Goal: Transaction & Acquisition: Subscribe to service/newsletter

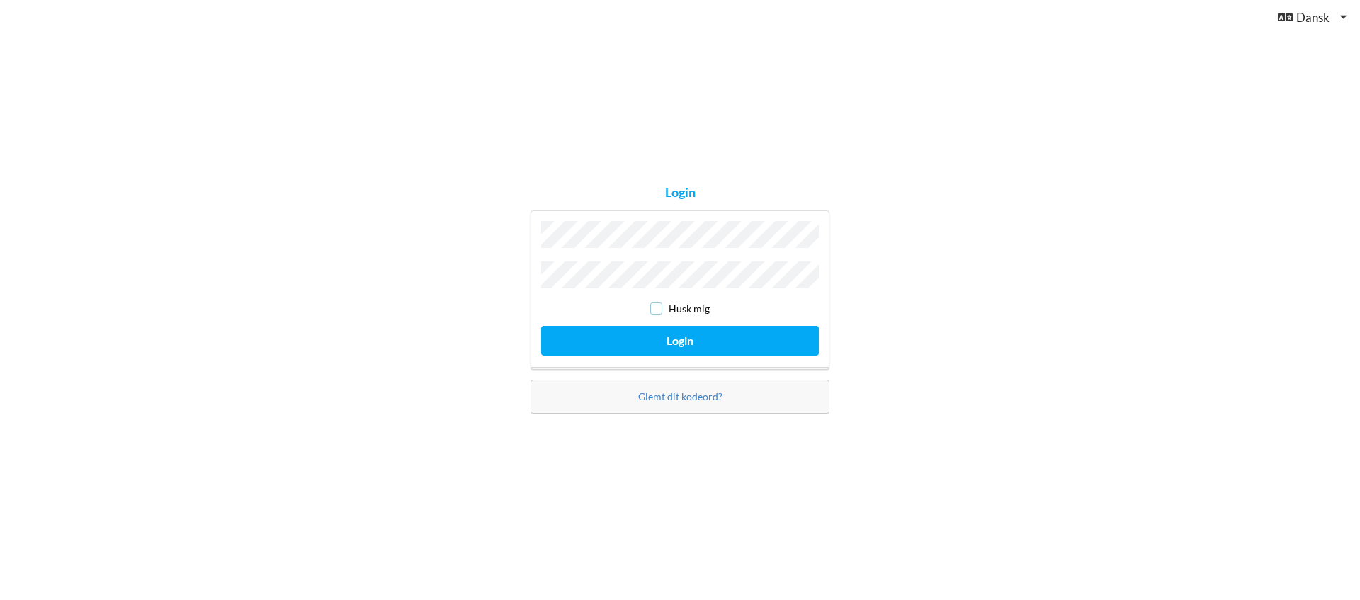
click at [662, 305] on input "checkbox" at bounding box center [656, 308] width 12 height 12
checkbox input "true"
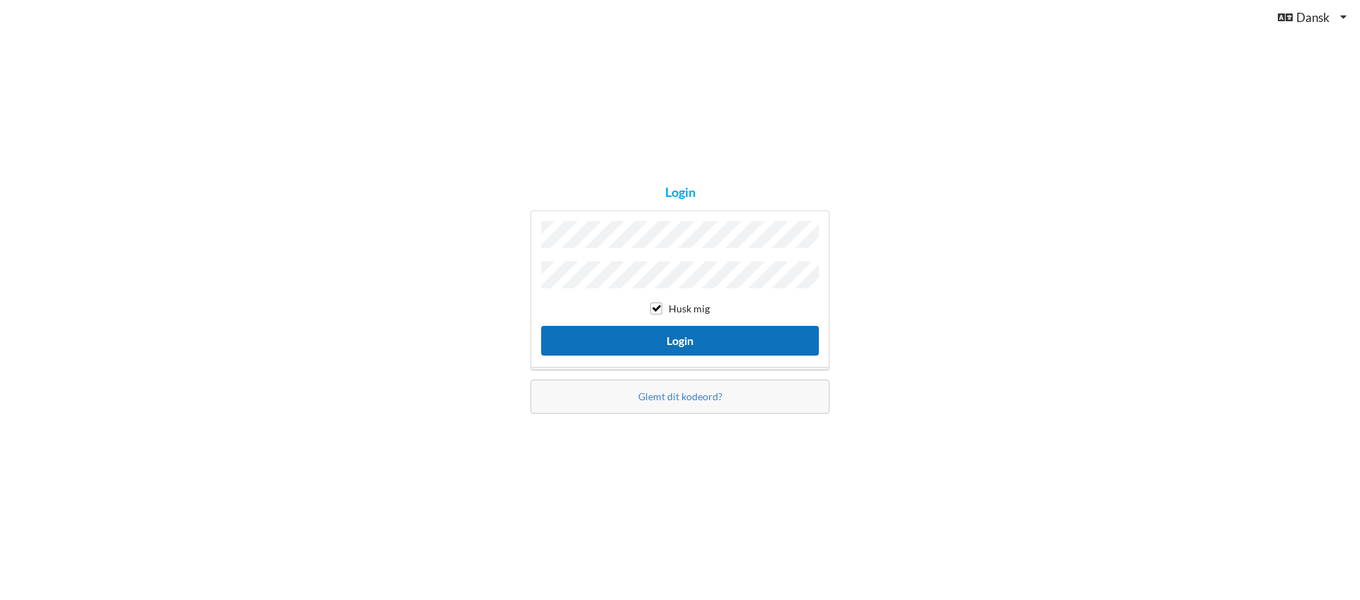
click at [679, 335] on button "Login" at bounding box center [680, 340] width 278 height 29
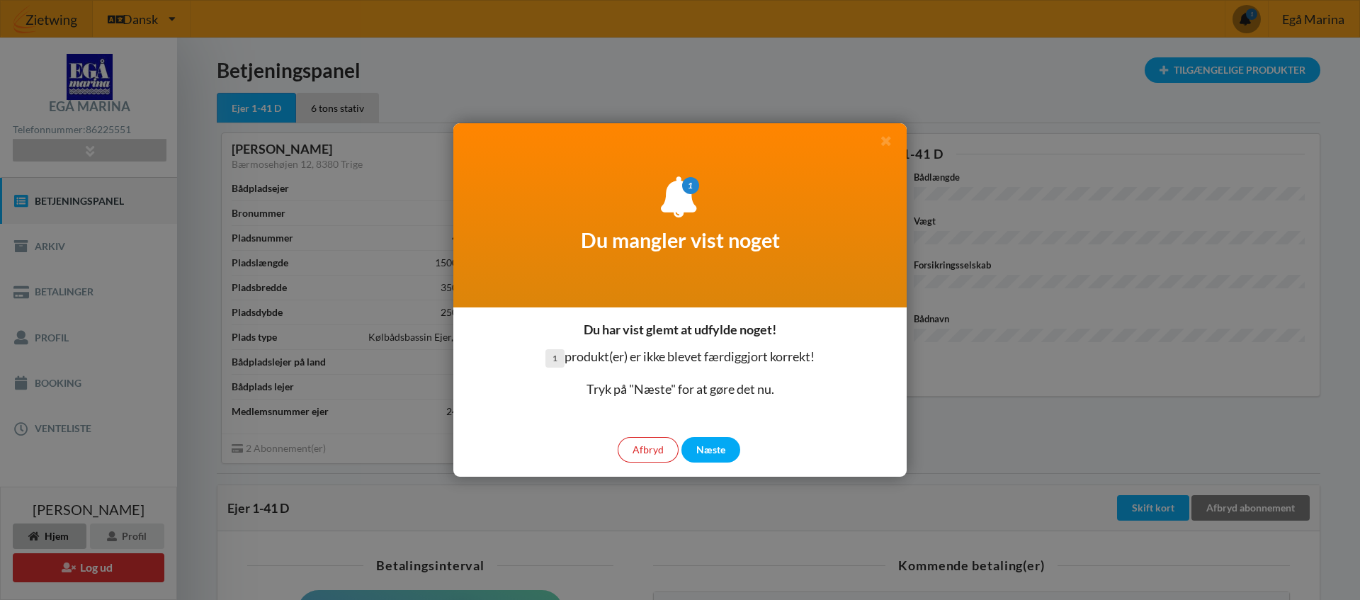
click at [419, 506] on div at bounding box center [680, 300] width 1360 height 600
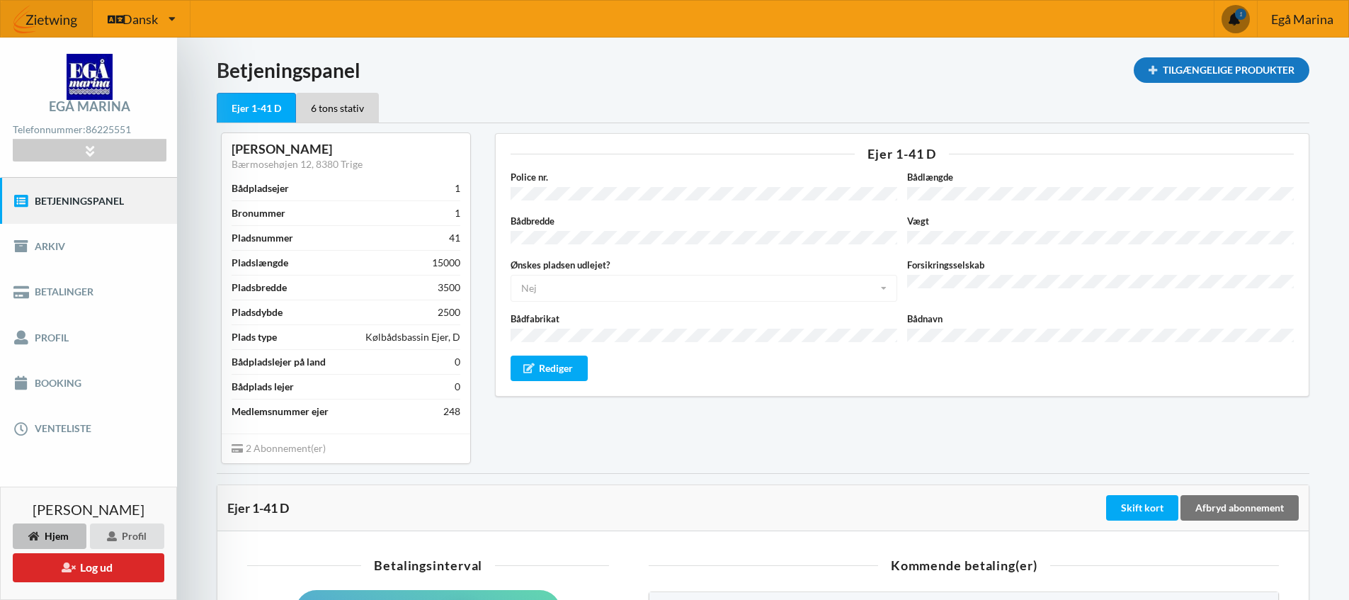
click at [1211, 72] on div "Tilgængelige Produkter" at bounding box center [1222, 70] width 176 height 26
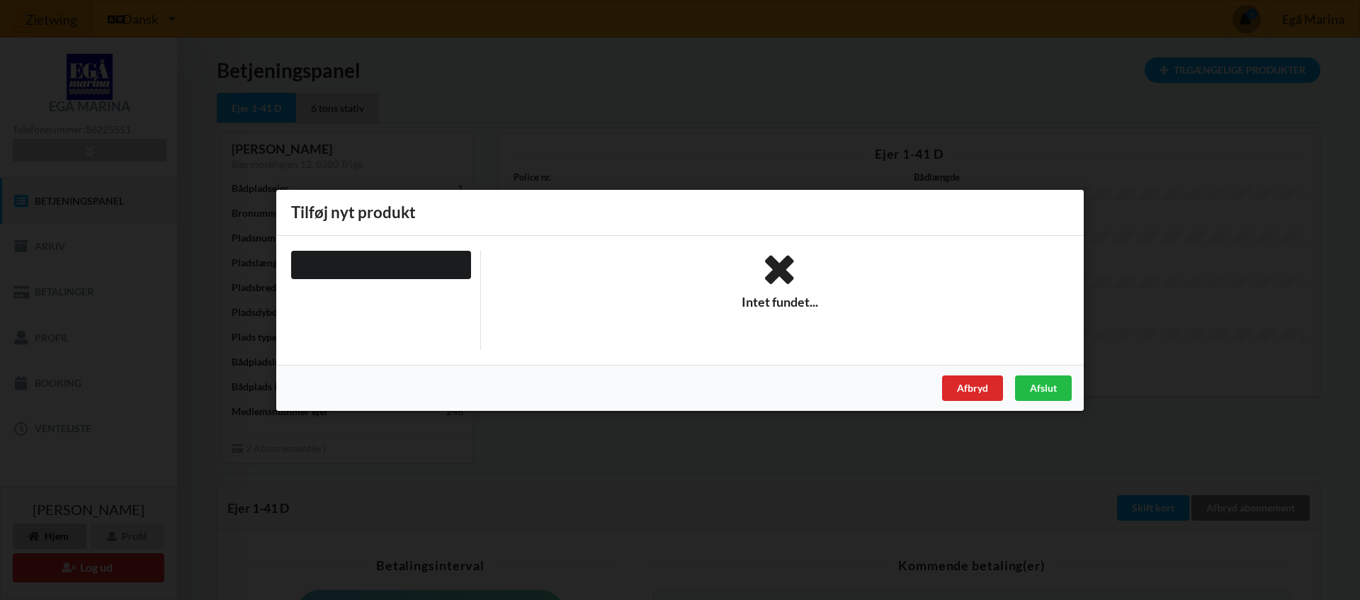
click at [777, 280] on icon at bounding box center [780, 269] width 579 height 38
click at [1038, 390] on div "Afslut" at bounding box center [1043, 388] width 57 height 26
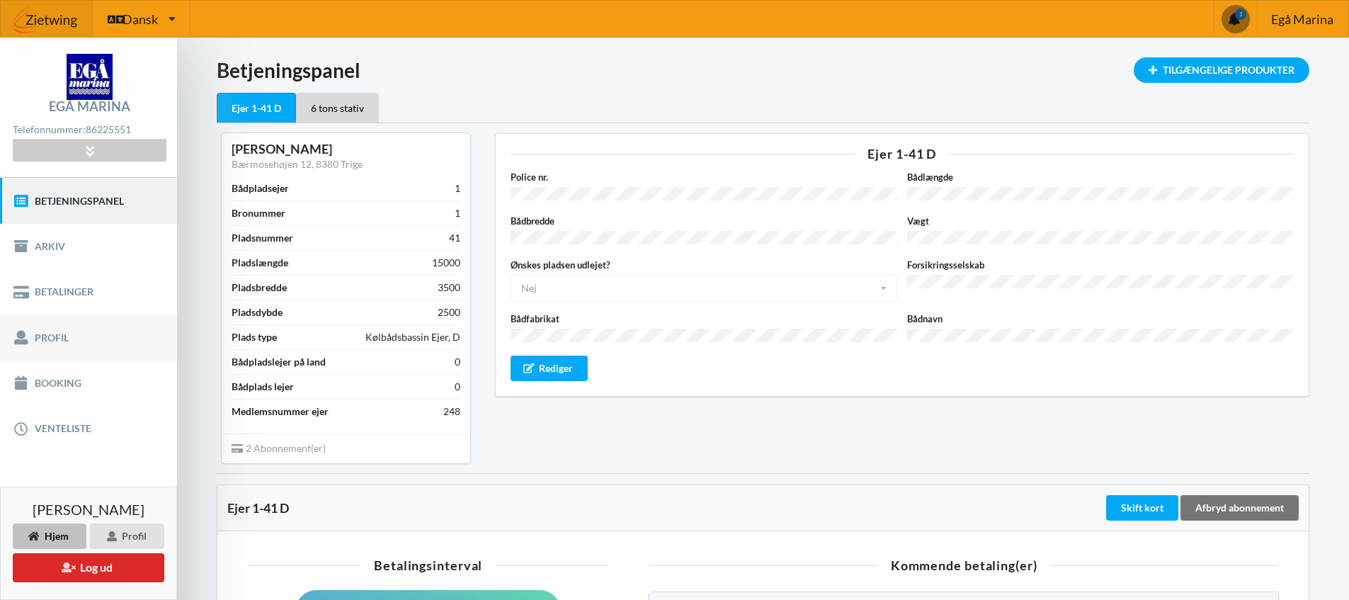
click at [79, 336] on link "Profil" at bounding box center [88, 337] width 177 height 45
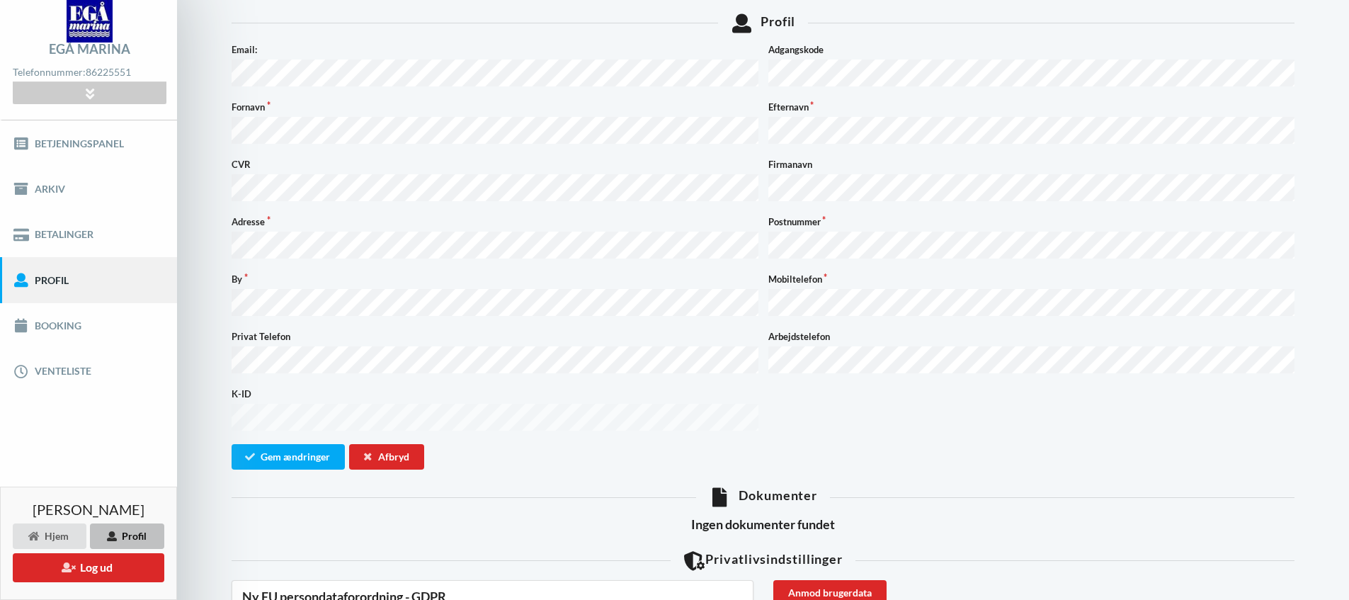
scroll to position [85, 0]
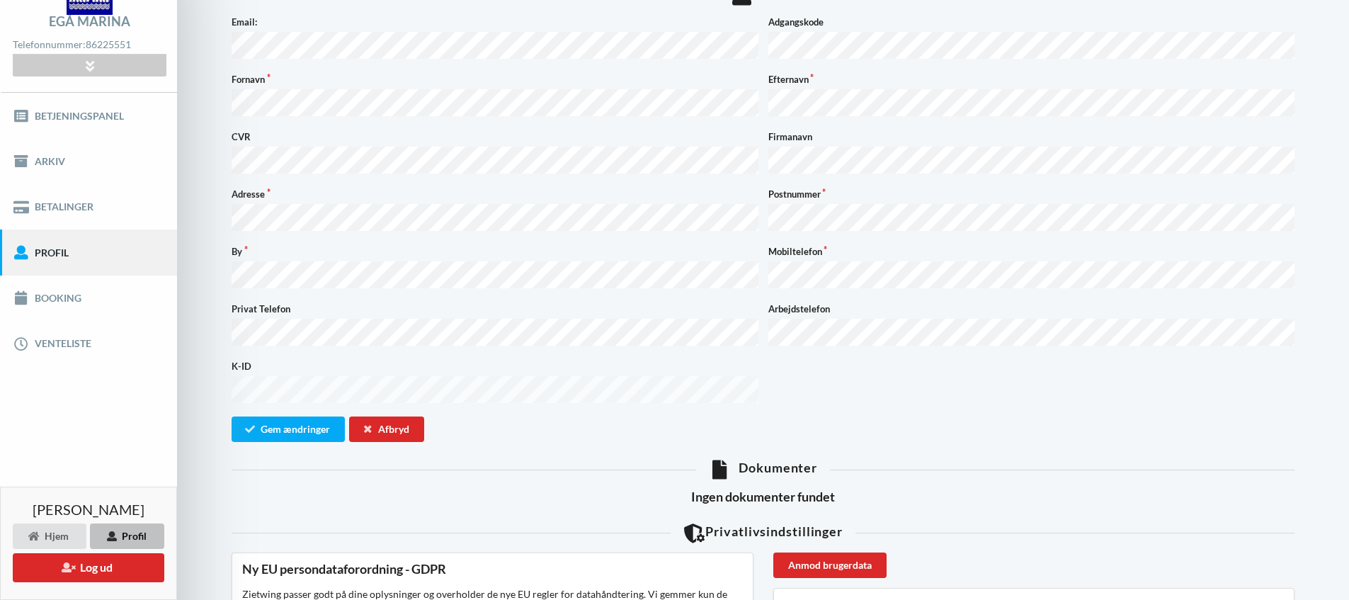
click at [747, 460] on div "Dokumenter" at bounding box center [763, 469] width 1063 height 19
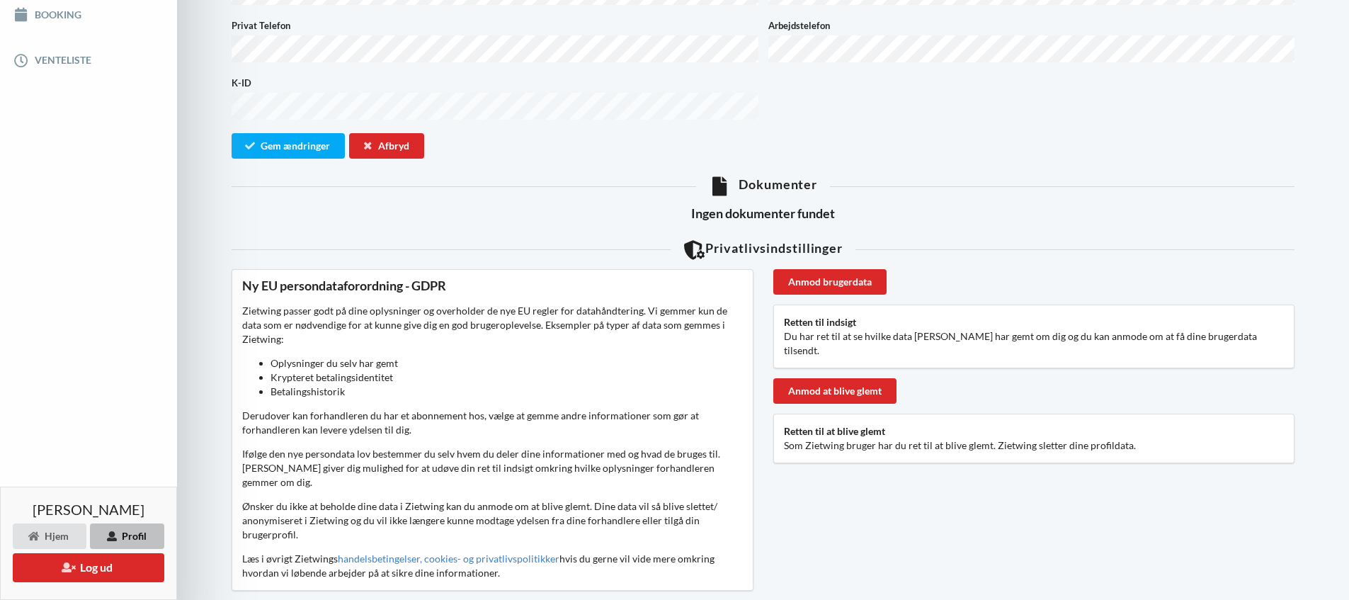
scroll to position [383, 0]
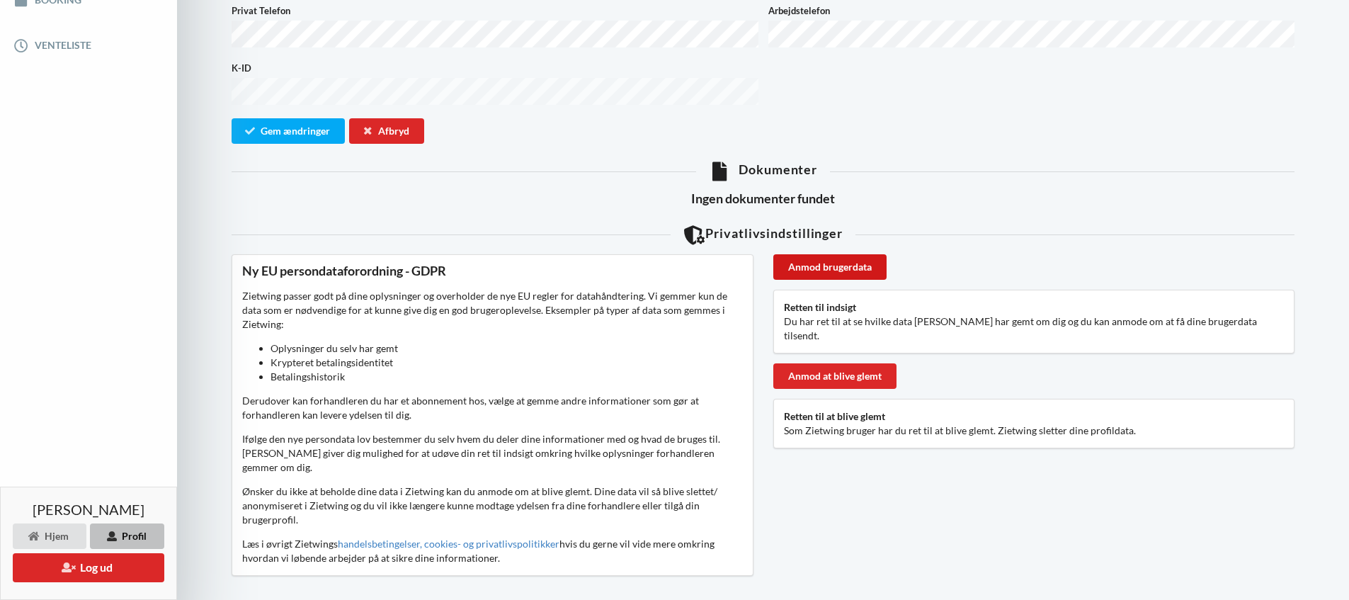
click at [810, 254] on div "Anmod brugerdata" at bounding box center [830, 267] width 113 height 26
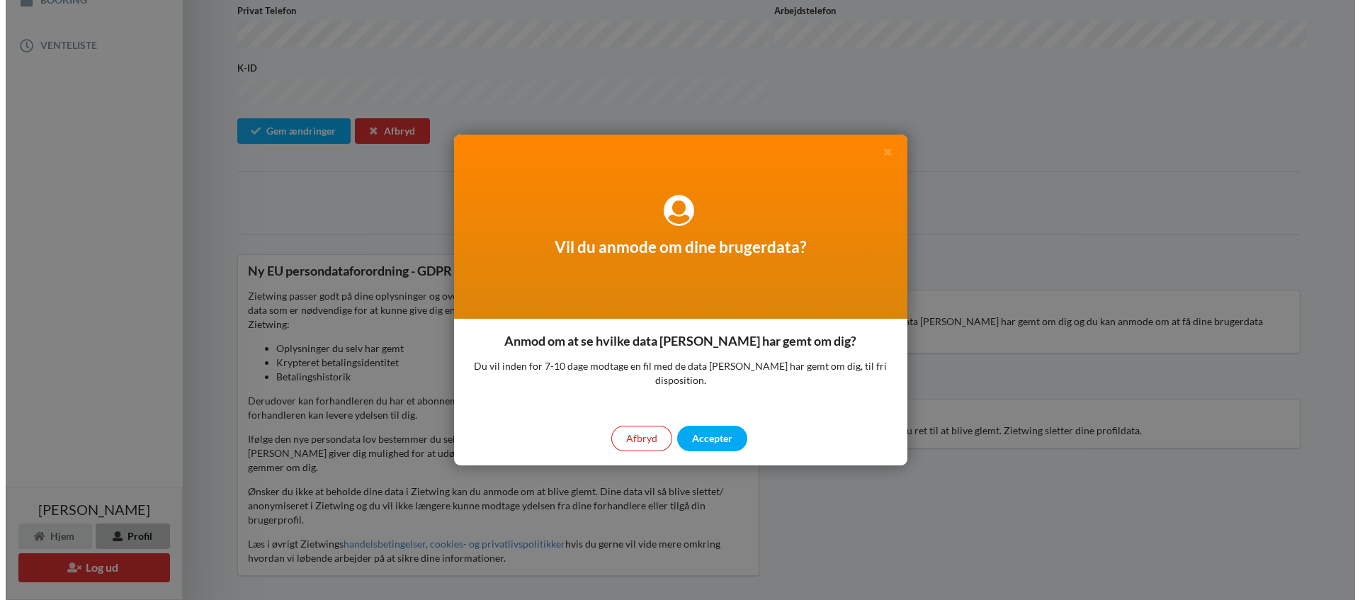
scroll to position [369, 0]
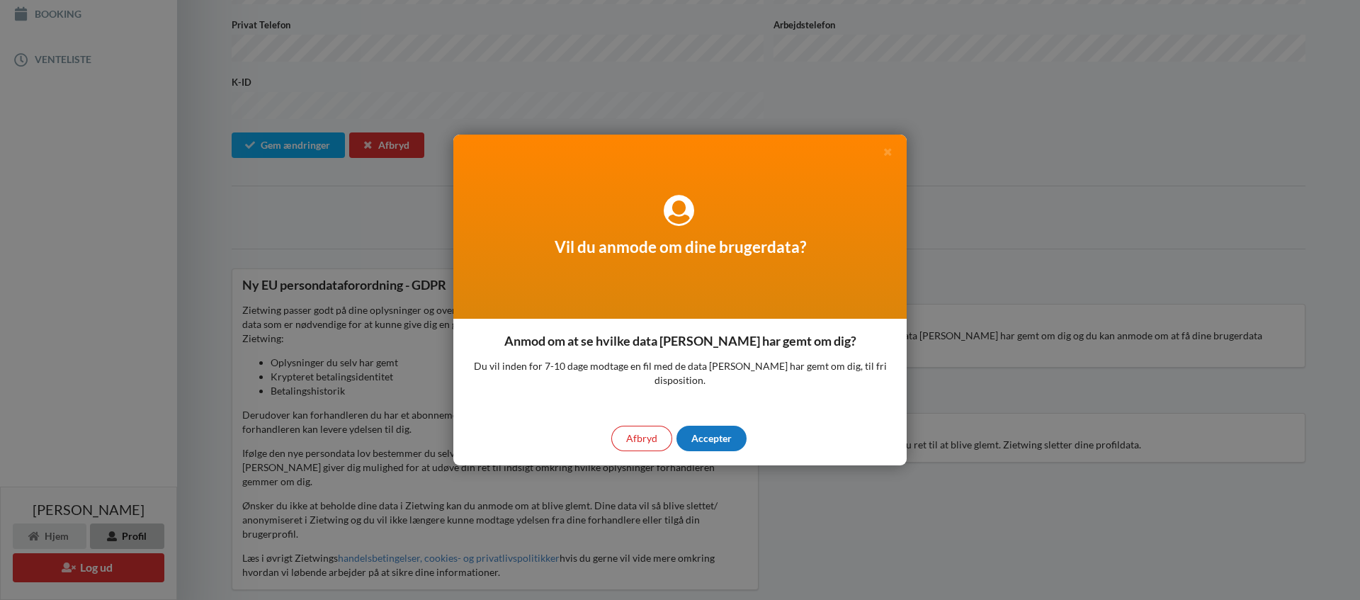
click at [698, 433] on div "Accepter" at bounding box center [712, 439] width 70 height 26
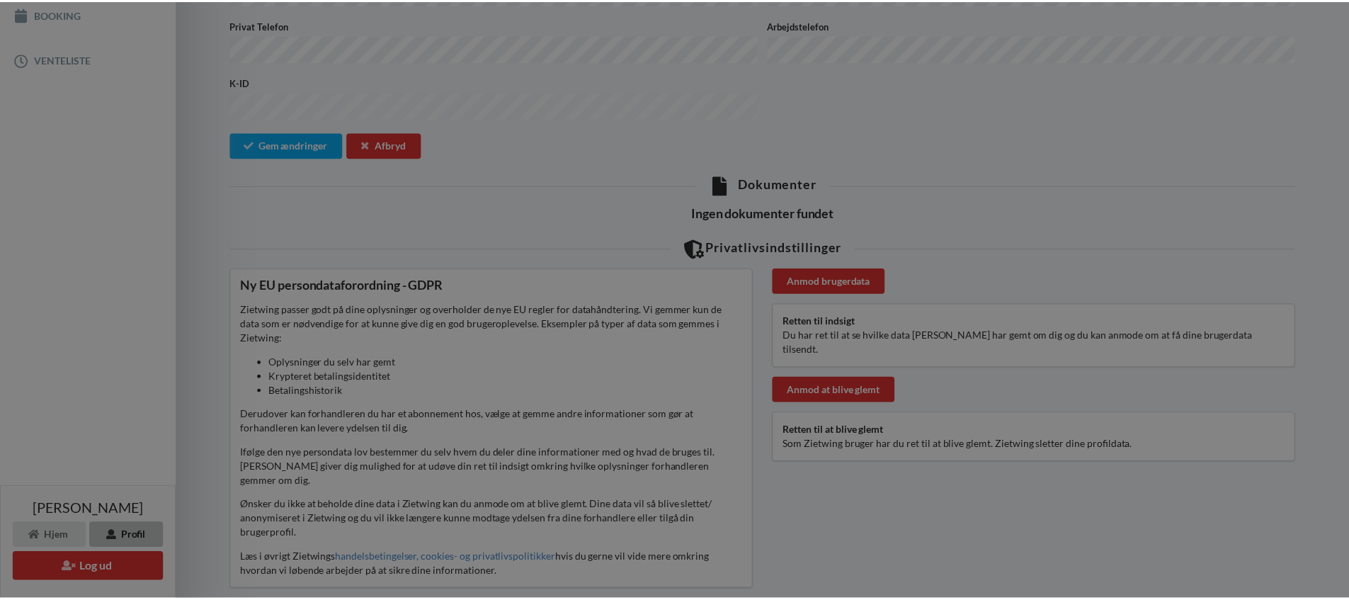
scroll to position [383, 0]
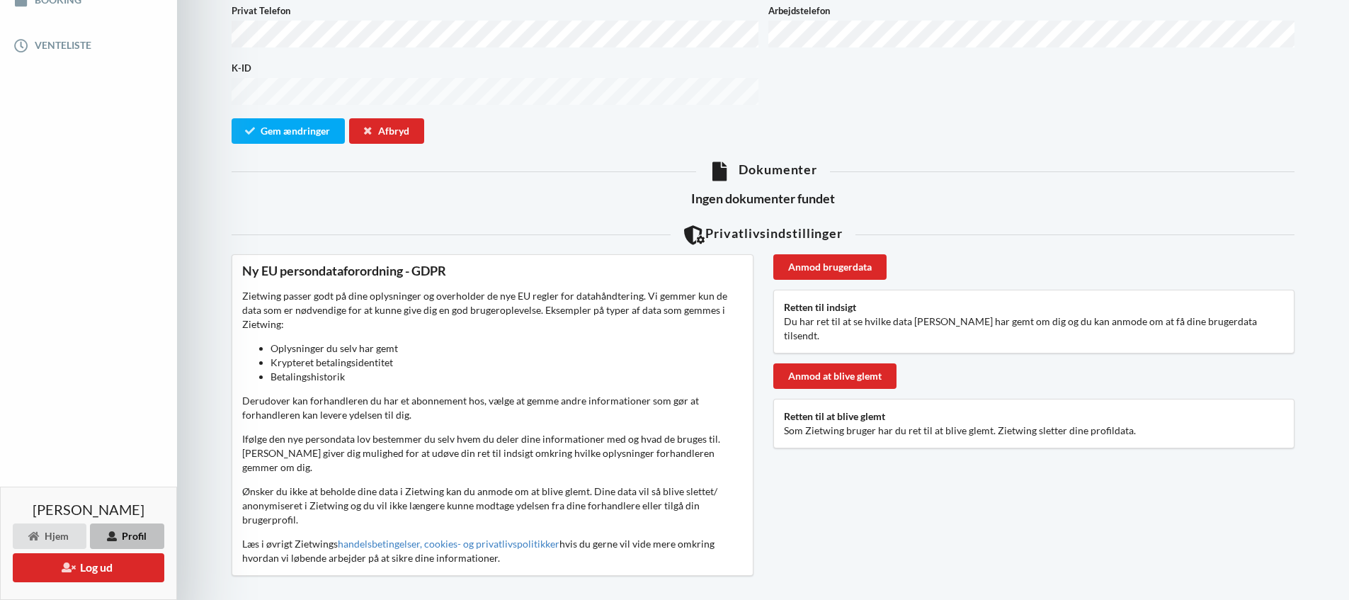
click at [121, 540] on div "Profil" at bounding box center [127, 536] width 74 height 26
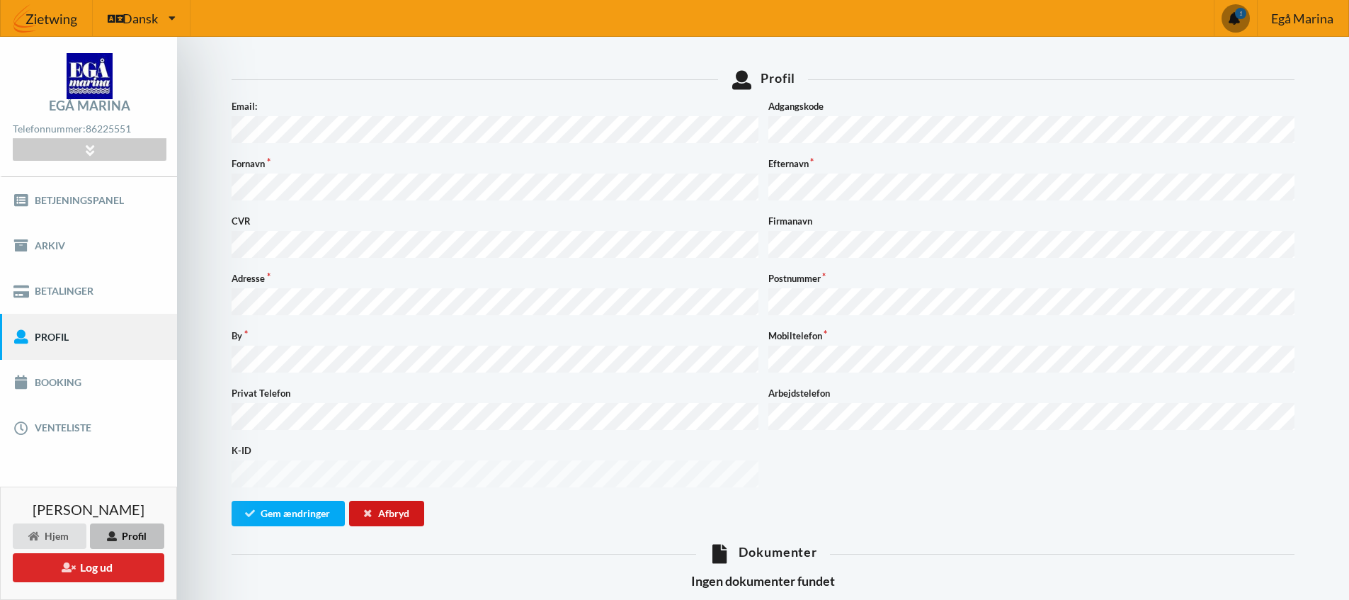
scroll to position [0, 0]
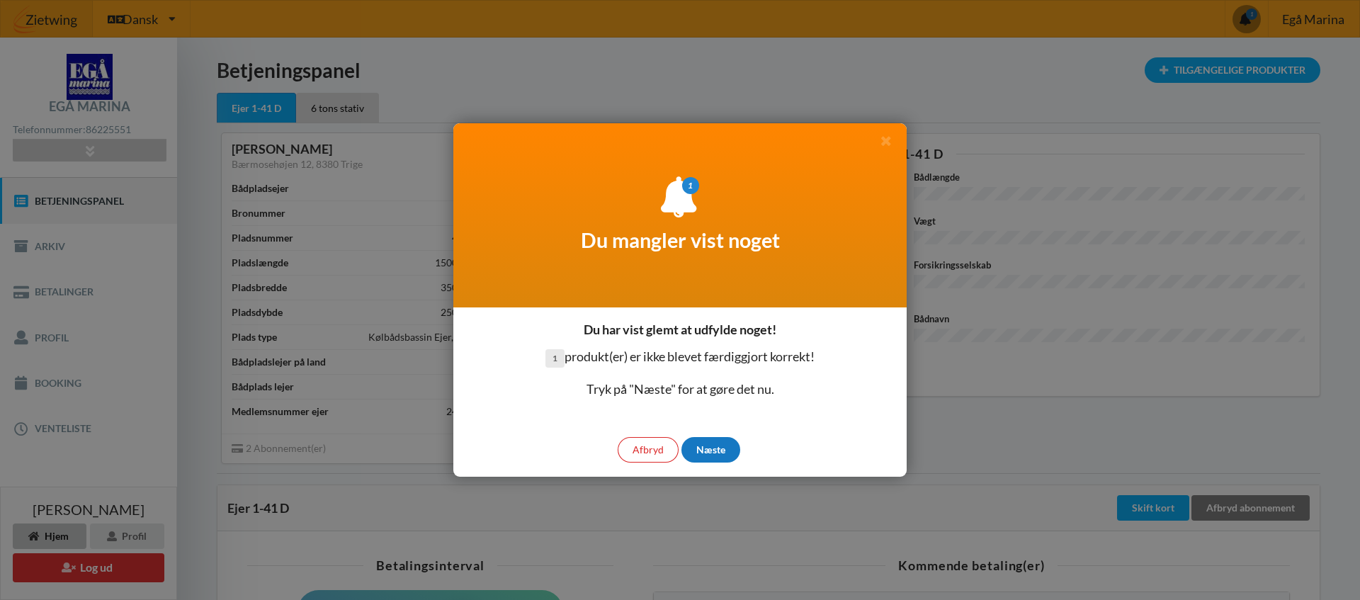
click at [728, 453] on div "Næste" at bounding box center [710, 450] width 59 height 26
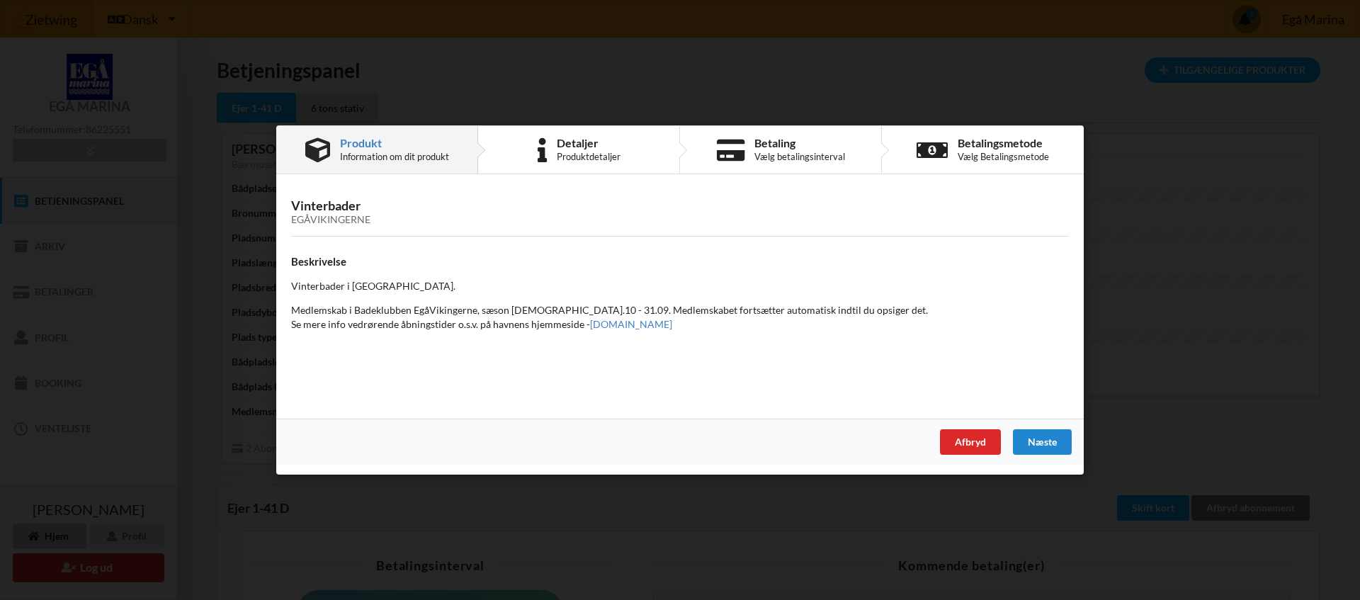
click at [341, 198] on h3 "Vinterbader Egåvikingerne" at bounding box center [680, 212] width 778 height 28
drag, startPoint x: 351, startPoint y: 206, endPoint x: 375, endPoint y: 211, distance: 23.9
click at [360, 209] on h3 "Vinterbader Egåvikingerne" at bounding box center [680, 212] width 778 height 28
click at [521, 213] on h3 "Vinterbader Egåvikingerne" at bounding box center [680, 212] width 778 height 28
click at [1044, 446] on div "Næste" at bounding box center [1042, 442] width 59 height 26
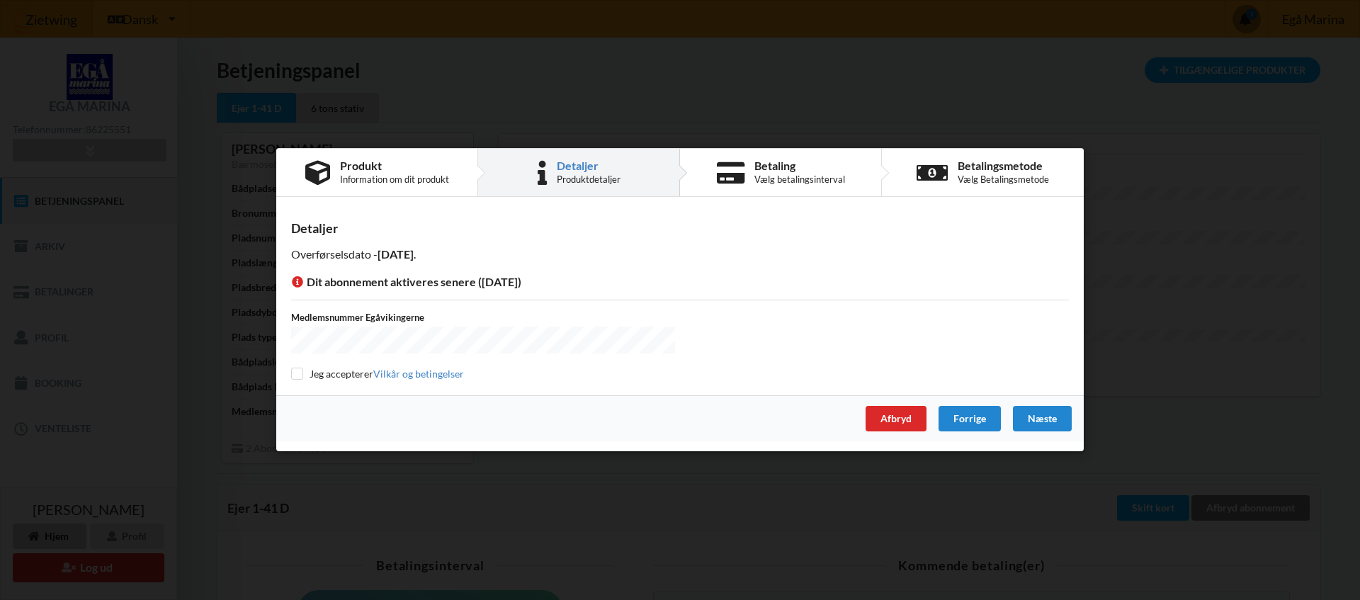
click at [290, 377] on div "Detaljer Overførselsdato - 2025-09-15 . Dit abonnement aktiveres senere (2025-1…" at bounding box center [680, 302] width 808 height 188
click at [295, 373] on input "checkbox" at bounding box center [297, 374] width 12 height 12
checkbox input "true"
click at [978, 417] on div "Forrige" at bounding box center [970, 420] width 62 height 26
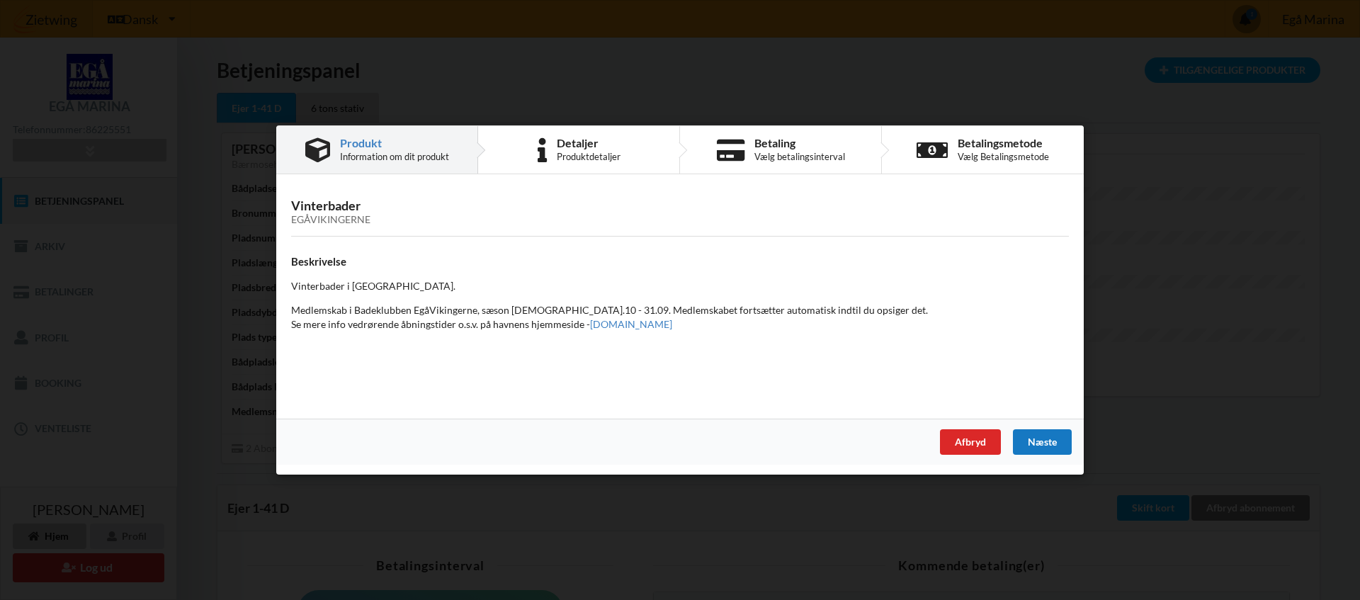
click at [1036, 446] on div "Næste" at bounding box center [1042, 442] width 59 height 26
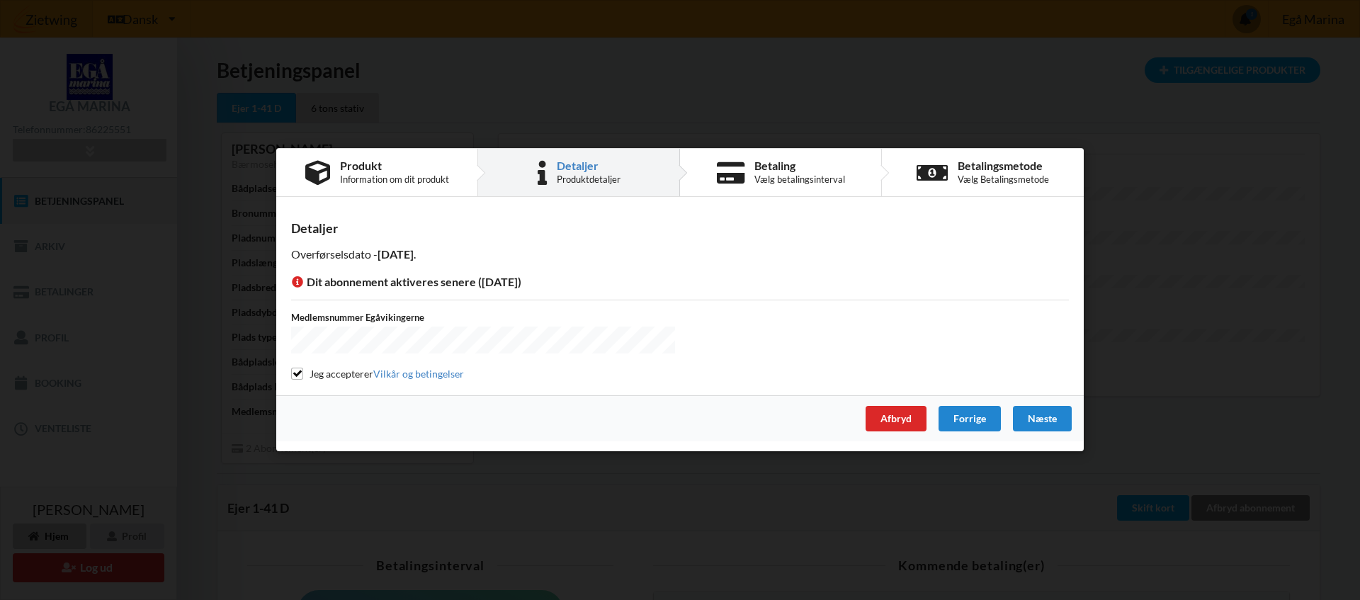
click at [573, 171] on div "Detaljer" at bounding box center [589, 165] width 64 height 11
click at [1035, 421] on div "Næste" at bounding box center [1042, 420] width 59 height 26
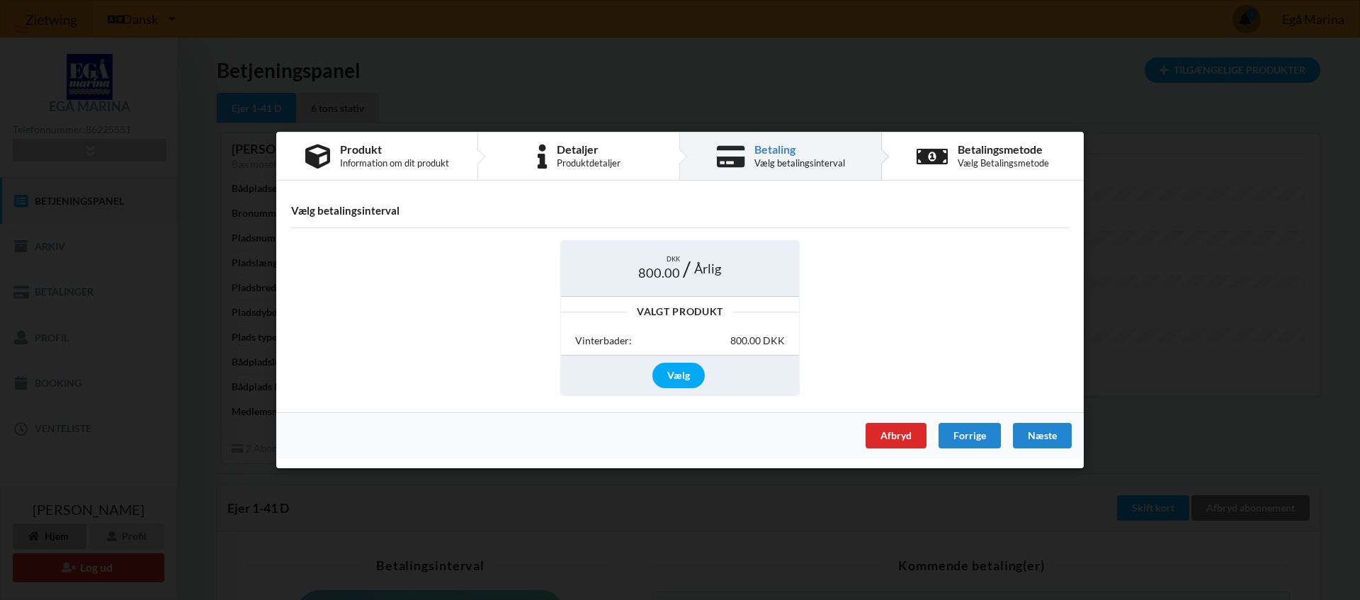
click at [378, 212] on h4 "Vælg betalingsinterval" at bounding box center [680, 210] width 778 height 13
click at [366, 259] on div "DKK 800.00 Årlig Valgt Produkt Vinterbader: 800.00 DKK Vælg" at bounding box center [680, 318] width 798 height 176
click at [369, 155] on div "Produkt" at bounding box center [394, 149] width 109 height 11
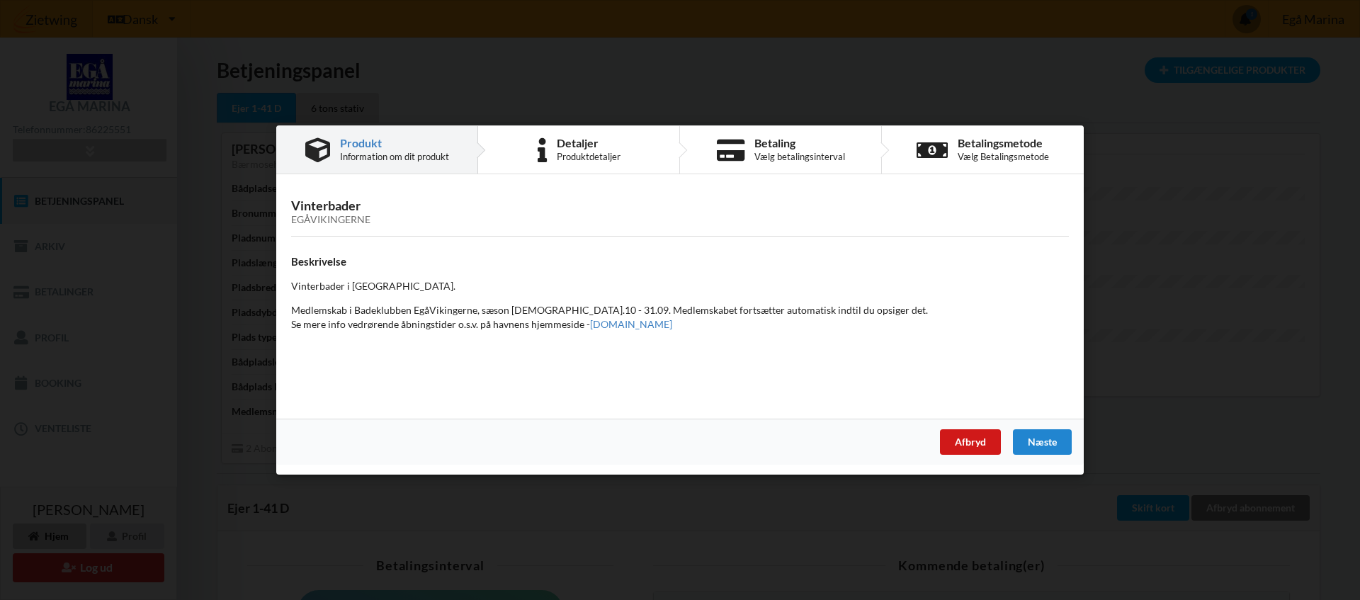
click at [976, 443] on div "Afbryd" at bounding box center [970, 442] width 61 height 26
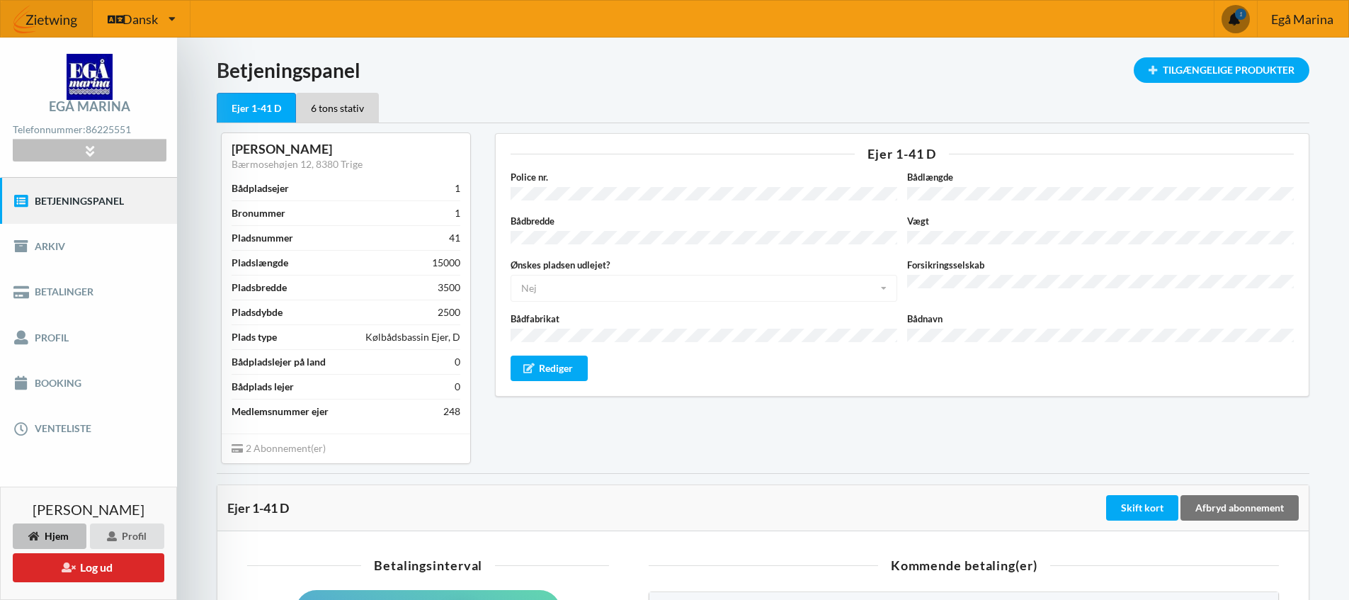
click at [95, 144] on div at bounding box center [89, 151] width 153 height 22
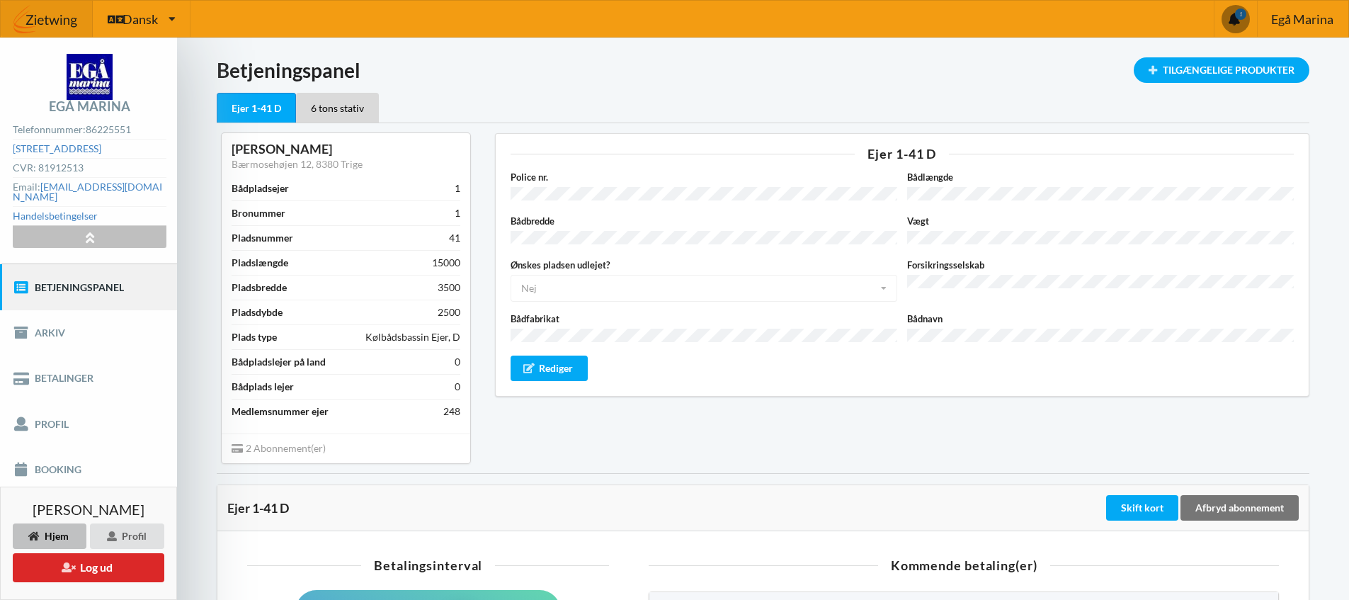
click at [86, 231] on icon at bounding box center [89, 237] width 16 height 12
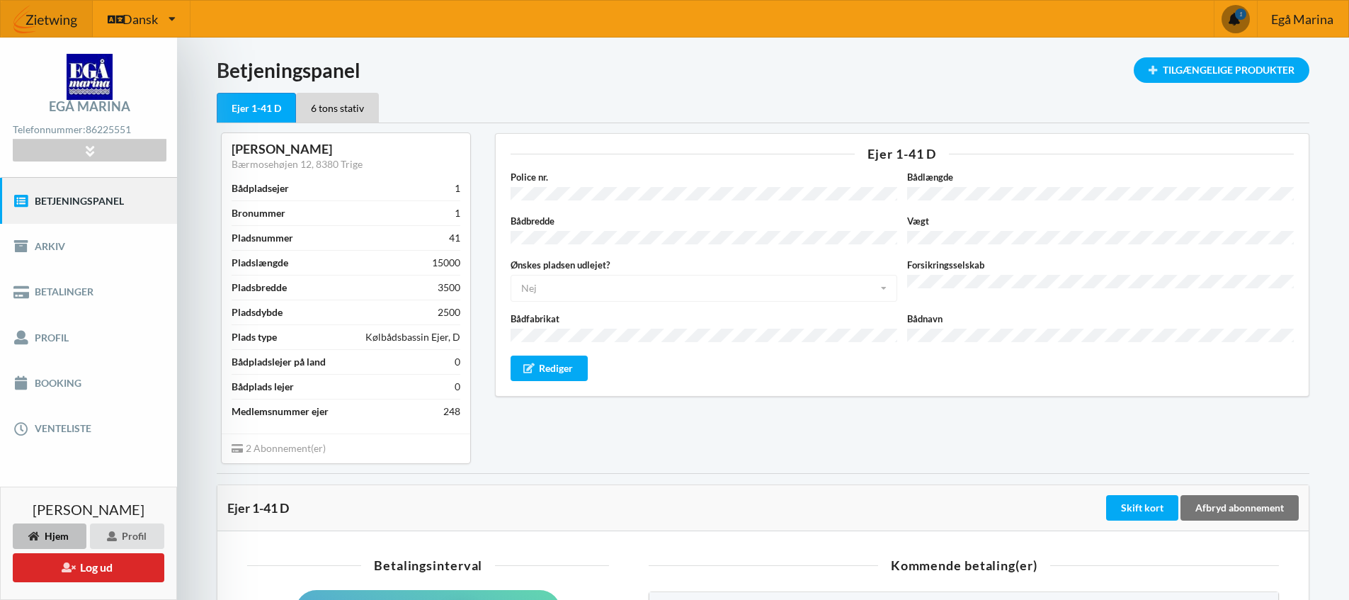
click at [87, 203] on link "Betjeningspanel" at bounding box center [88, 200] width 177 height 45
click at [1215, 72] on div "Tilgængelige Produkter" at bounding box center [1222, 70] width 176 height 26
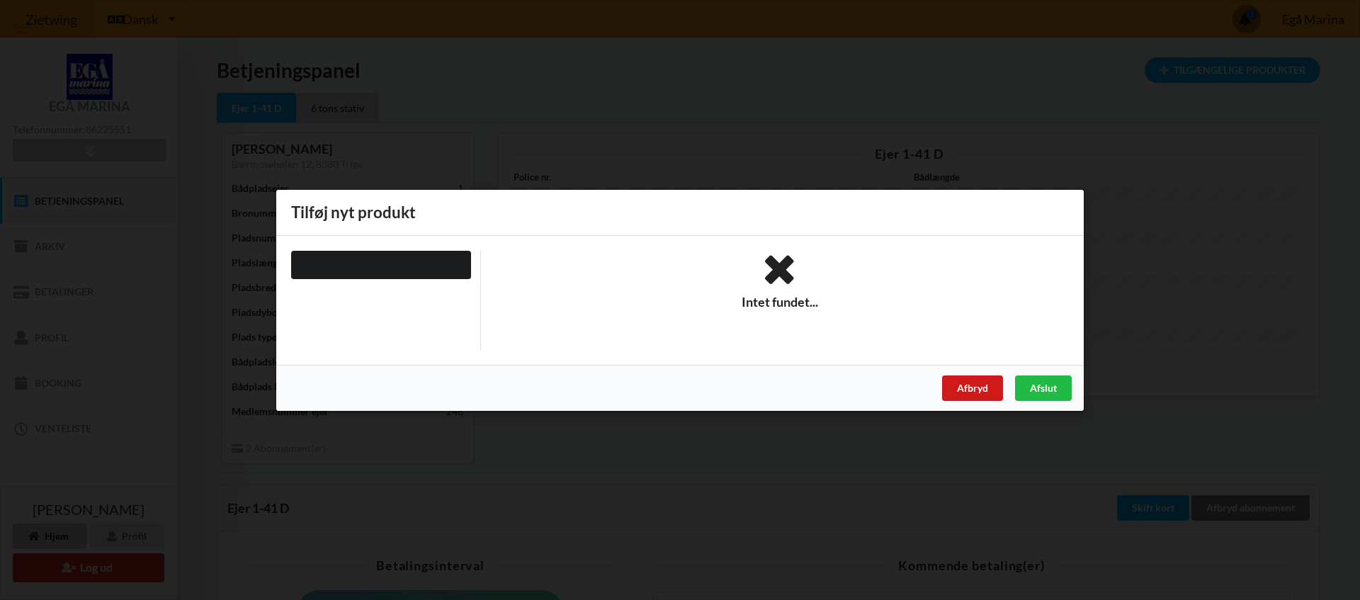
click at [980, 391] on div "Afbryd" at bounding box center [972, 388] width 61 height 26
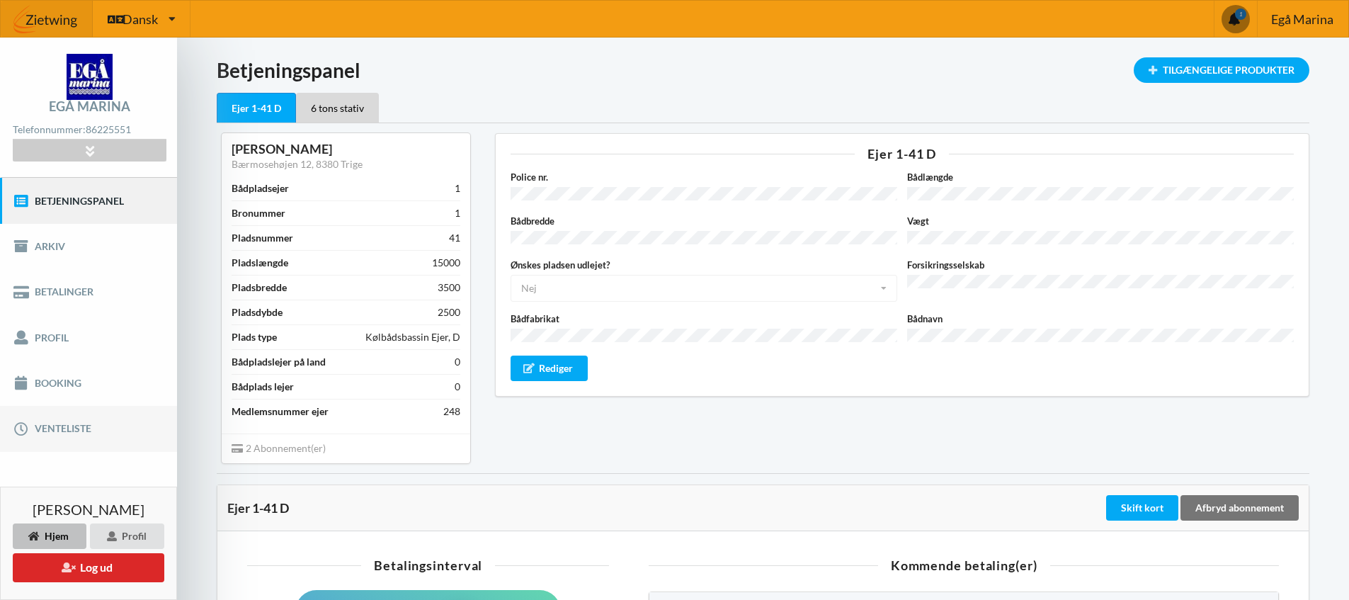
click at [50, 433] on link "Venteliste" at bounding box center [88, 428] width 177 height 45
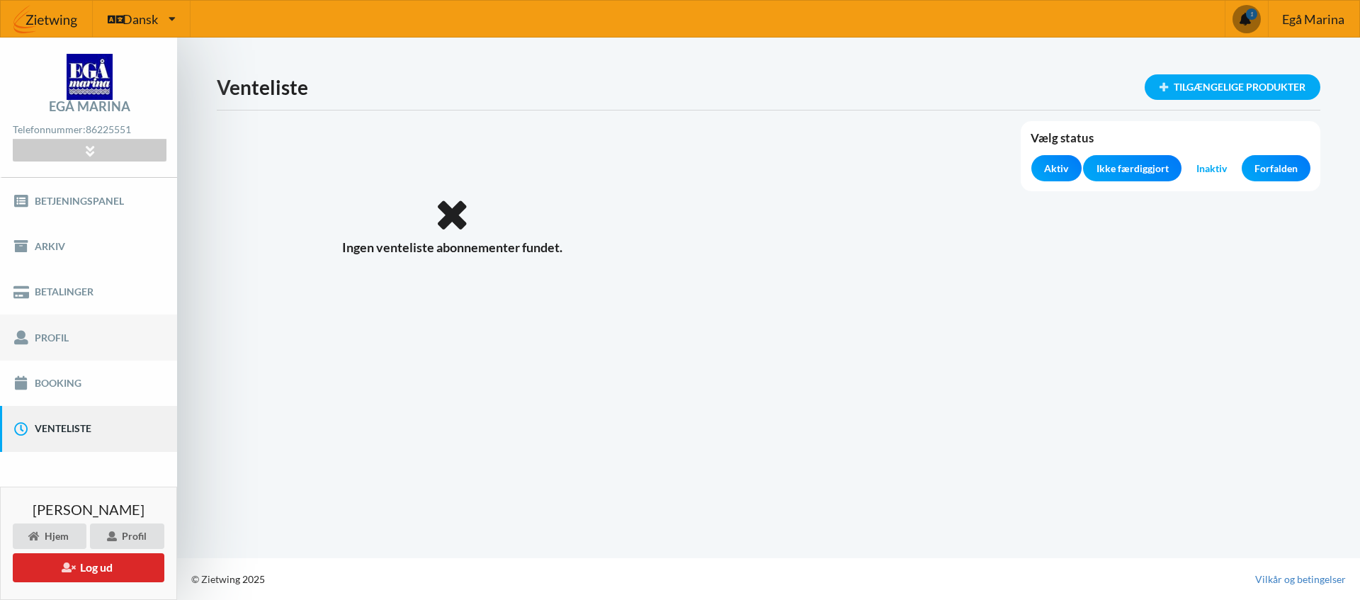
click at [50, 338] on link "Profil" at bounding box center [88, 337] width 177 height 45
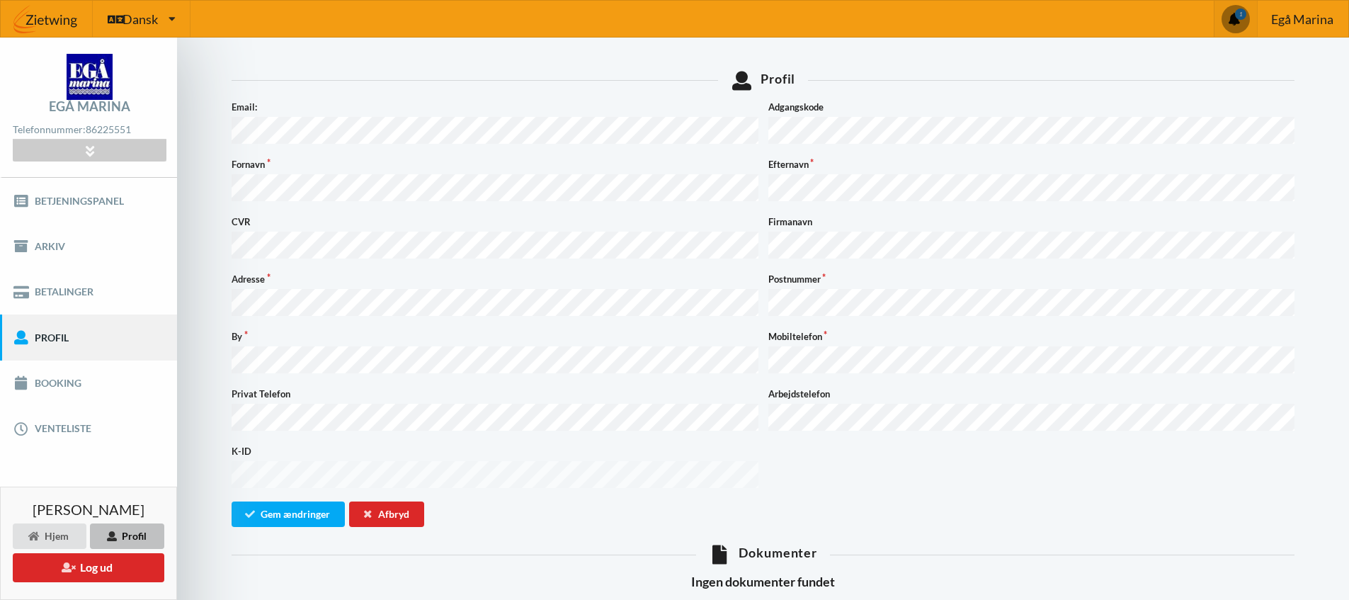
click at [1238, 20] on span at bounding box center [1236, 19] width 28 height 28
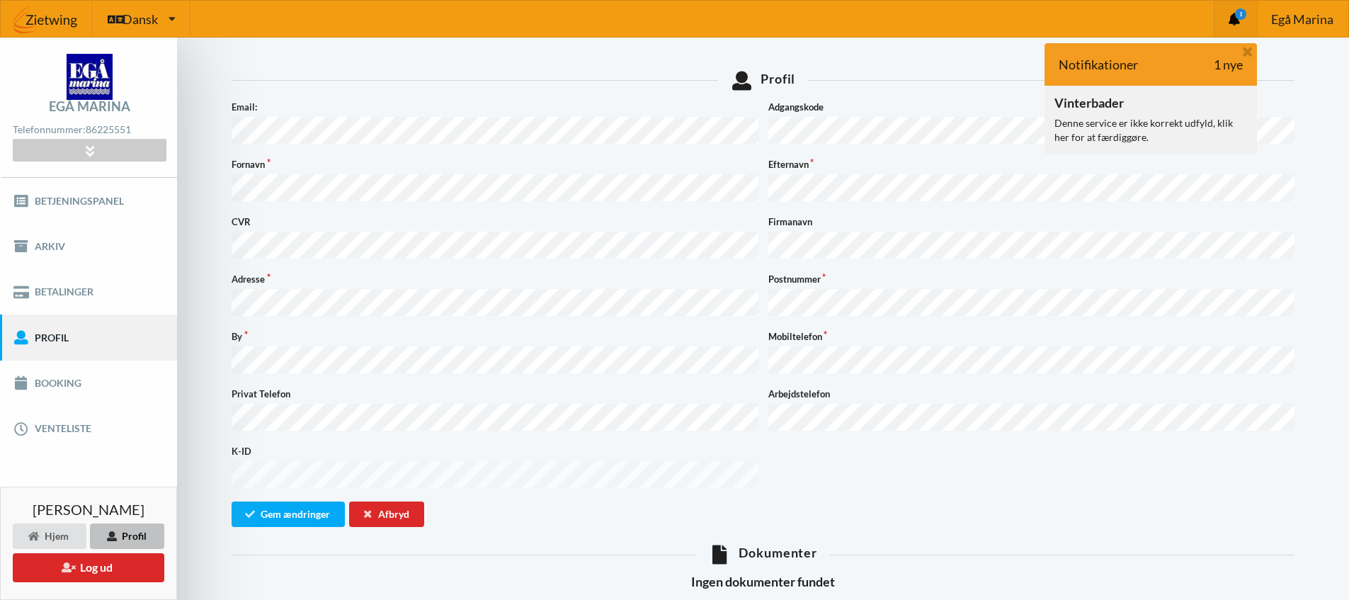
click at [1137, 125] on div "Denne service er ikke korrekt udfyld, klik her for at færdiggøre." at bounding box center [1151, 130] width 193 height 28
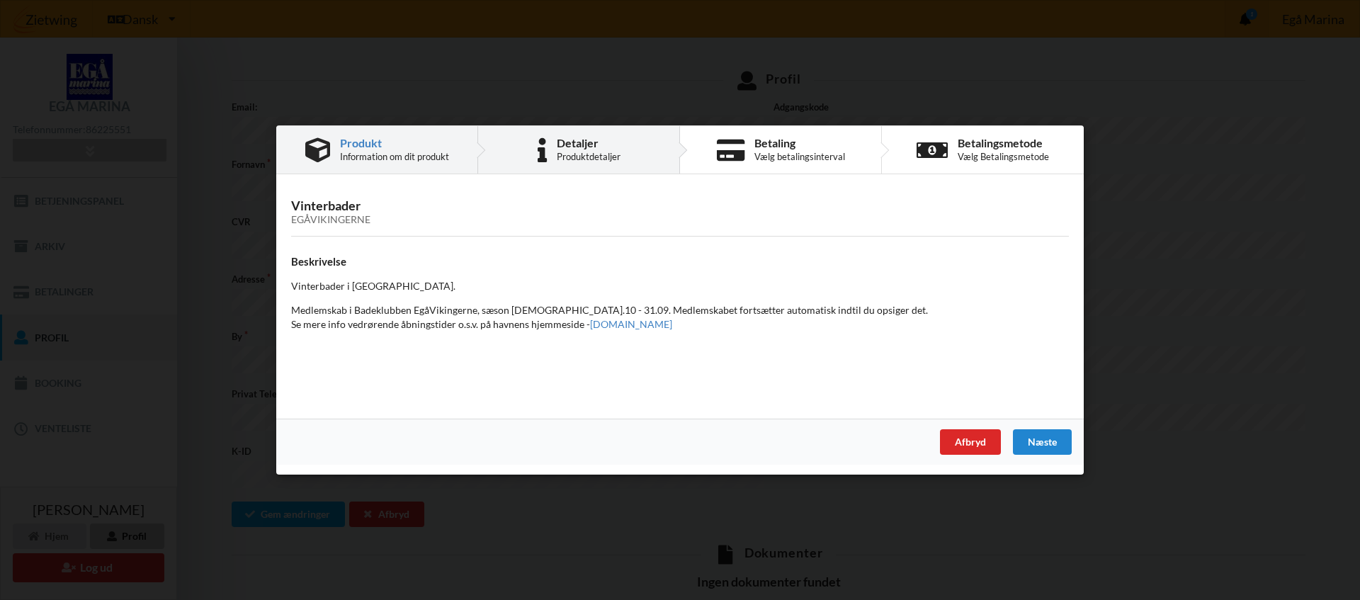
click at [579, 152] on div "Produktdetaljer" at bounding box center [589, 156] width 64 height 11
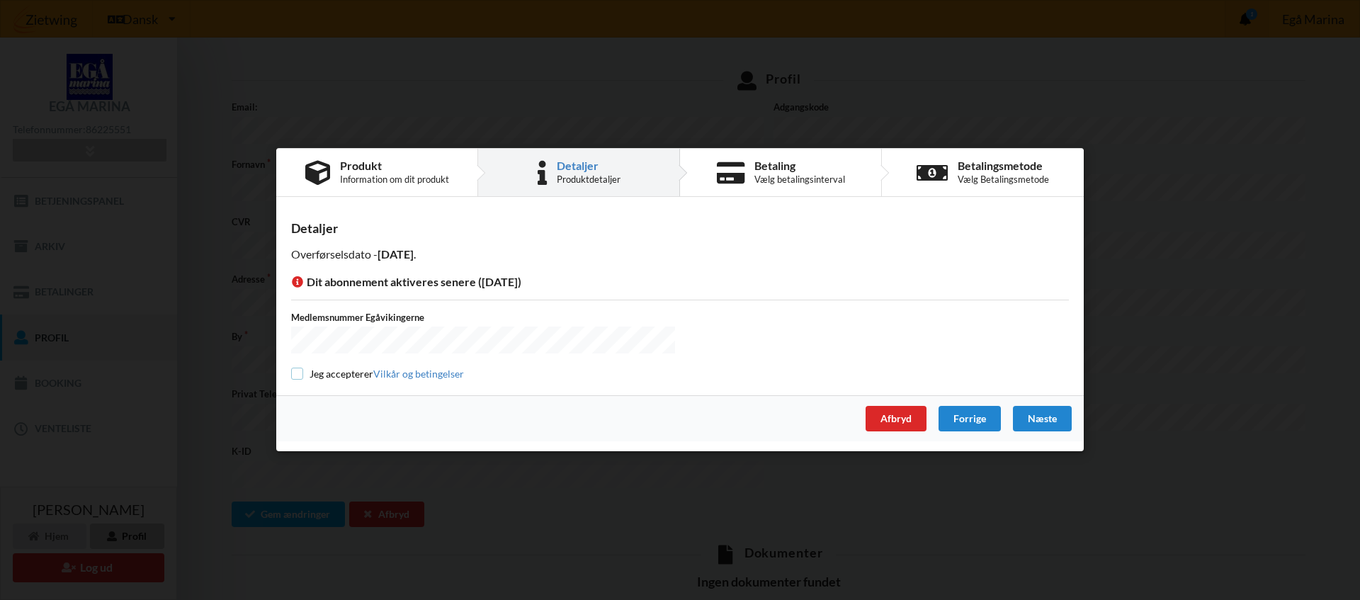
click at [297, 375] on input "checkbox" at bounding box center [297, 374] width 12 height 12
click at [297, 285] on icon at bounding box center [297, 279] width 13 height 11
click at [300, 284] on icon at bounding box center [297, 279] width 13 height 11
click at [298, 373] on input "checkbox" at bounding box center [297, 374] width 12 height 12
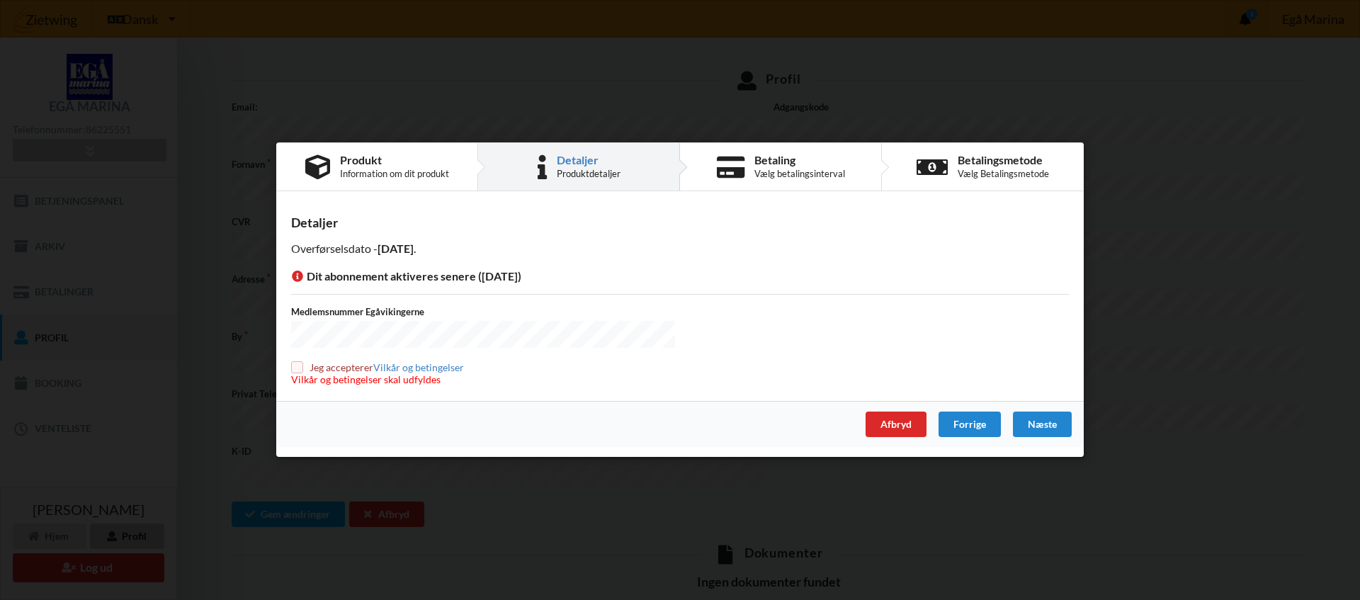
click at [297, 367] on input "checkbox" at bounding box center [297, 367] width 12 height 12
checkbox input "true"
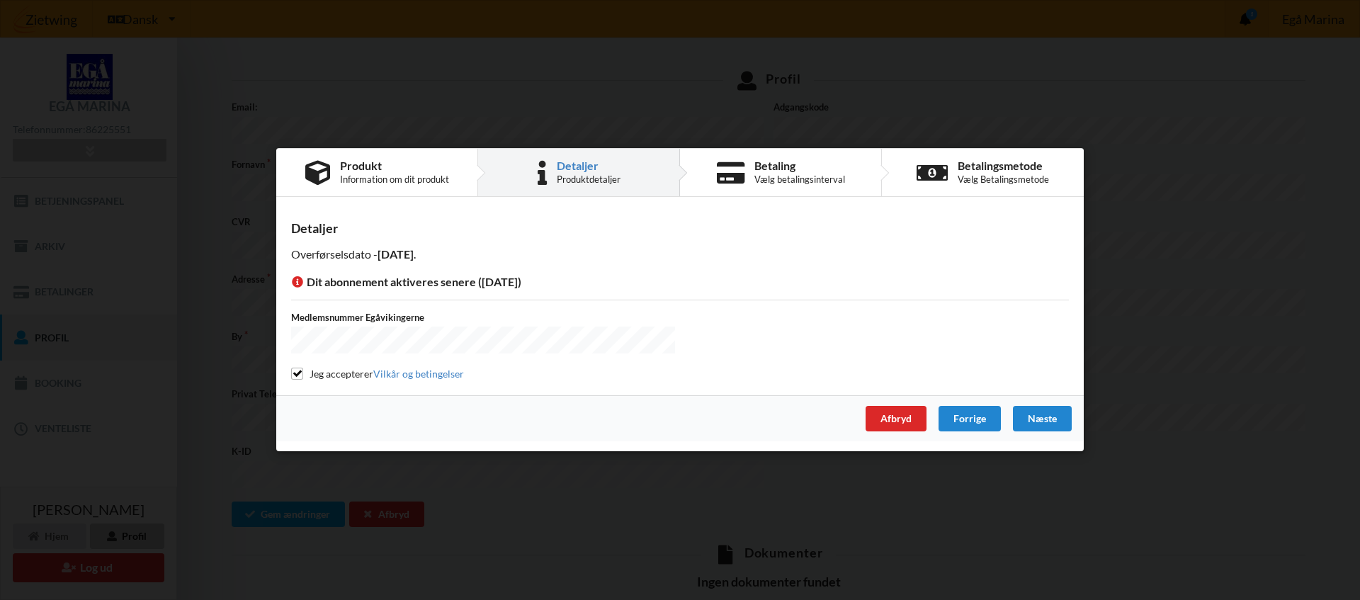
click at [300, 283] on icon at bounding box center [297, 279] width 13 height 11
click at [358, 171] on div "Produkt" at bounding box center [394, 165] width 109 height 11
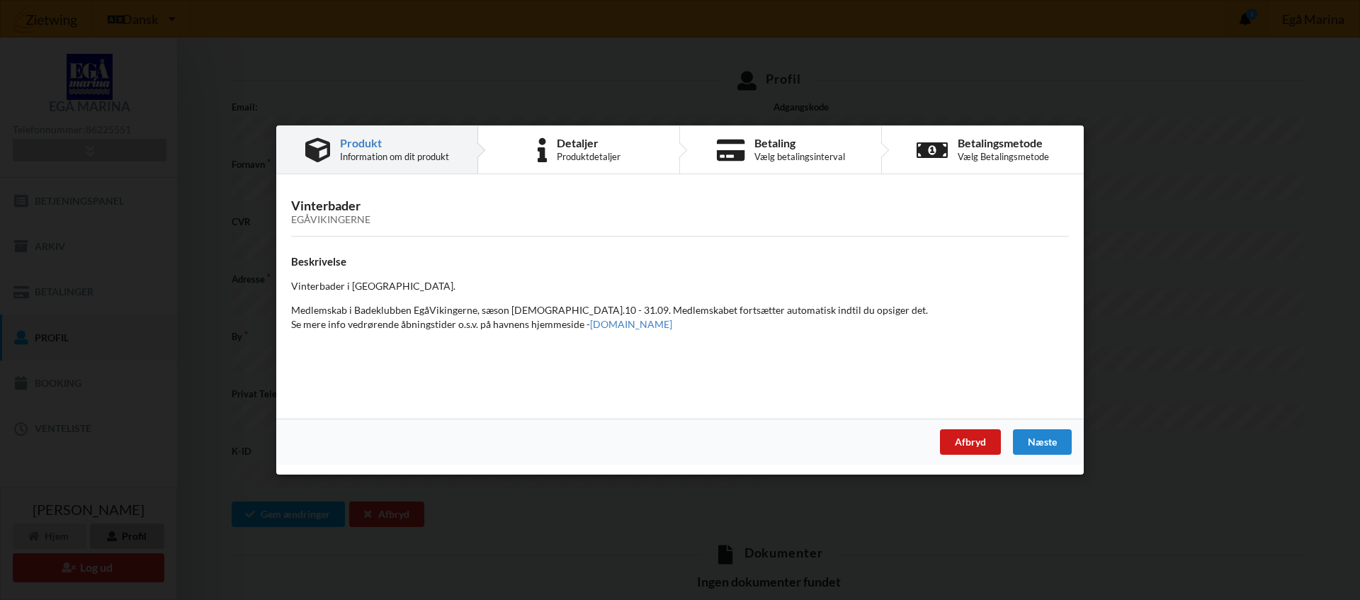
click at [969, 447] on div "Afbryd" at bounding box center [970, 442] width 61 height 26
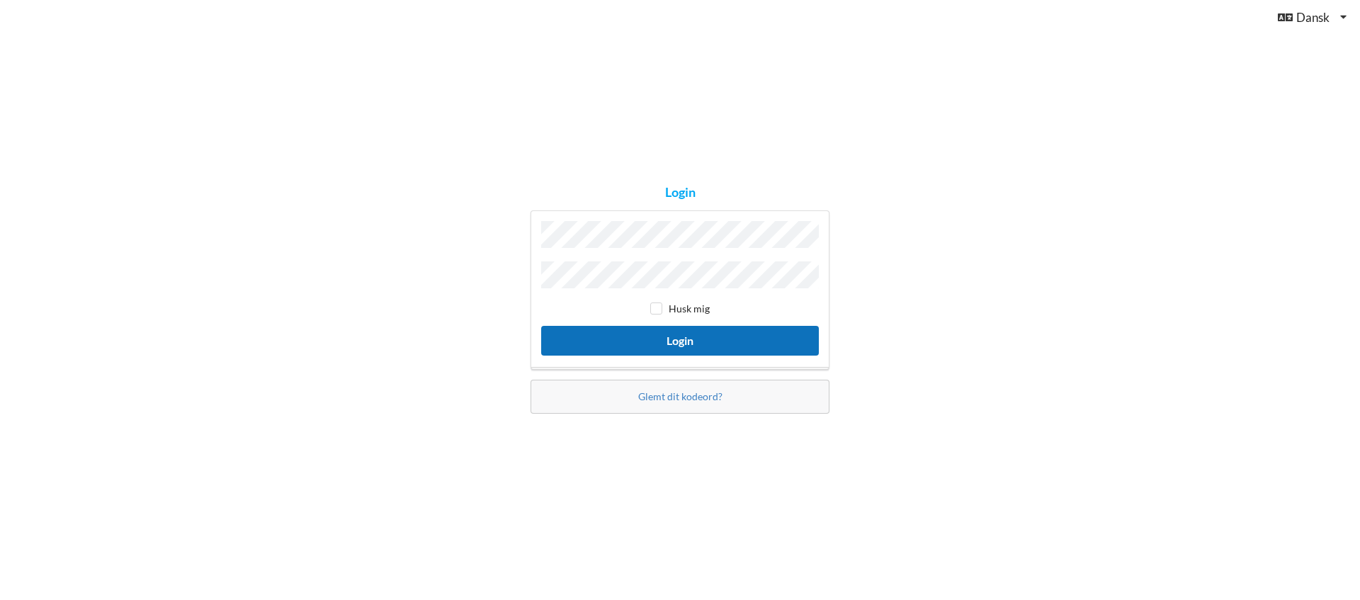
click at [669, 340] on button "Login" at bounding box center [680, 340] width 278 height 29
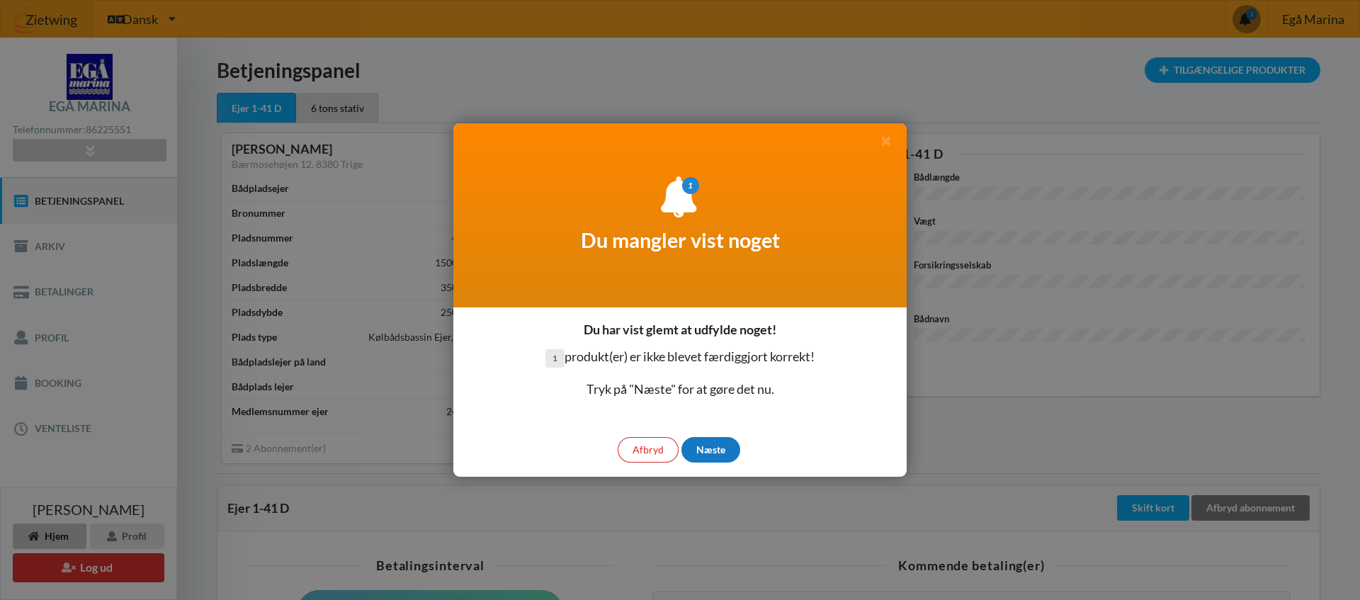
click at [710, 452] on div "Næste" at bounding box center [710, 450] width 59 height 26
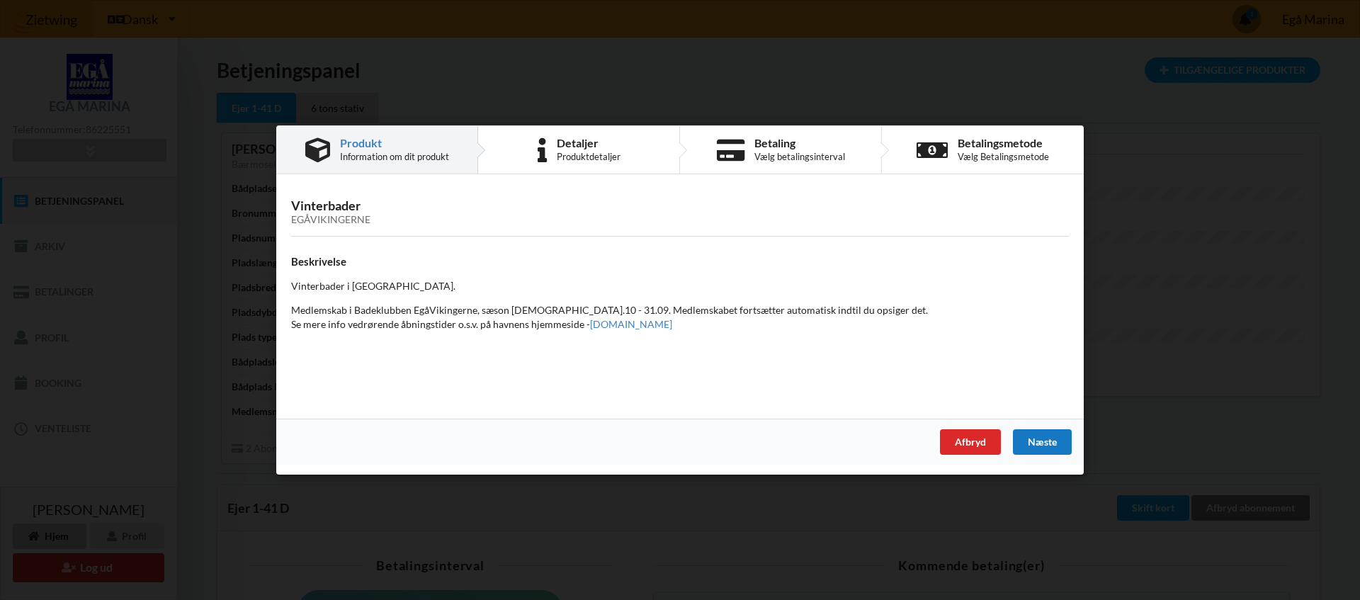
click at [1031, 443] on div "Næste" at bounding box center [1042, 442] width 59 height 26
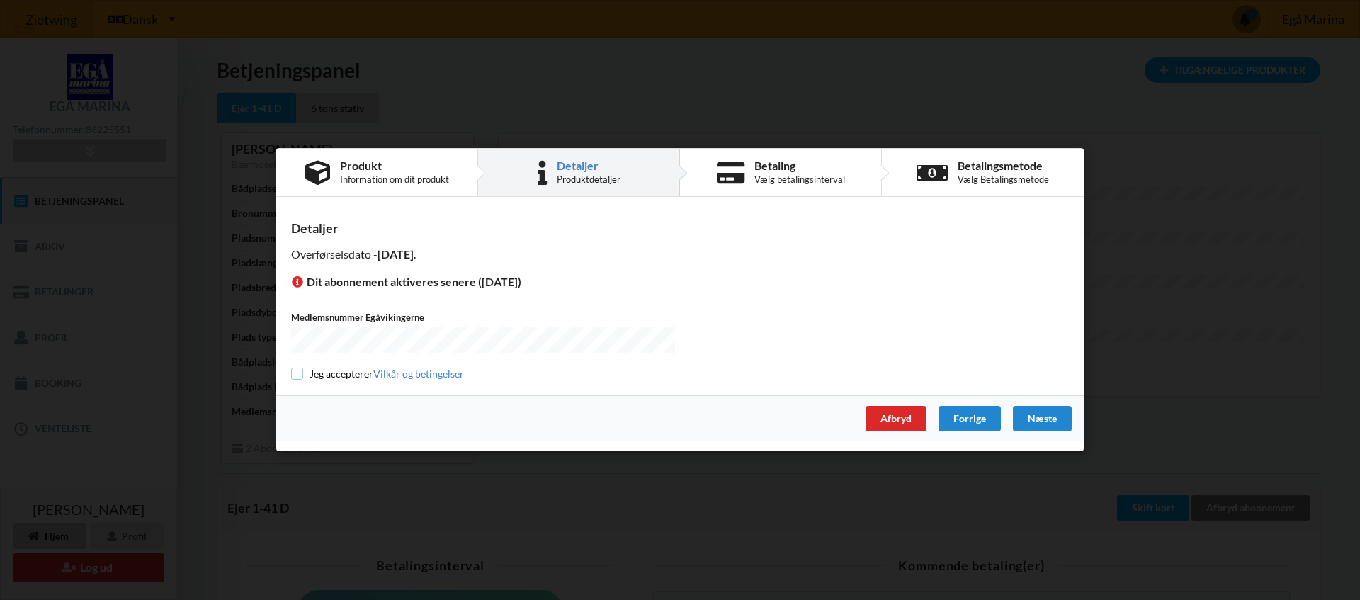
click at [298, 374] on input "checkbox" at bounding box center [297, 374] width 12 height 12
checkbox input "true"
click at [1044, 424] on div "Næste" at bounding box center [1042, 420] width 59 height 26
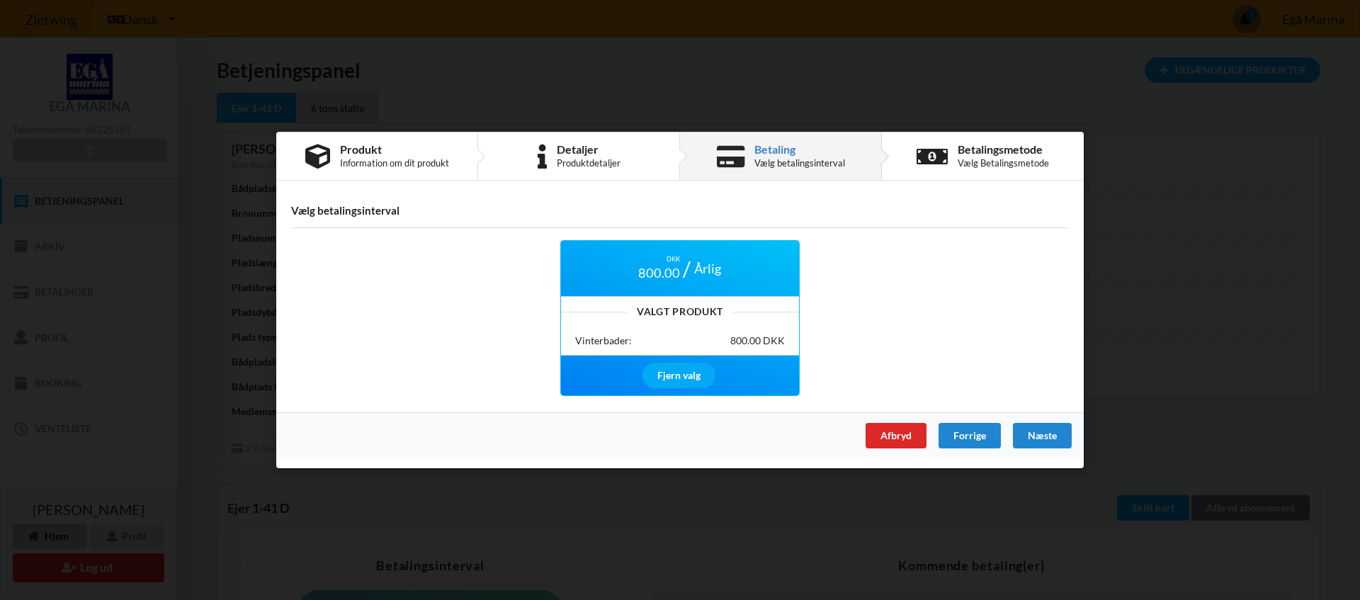
click at [655, 321] on div "Valgt Produkt Vinterbader: 800.00 DKK" at bounding box center [680, 327] width 238 height 60
click at [1047, 438] on div "Næste" at bounding box center [1042, 436] width 59 height 26
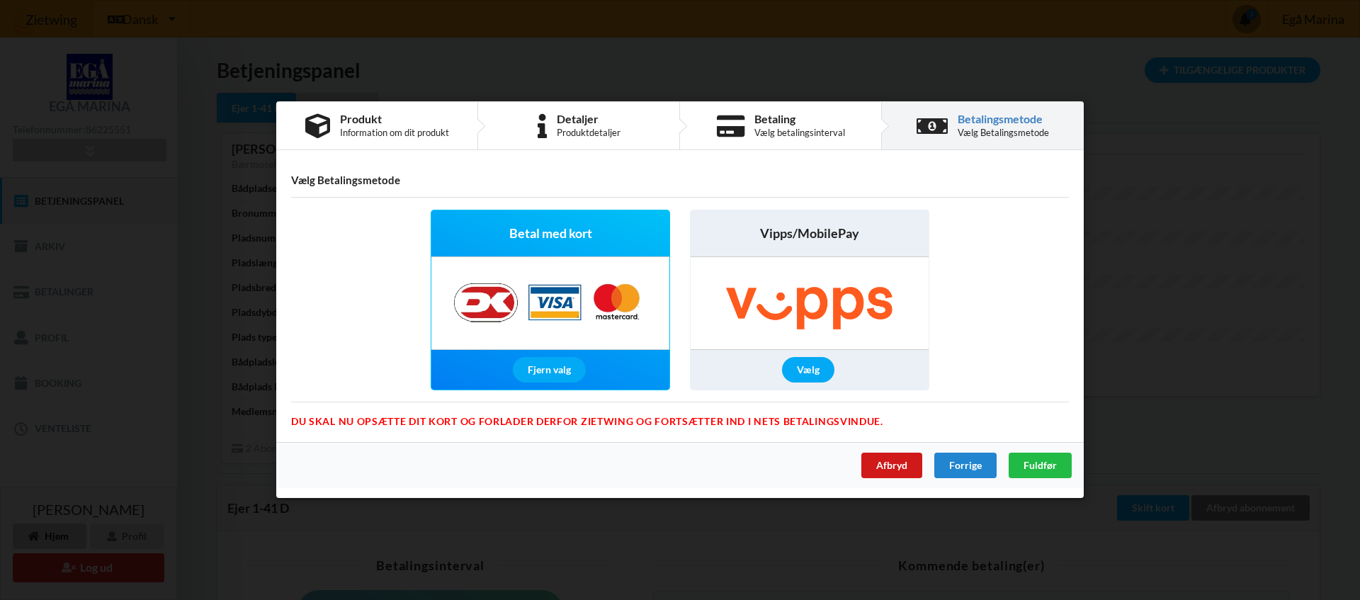
click at [890, 469] on div "Afbryd" at bounding box center [891, 466] width 61 height 26
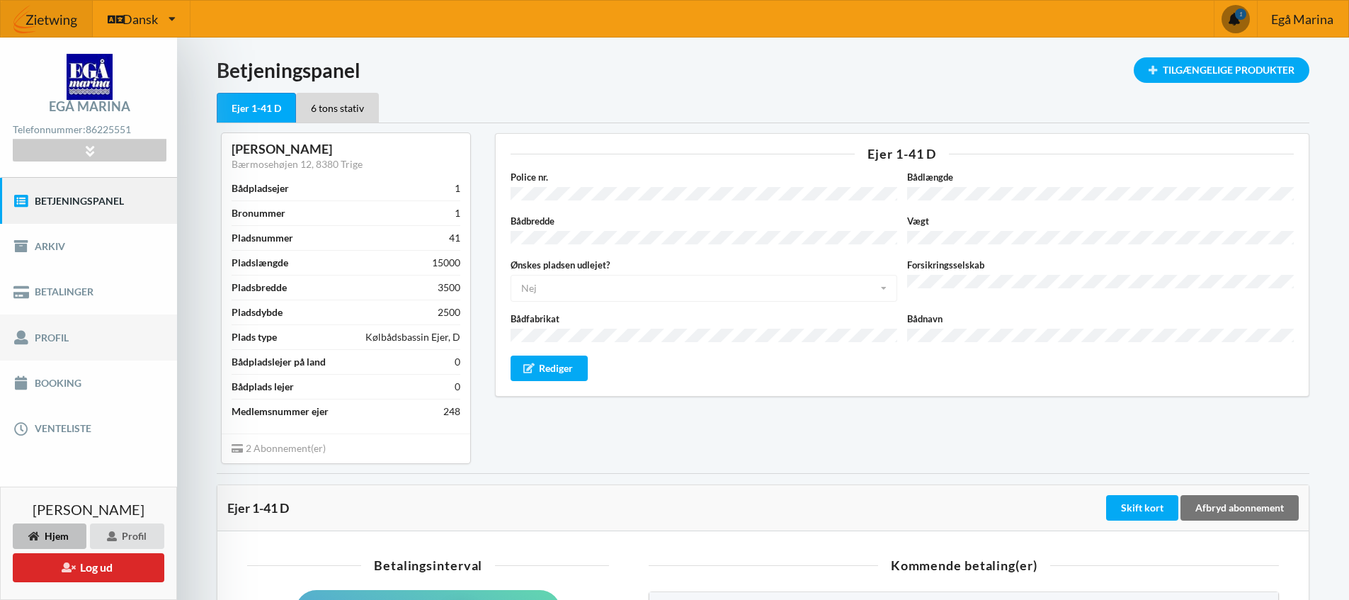
click at [72, 337] on link "Profil" at bounding box center [88, 337] width 177 height 45
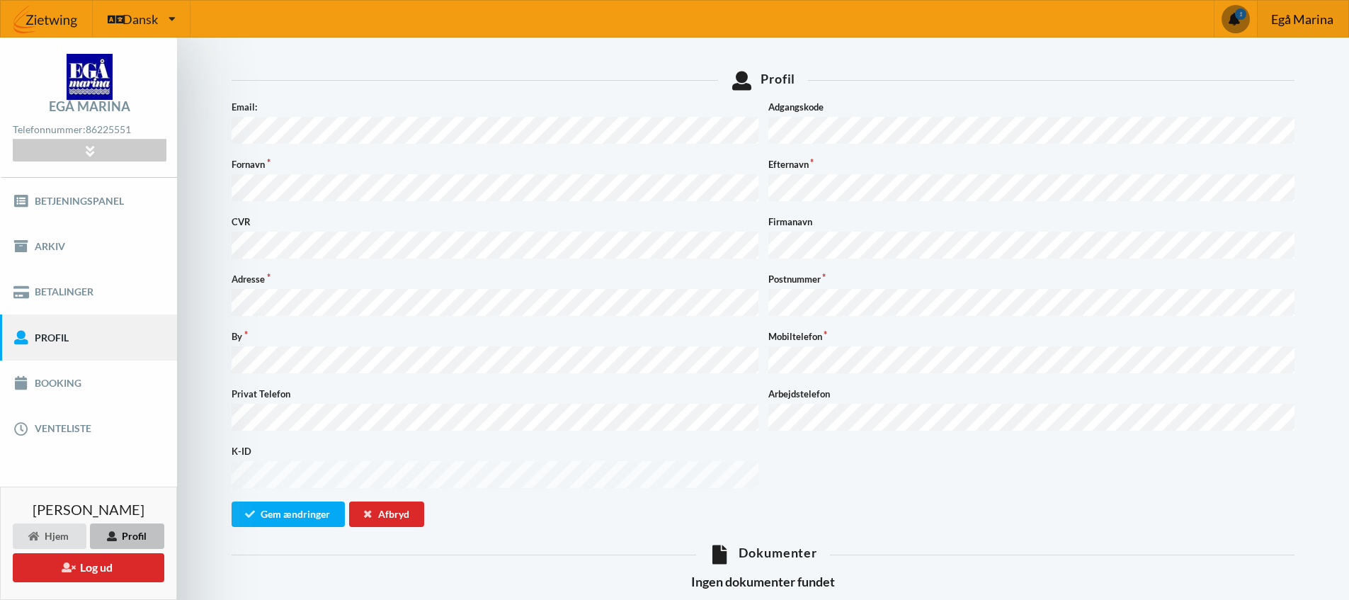
click at [1281, 23] on span "Egå Marina" at bounding box center [1303, 19] width 62 height 13
click at [1240, 21] on span at bounding box center [1236, 19] width 28 height 28
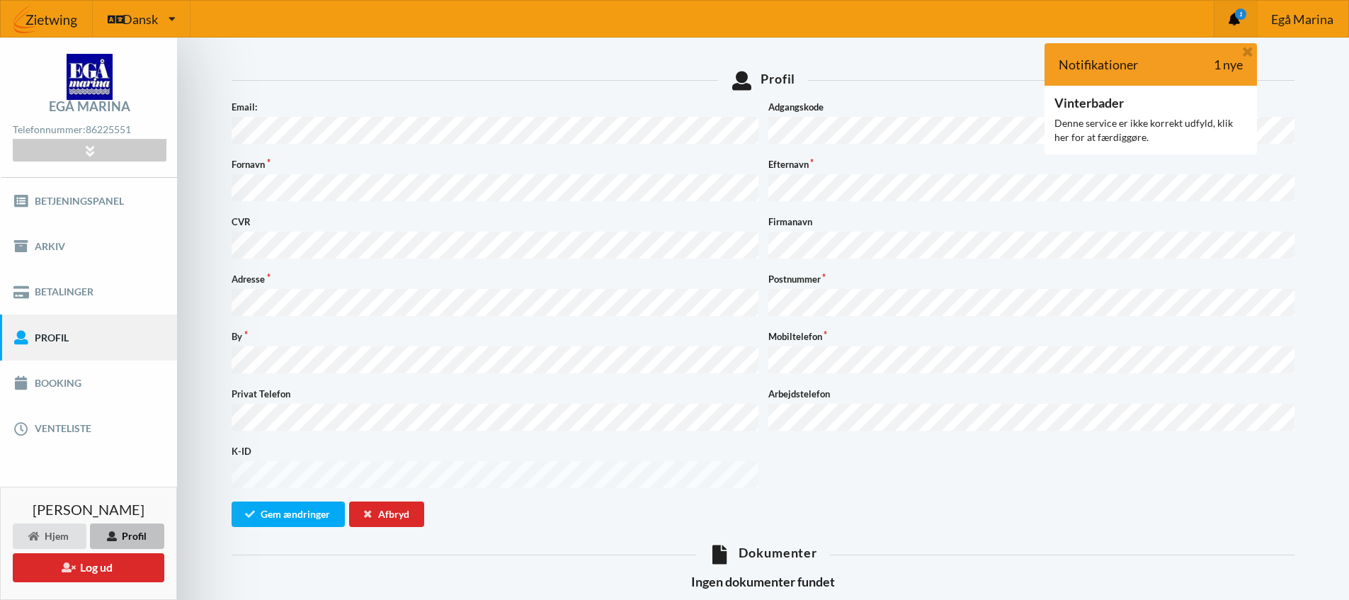
click at [1160, 61] on div "Notifikationer 1 nye" at bounding box center [1151, 64] width 213 height 43
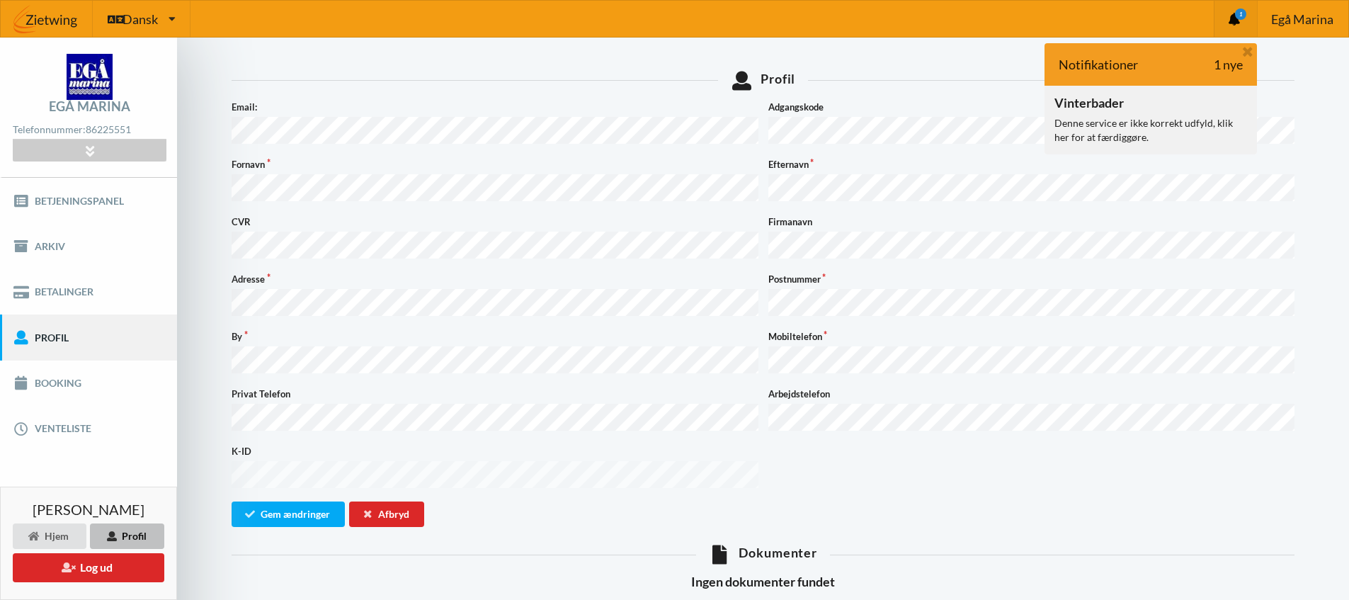
click at [1131, 120] on div "Denne service er ikke korrekt udfyld, klik her for at færdiggøre." at bounding box center [1151, 130] width 193 height 28
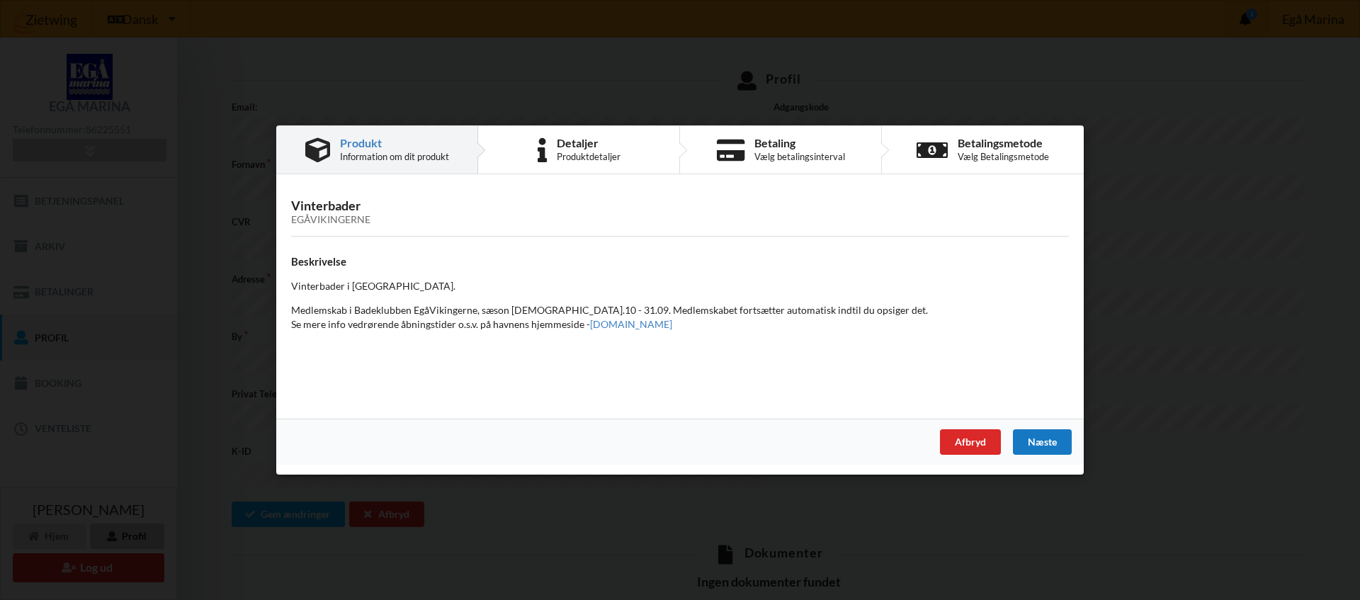
click at [1051, 445] on div "Næste" at bounding box center [1042, 442] width 59 height 26
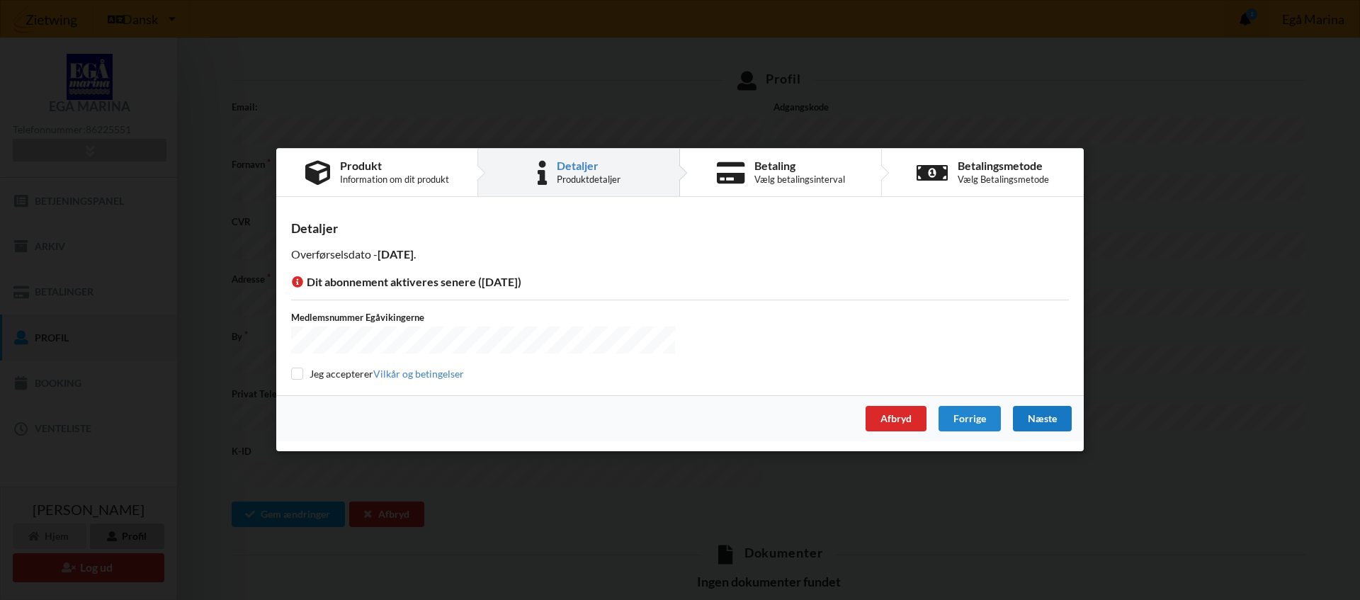
click at [1031, 429] on div "Næste" at bounding box center [1042, 420] width 59 height 26
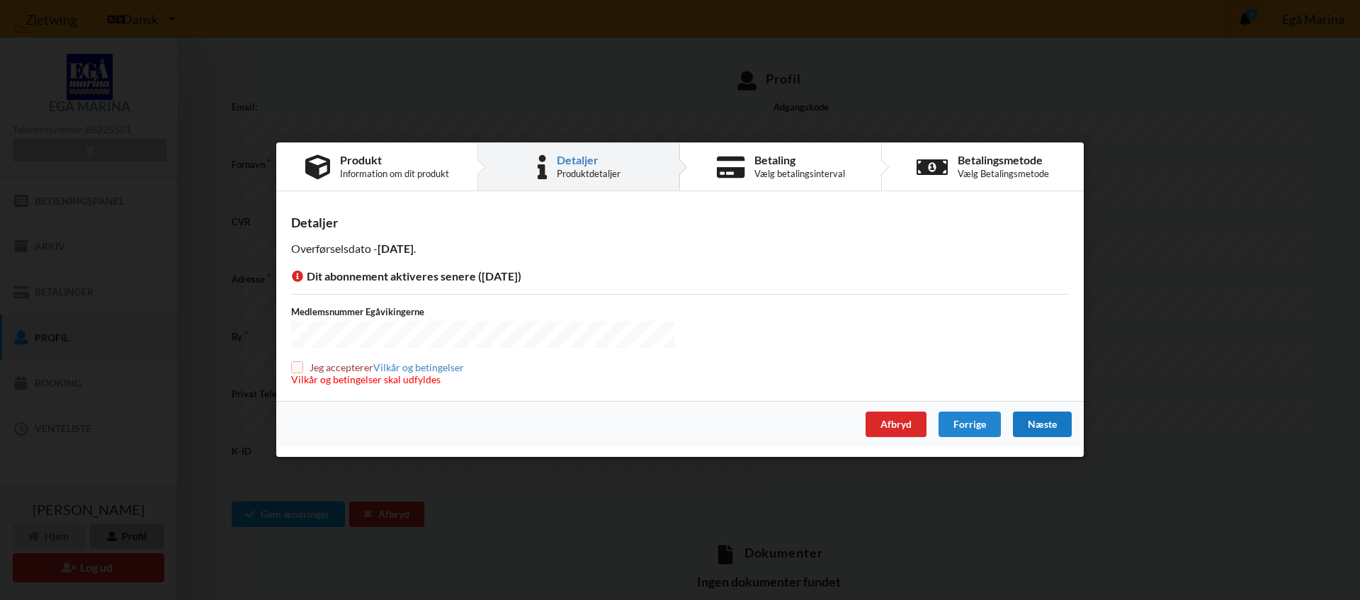
click at [1031, 429] on div "Næste" at bounding box center [1042, 425] width 59 height 26
click at [300, 366] on input "checkbox" at bounding box center [297, 367] width 12 height 12
checkbox input "true"
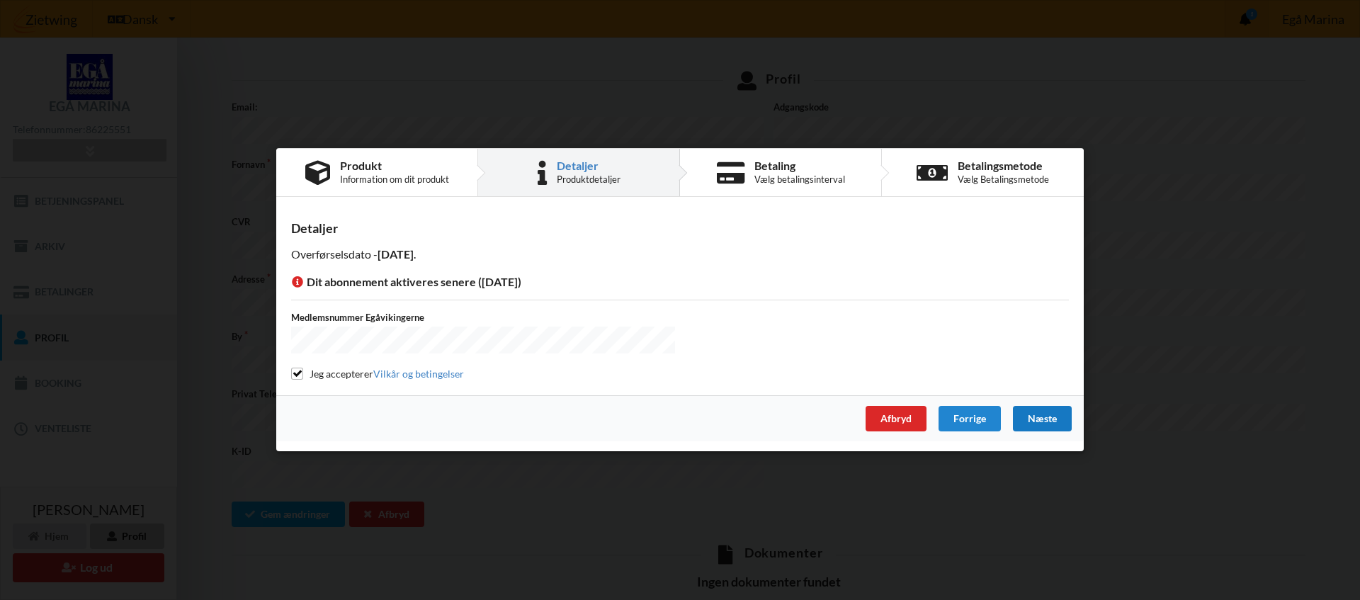
click at [1054, 414] on div "Næste" at bounding box center [1042, 420] width 59 height 26
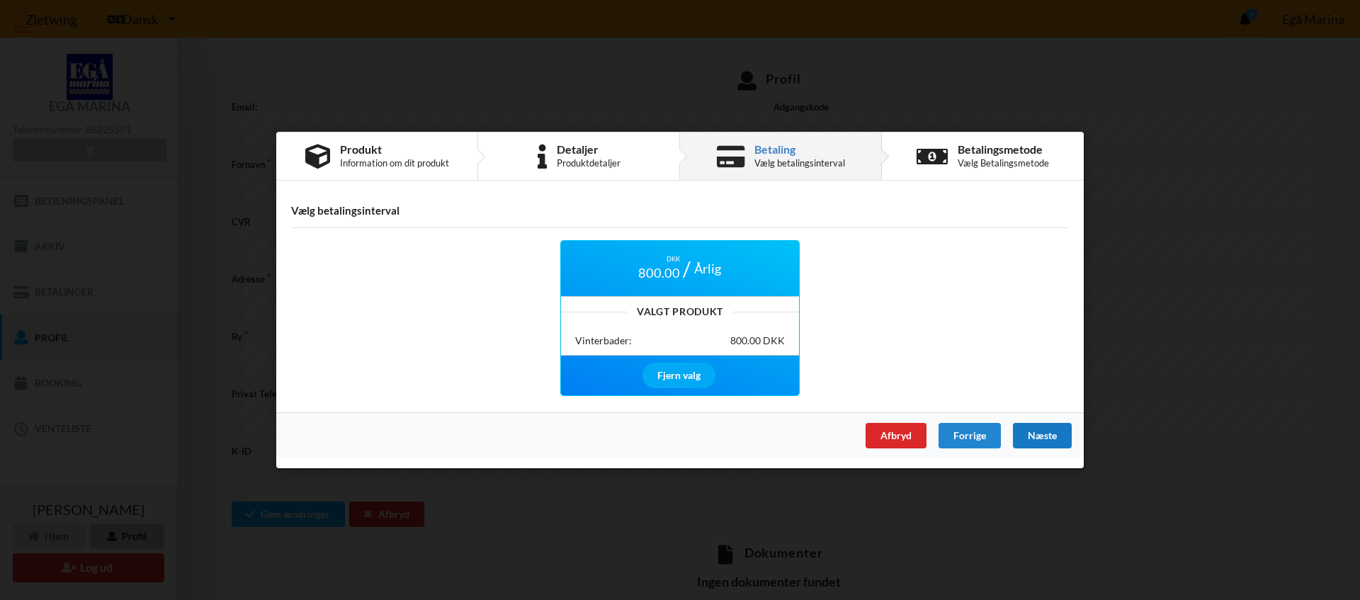
click at [1054, 414] on div "Afbryd Forrige Næste" at bounding box center [680, 435] width 808 height 46
click at [1047, 441] on div "Næste" at bounding box center [1042, 436] width 59 height 26
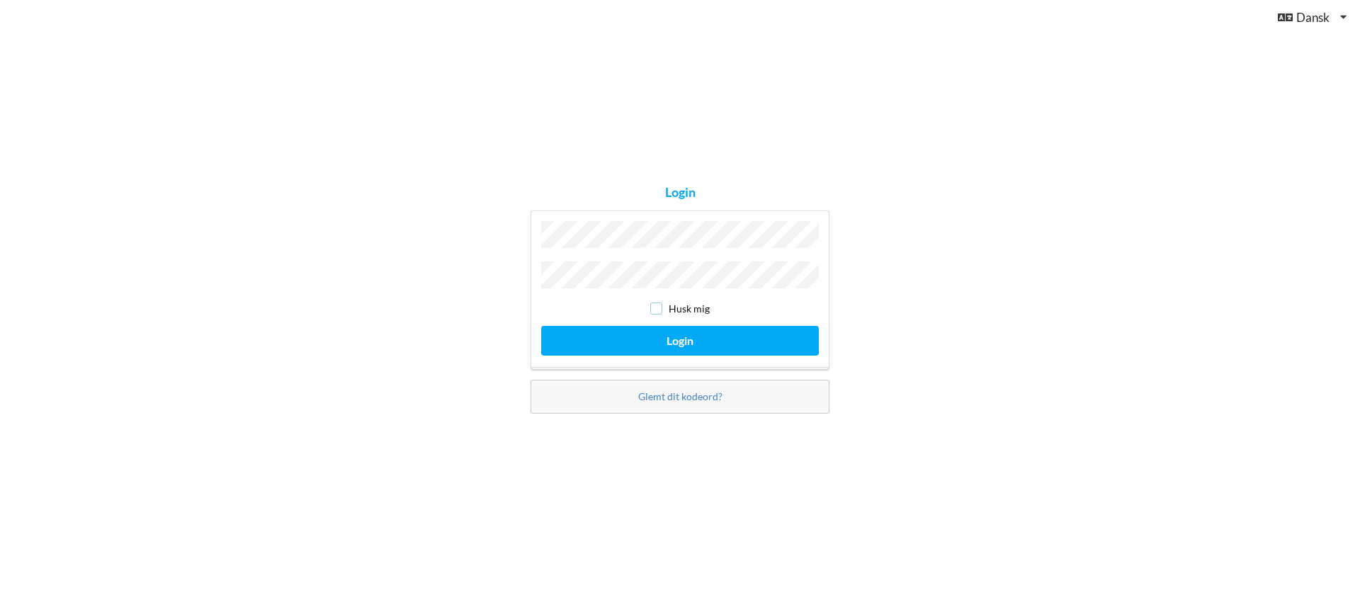
click at [659, 304] on input "checkbox" at bounding box center [656, 308] width 12 height 12
checkbox input "true"
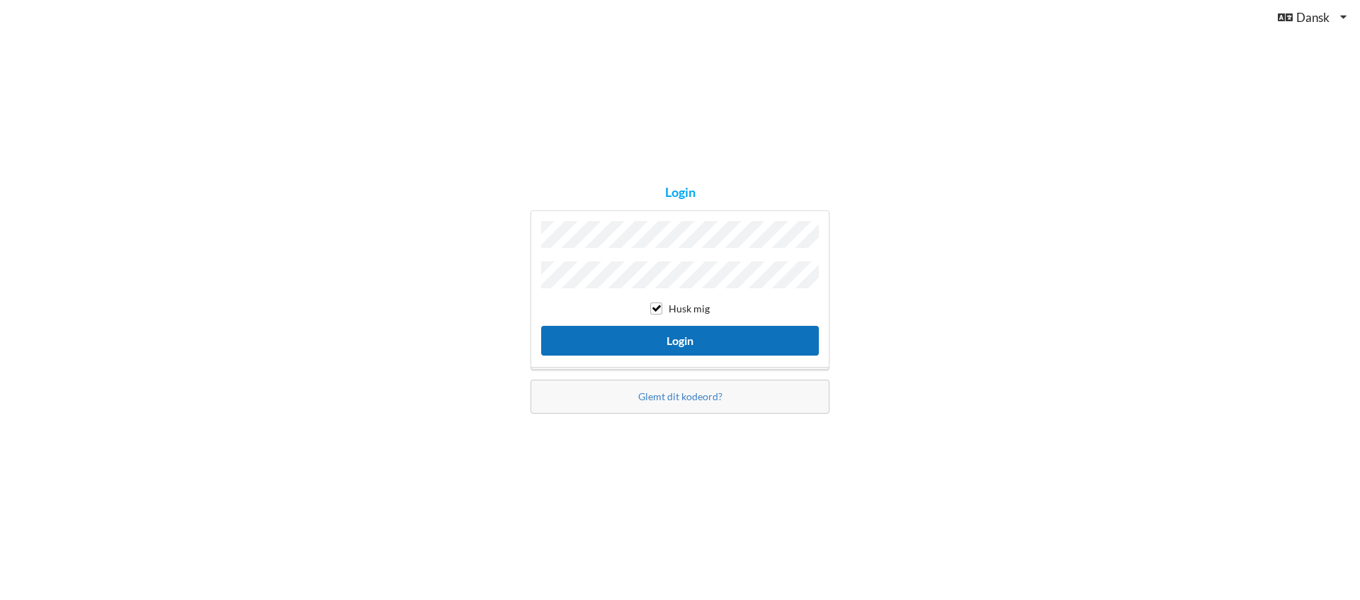
click at [679, 341] on button "Login" at bounding box center [680, 340] width 278 height 29
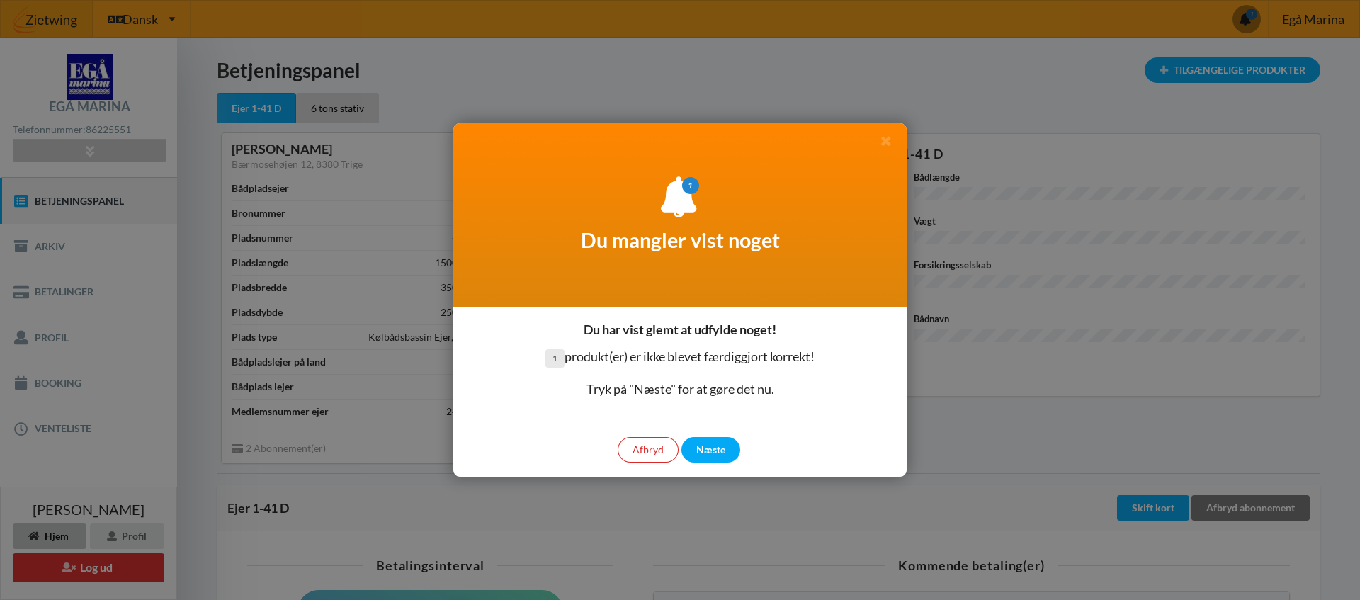
drag, startPoint x: 1252, startPoint y: 18, endPoint x: 1223, endPoint y: 324, distance: 307.4
click at [1223, 324] on div at bounding box center [680, 300] width 1360 height 600
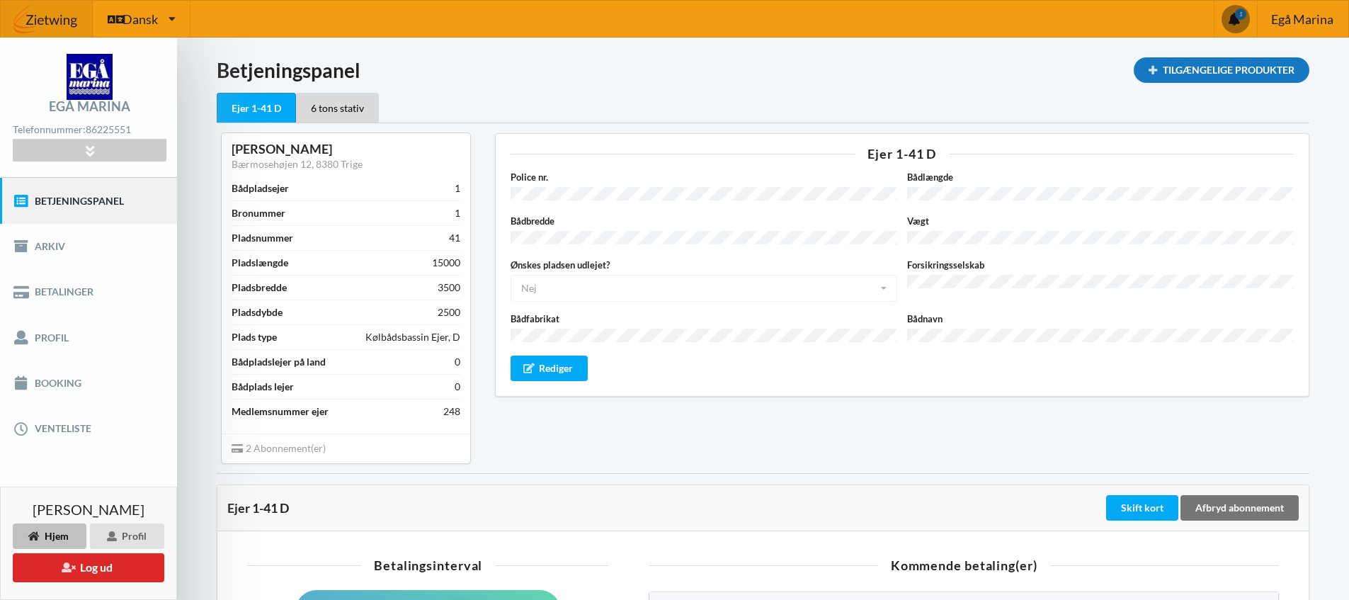
click at [1194, 74] on div "Tilgængelige Produkter" at bounding box center [1222, 70] width 176 height 26
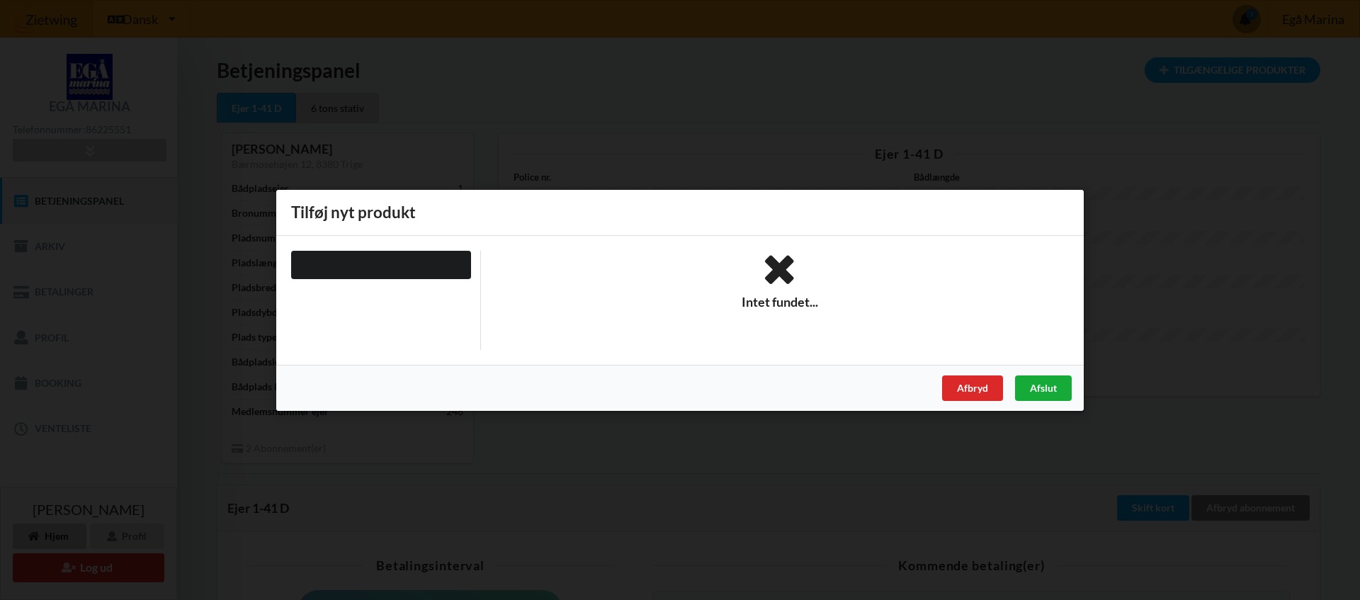
click at [1033, 392] on div "Afslut" at bounding box center [1043, 388] width 57 height 26
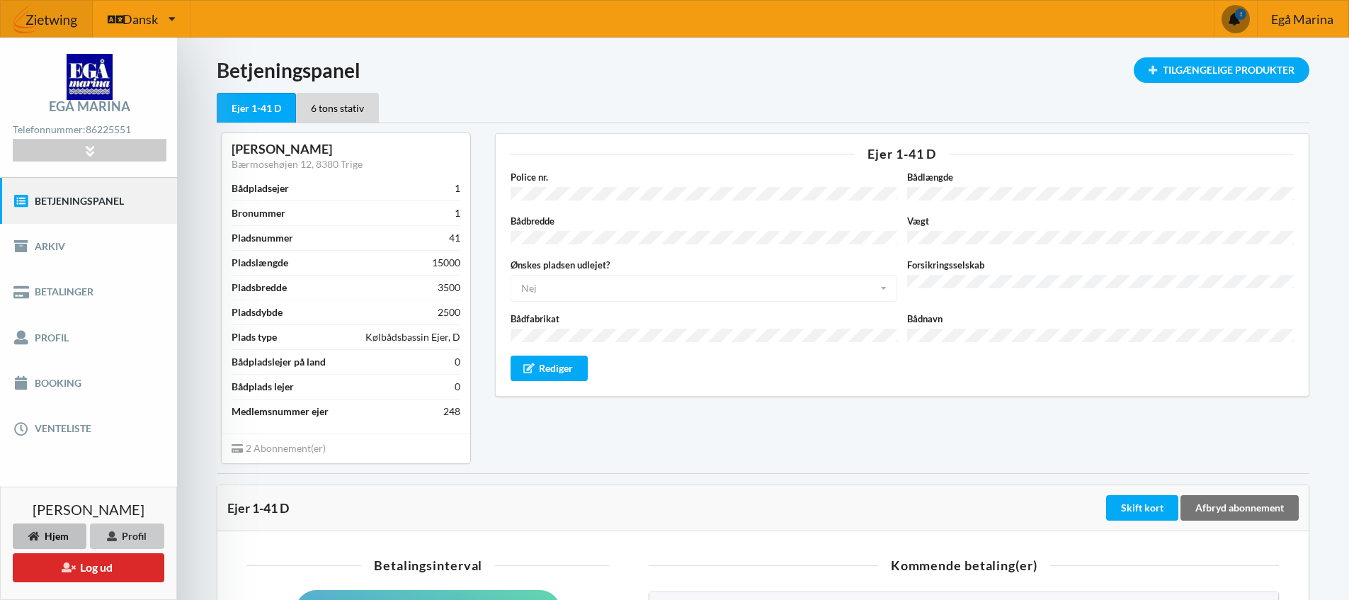
click at [120, 536] on div "Profil" at bounding box center [127, 536] width 74 height 26
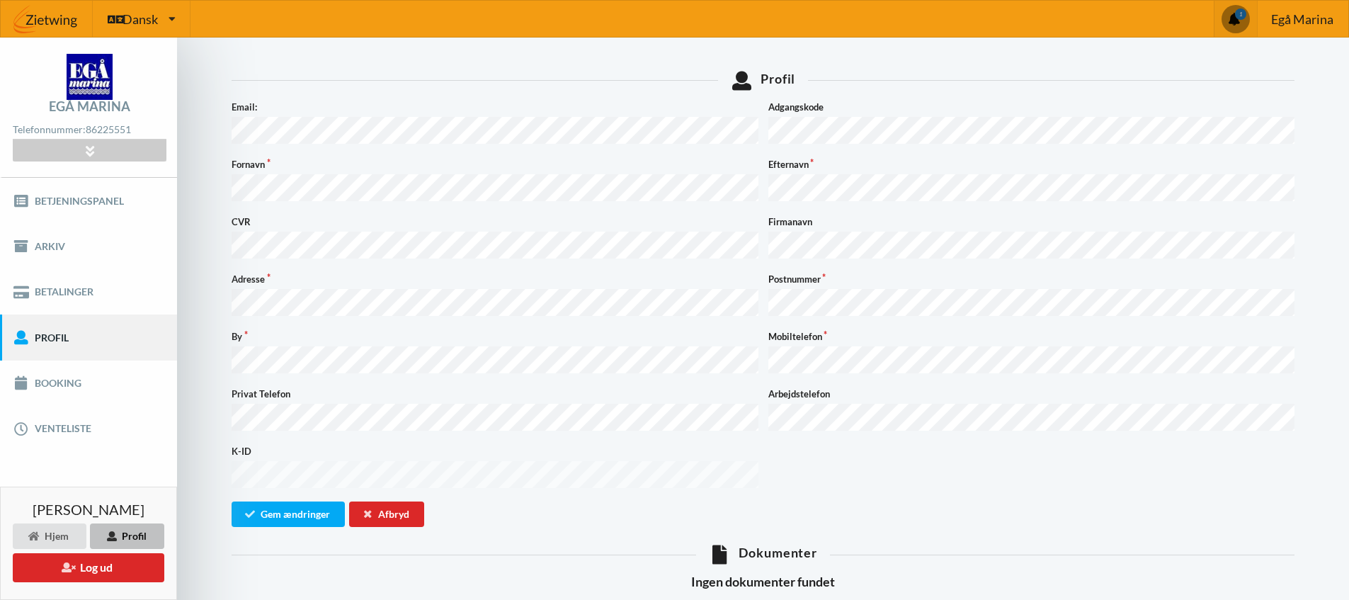
click at [1240, 18] on span at bounding box center [1236, 19] width 28 height 28
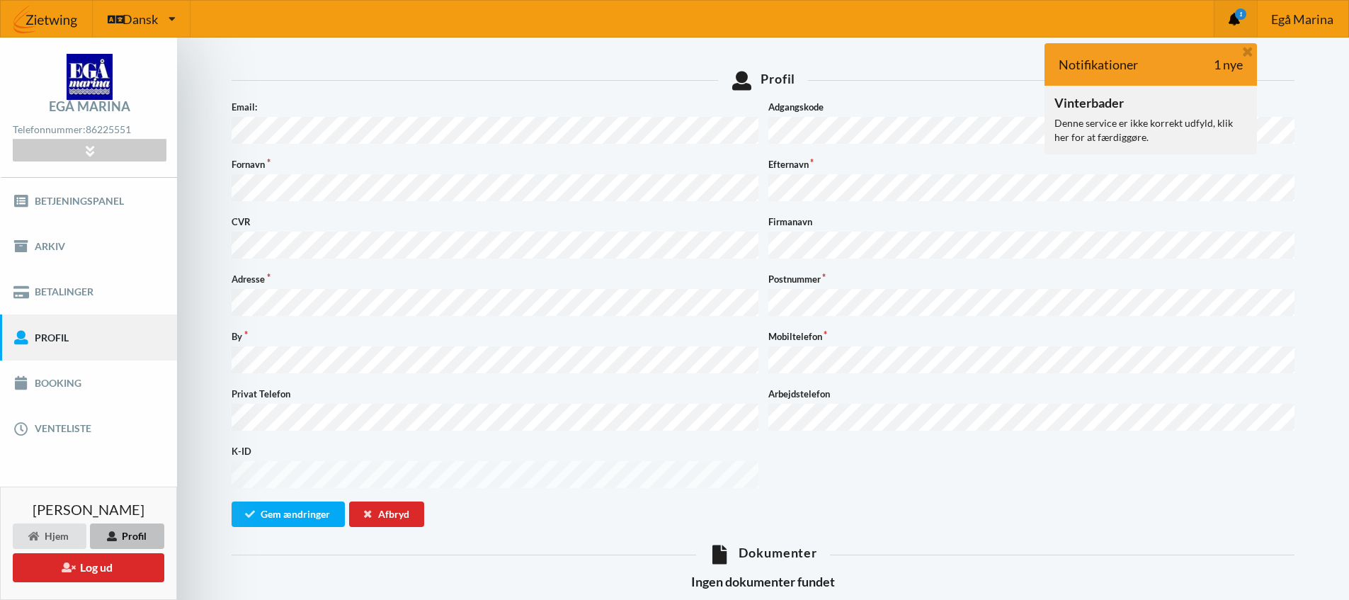
click at [1094, 116] on div "Denne service er ikke korrekt udfyld, klik her for at færdiggøre." at bounding box center [1151, 130] width 193 height 28
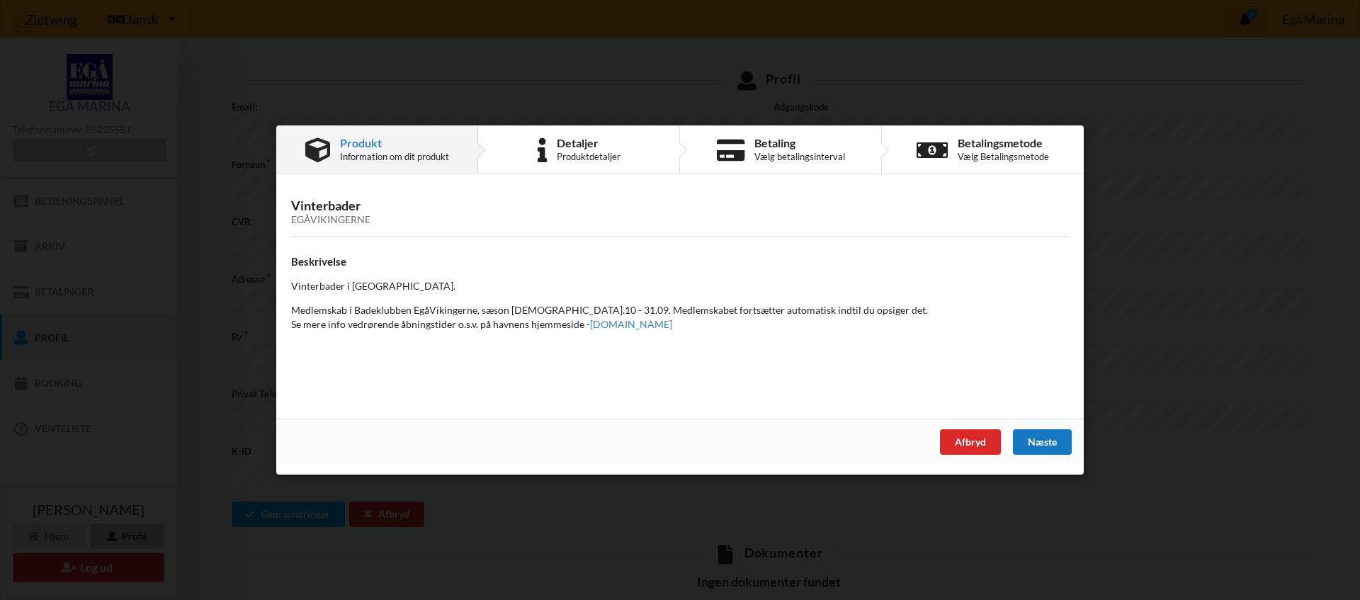
click at [1048, 445] on div "Næste" at bounding box center [1042, 442] width 59 height 26
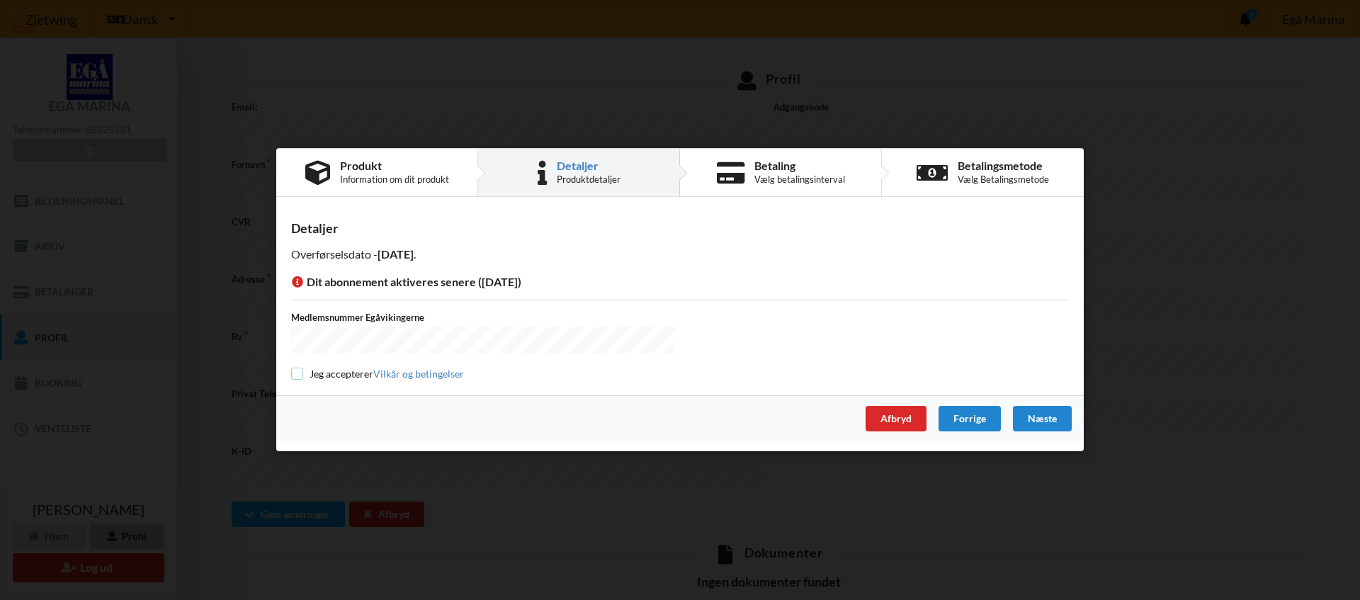
click at [297, 373] on input "checkbox" at bounding box center [297, 374] width 12 height 12
checkbox input "true"
click at [1036, 417] on div "Næste" at bounding box center [1042, 420] width 59 height 26
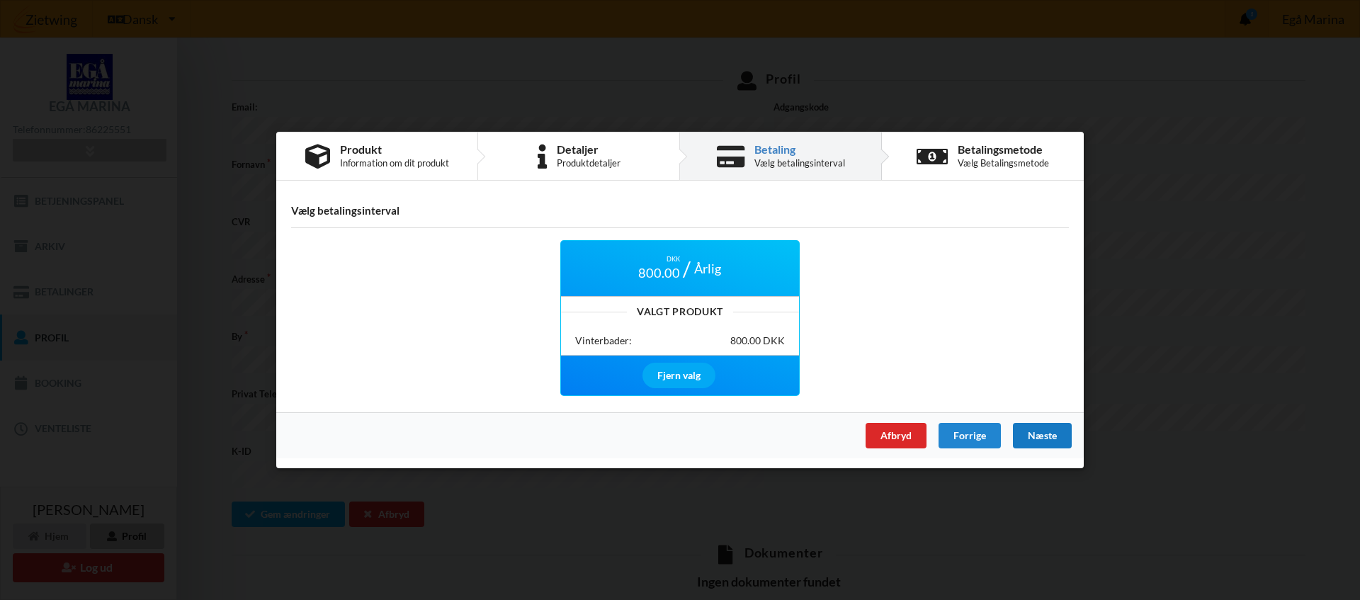
click at [1040, 438] on div "Næste" at bounding box center [1042, 436] width 59 height 26
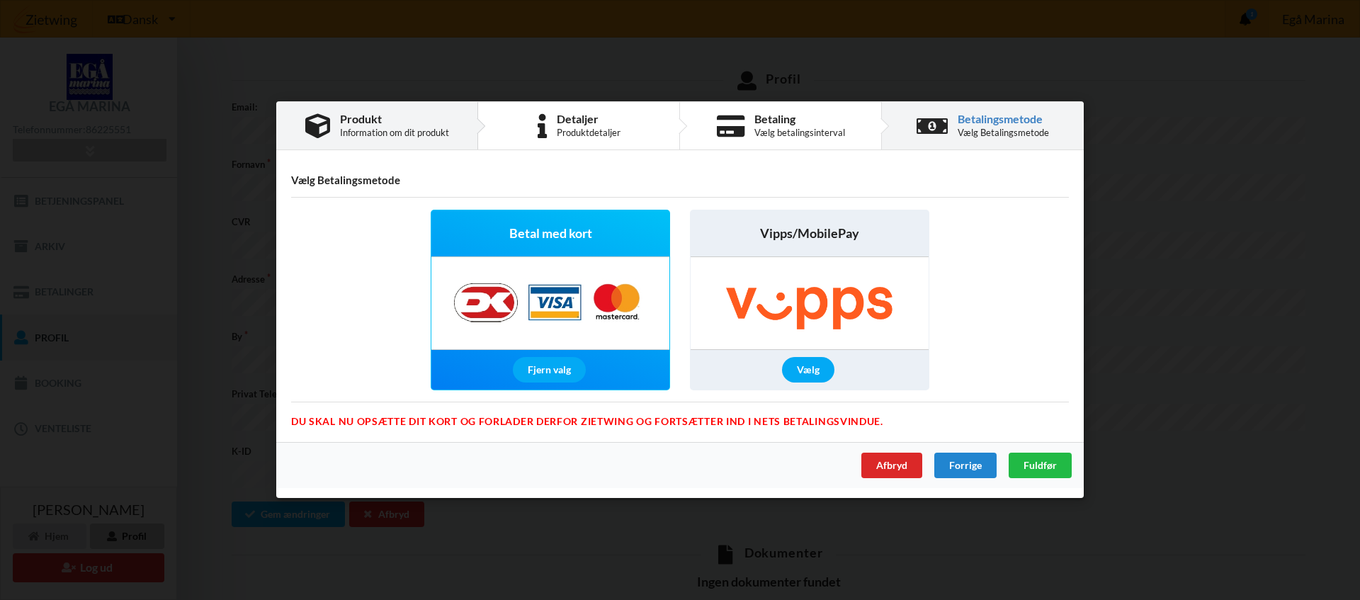
click at [346, 120] on div "Produkt" at bounding box center [394, 118] width 109 height 11
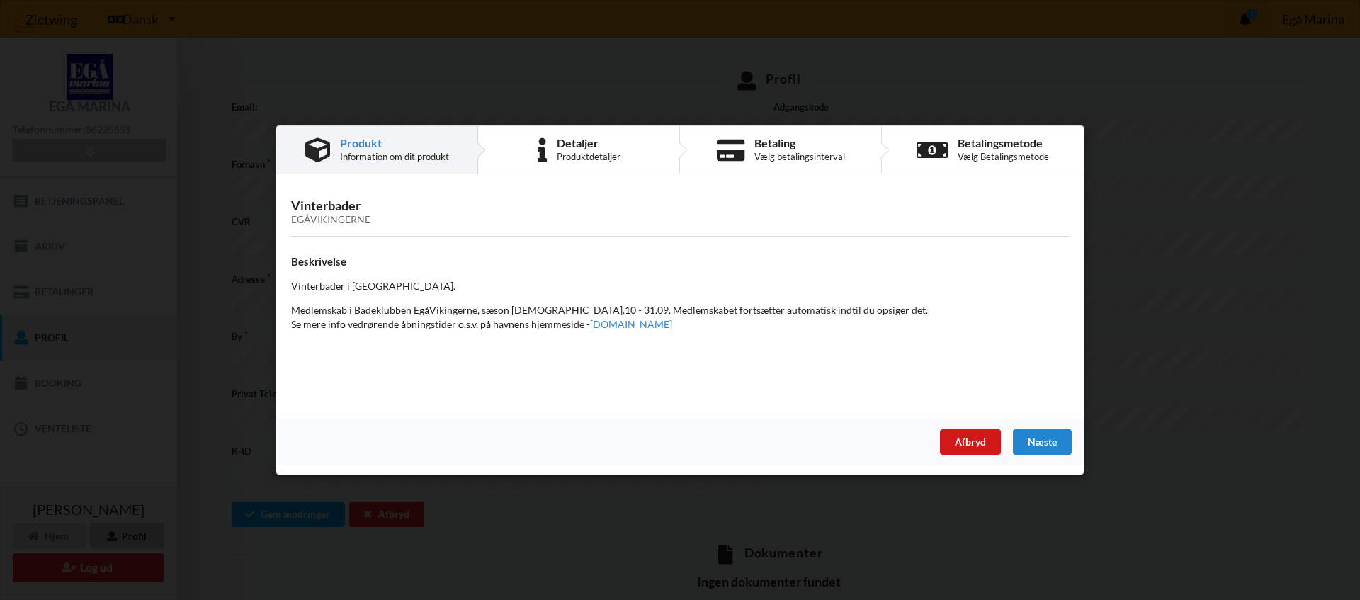
click at [959, 447] on div "Afbryd" at bounding box center [970, 442] width 61 height 26
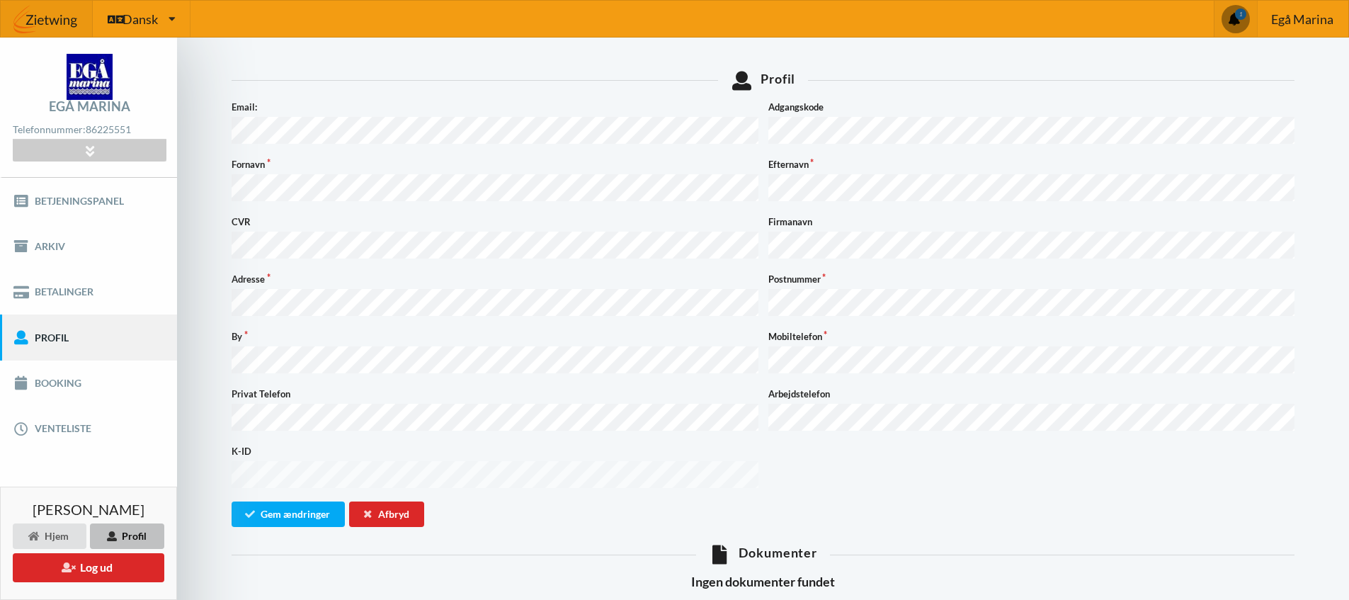
click at [47, 21] on img at bounding box center [47, 19] width 92 height 43
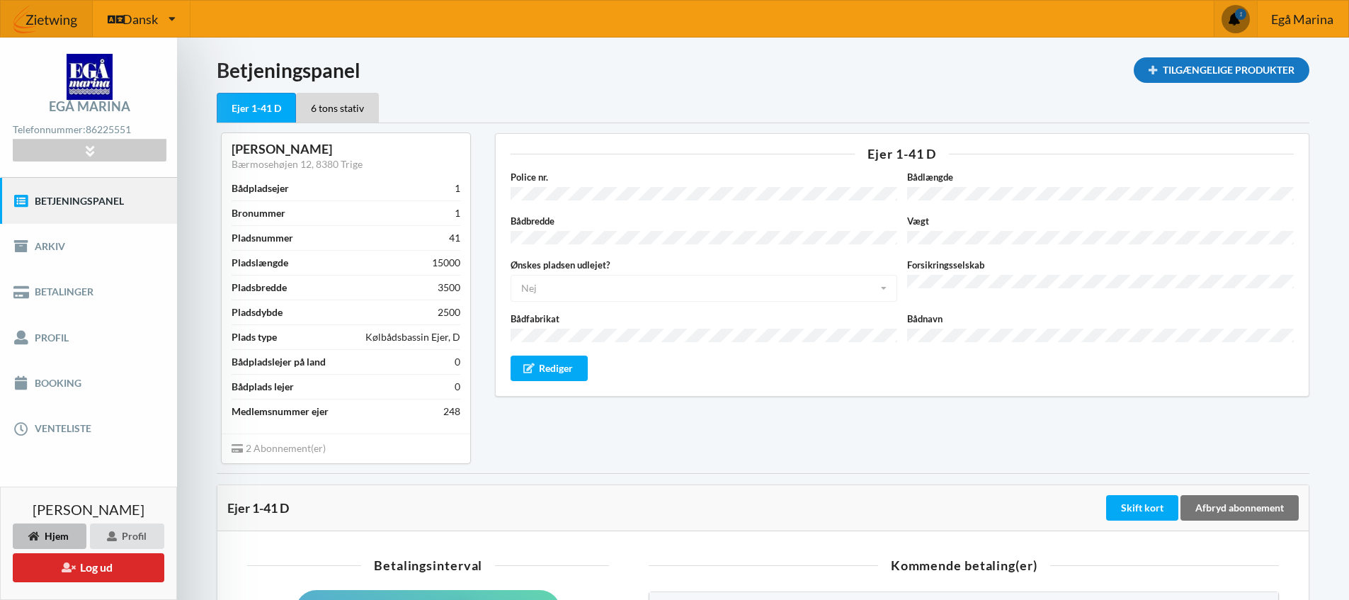
click at [1182, 70] on div "Tilgængelige Produkter" at bounding box center [1222, 70] width 176 height 26
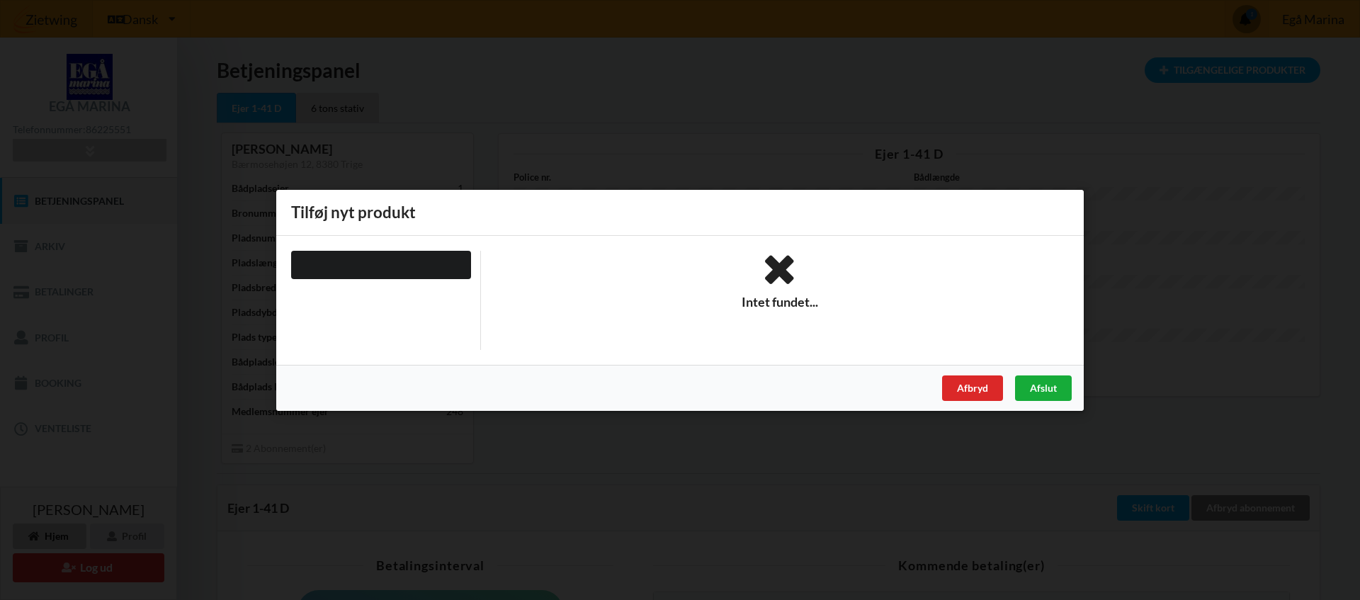
click at [1052, 392] on div "Afslut" at bounding box center [1043, 388] width 57 height 26
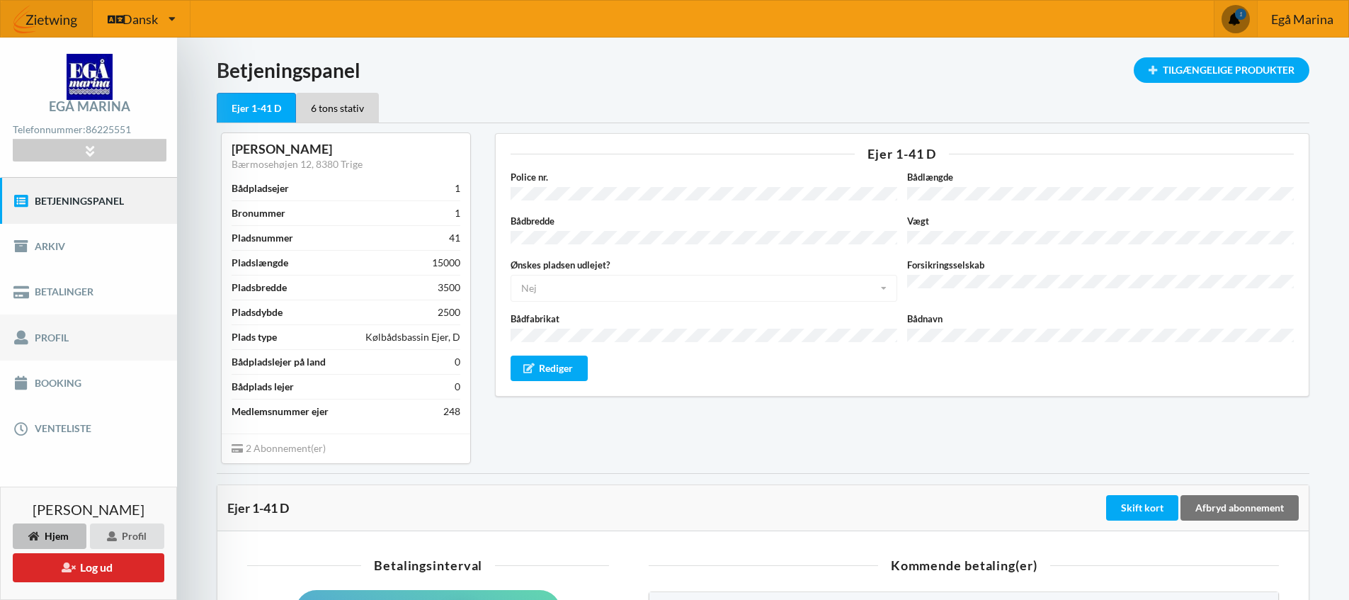
click at [44, 337] on link "Profil" at bounding box center [88, 337] width 177 height 45
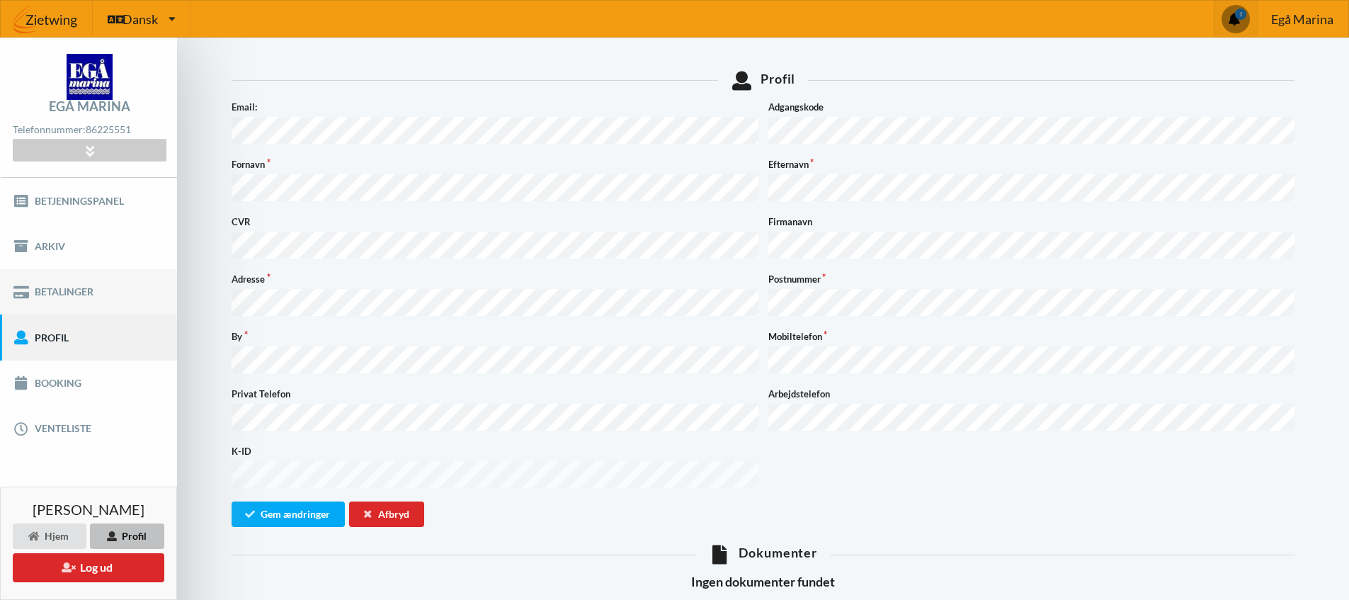
click at [53, 293] on link "Betalinger" at bounding box center [88, 291] width 177 height 45
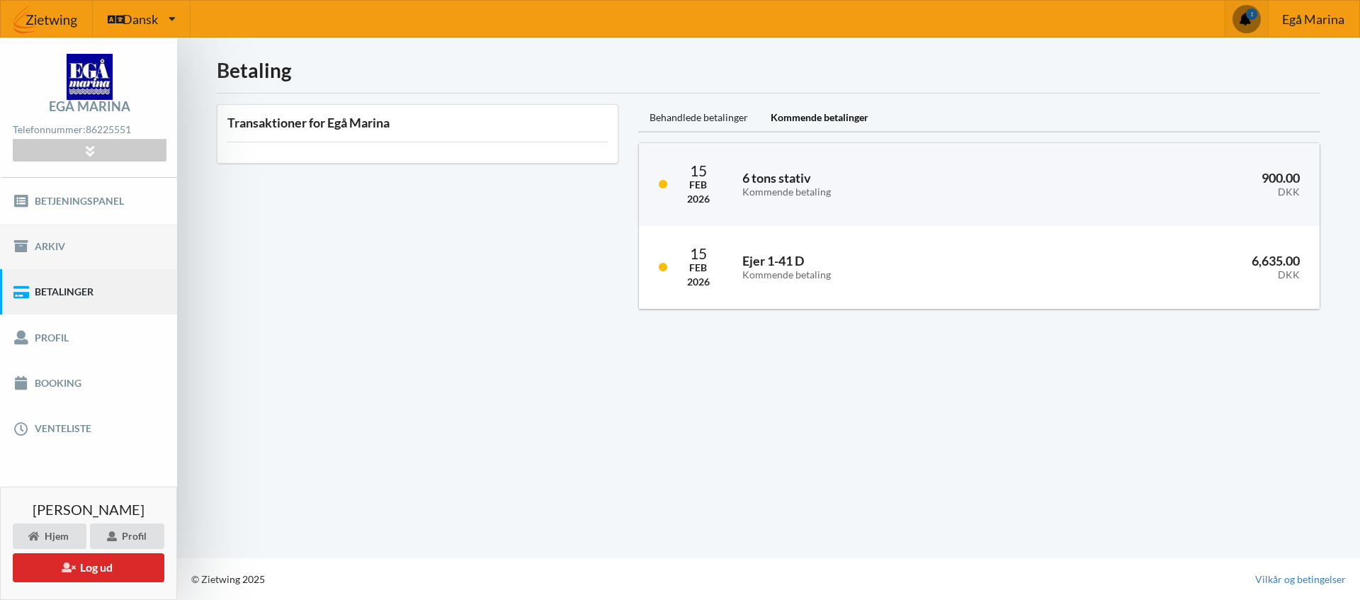
click at [50, 245] on link "Arkiv" at bounding box center [88, 246] width 177 height 45
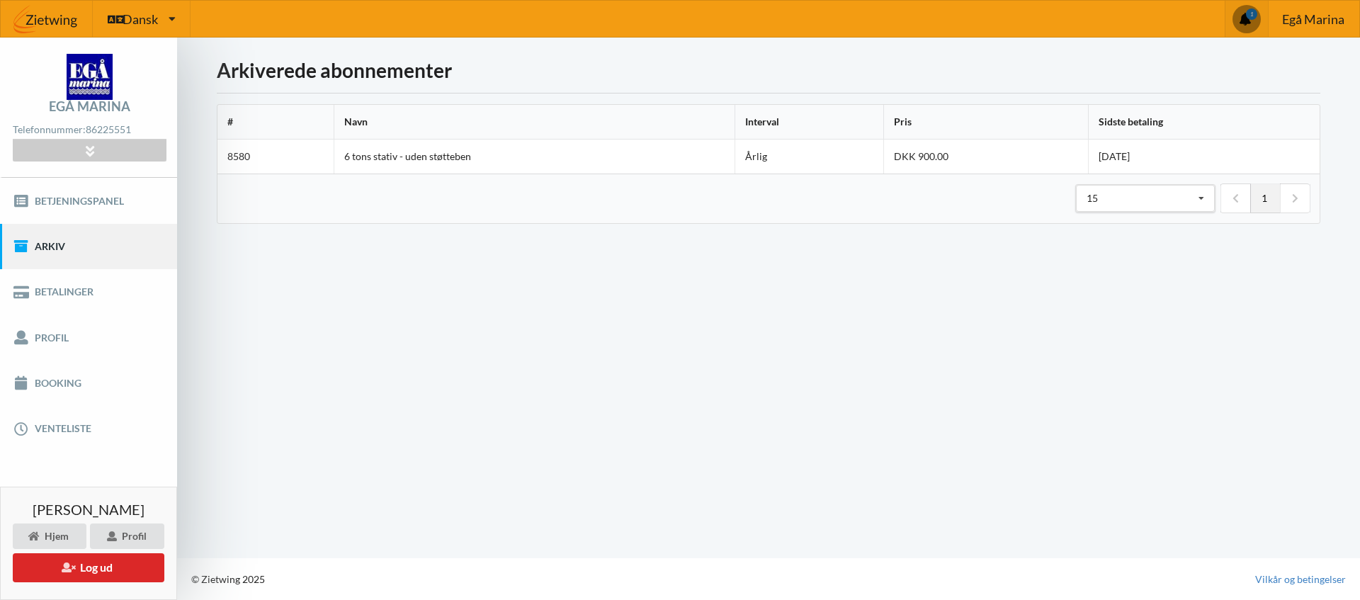
click at [1252, 22] on span at bounding box center [1247, 19] width 28 height 28
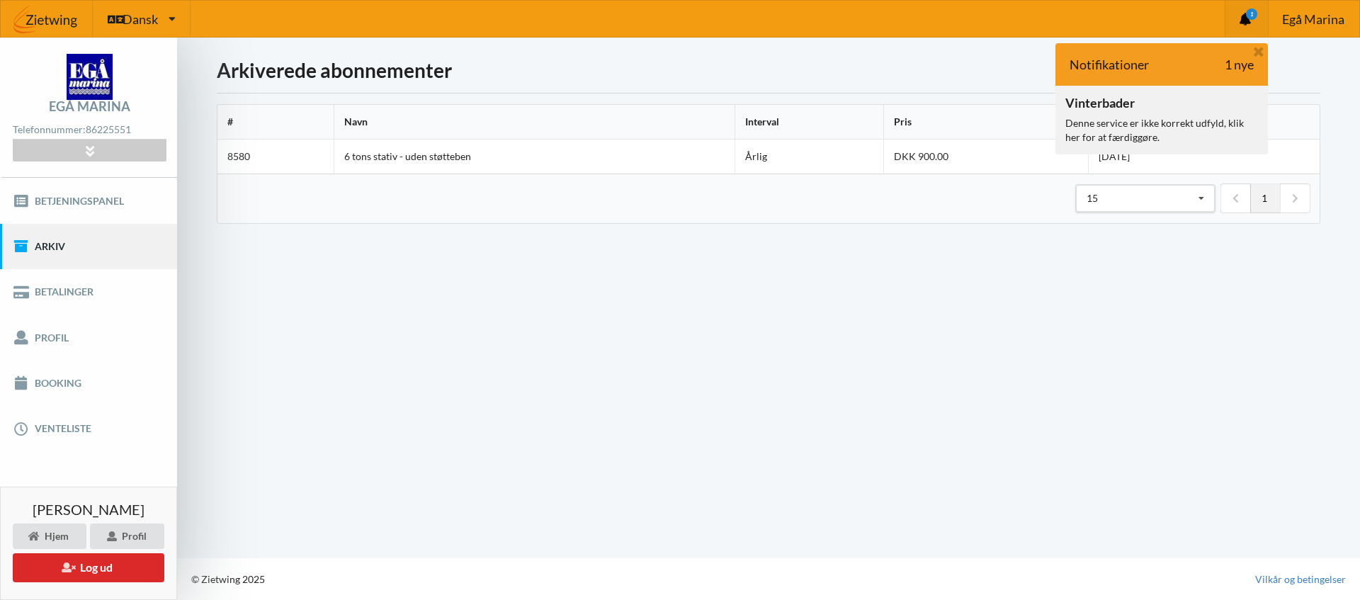
click at [1128, 121] on div "Denne service er ikke korrekt udfyld, klik her for at færdiggøre." at bounding box center [1161, 130] width 193 height 28
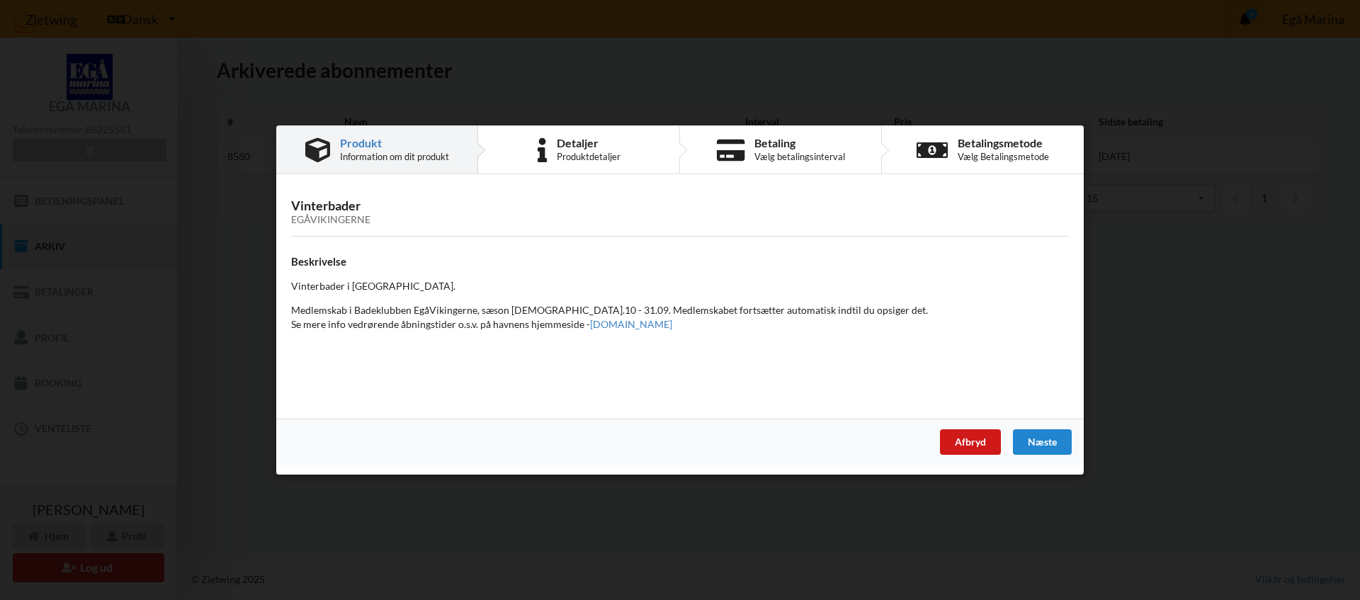
click at [980, 444] on div "Afbryd" at bounding box center [970, 442] width 61 height 26
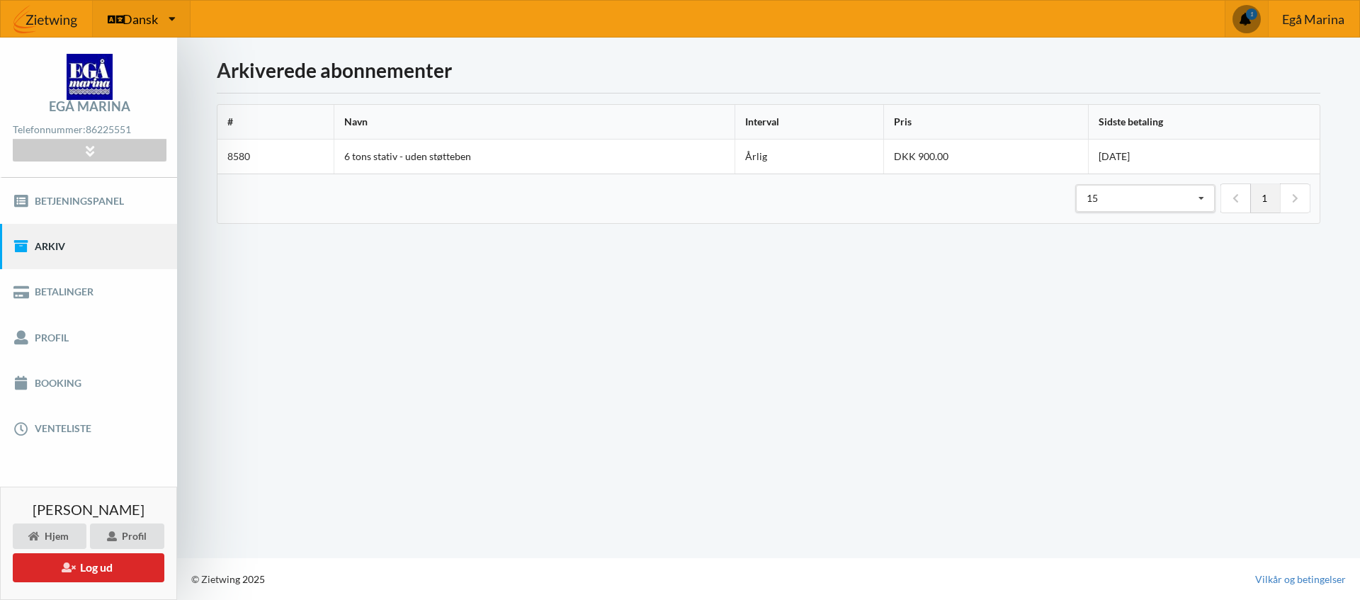
click at [130, 15] on span "Dansk" at bounding box center [140, 19] width 35 height 13
click at [92, 152] on icon at bounding box center [89, 151] width 16 height 12
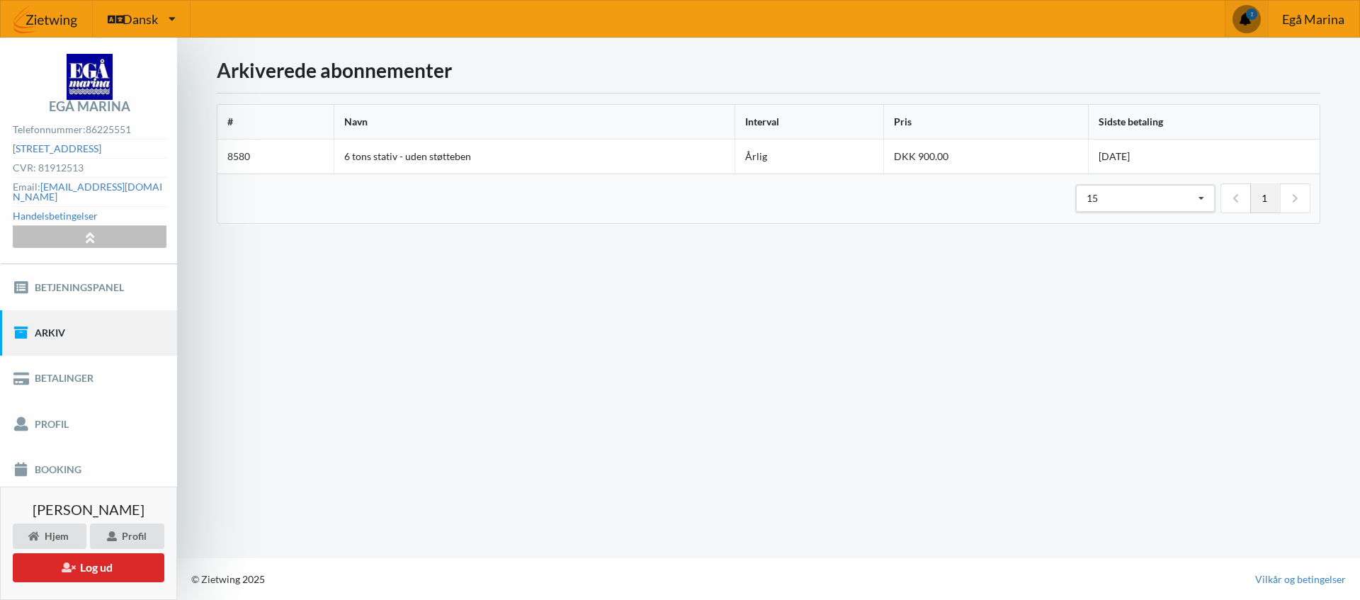
click at [88, 231] on icon at bounding box center [89, 237] width 16 height 12
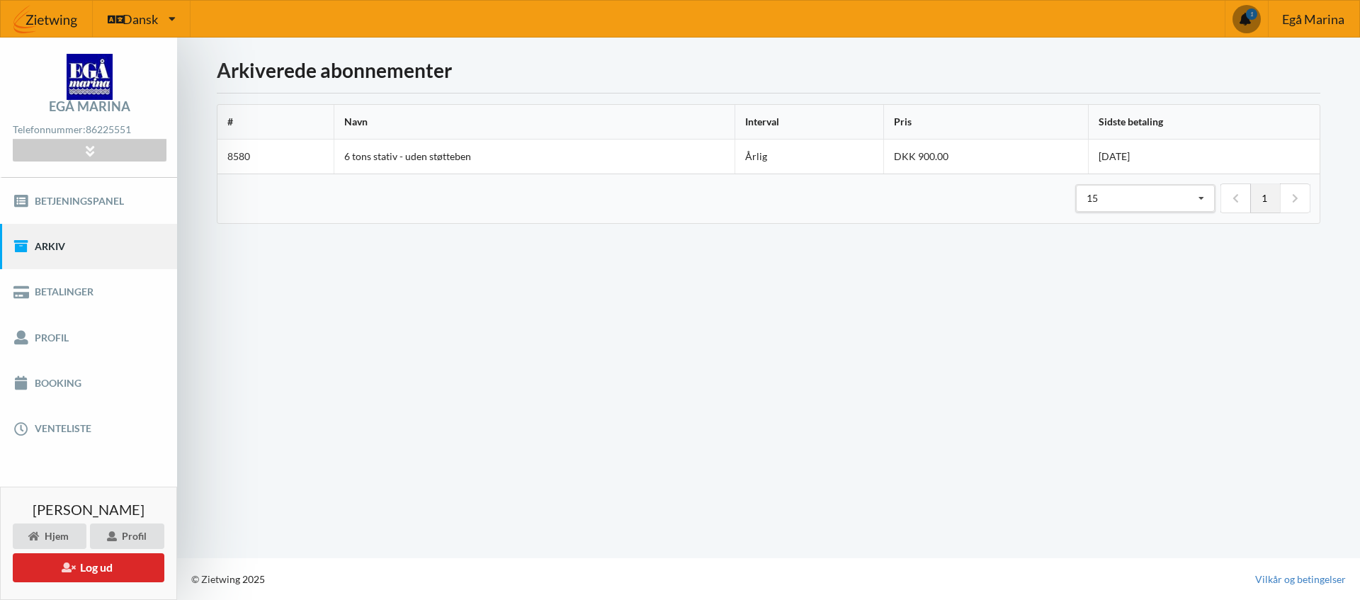
drag, startPoint x: 1247, startPoint y: 13, endPoint x: 1106, endPoint y: 380, distance: 392.2
click at [1106, 380] on div "Dansk Engelsk Dansk 1 Egå Marina Egå Marina Telefonnummer: 86225551 Egå Havvej …" at bounding box center [680, 300] width 1360 height 600
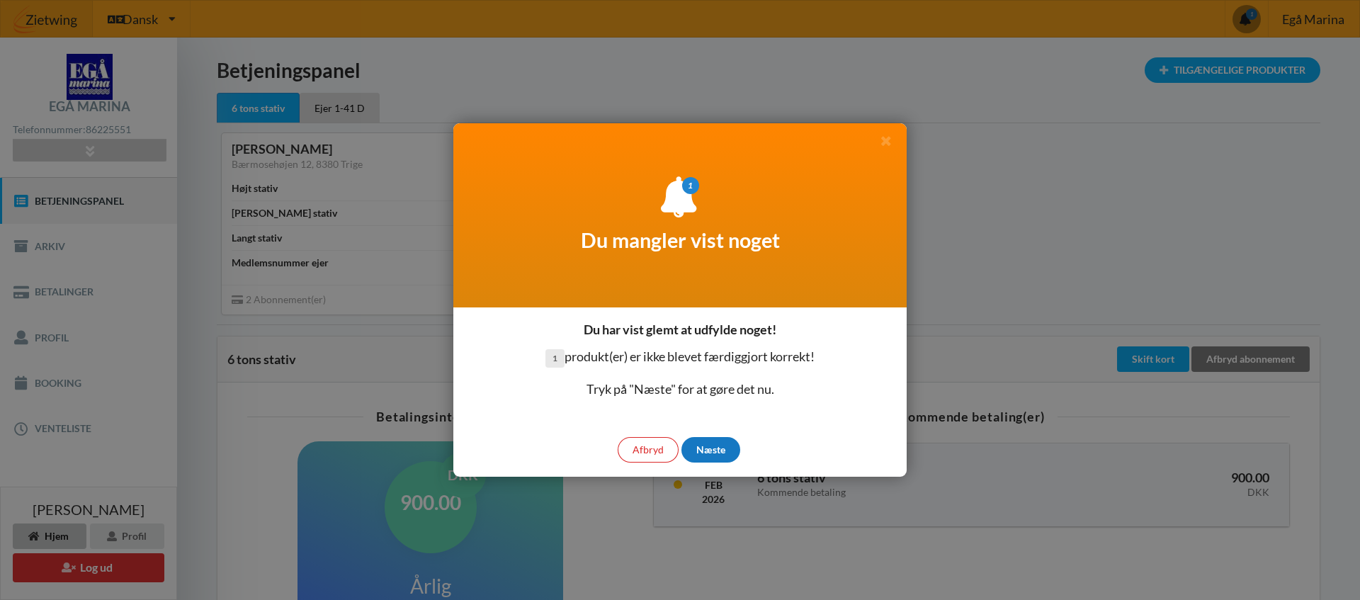
click at [718, 451] on div "Næste" at bounding box center [710, 450] width 59 height 26
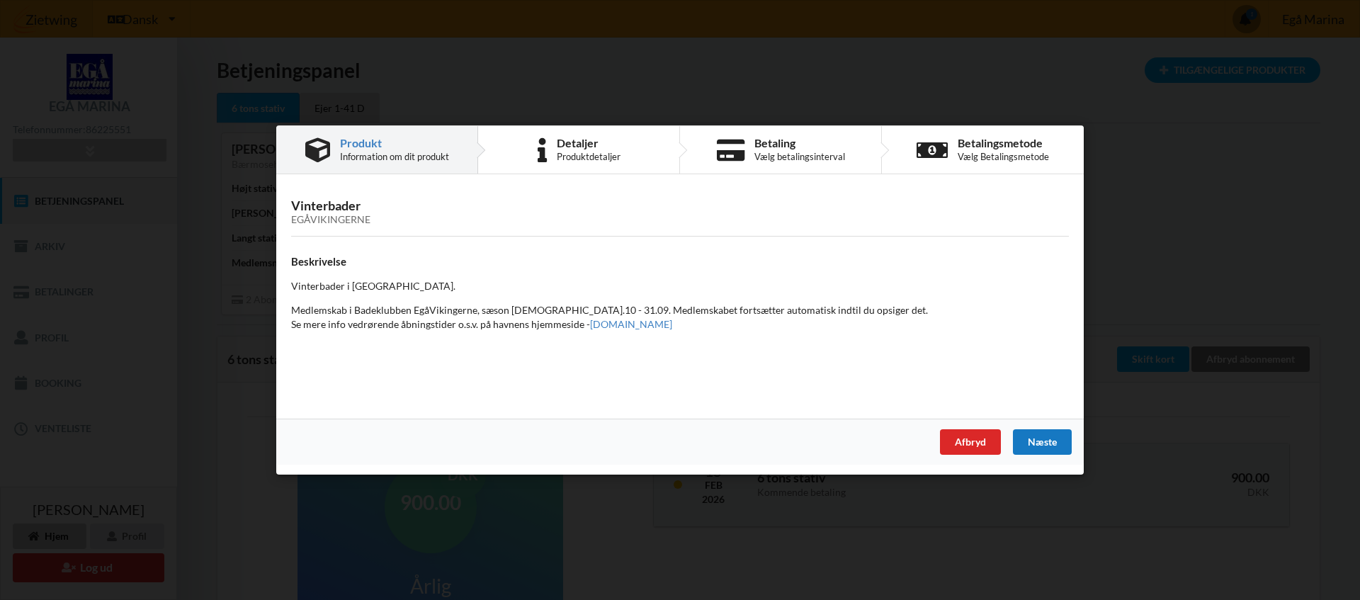
click at [1056, 439] on div "Næste" at bounding box center [1042, 442] width 59 height 26
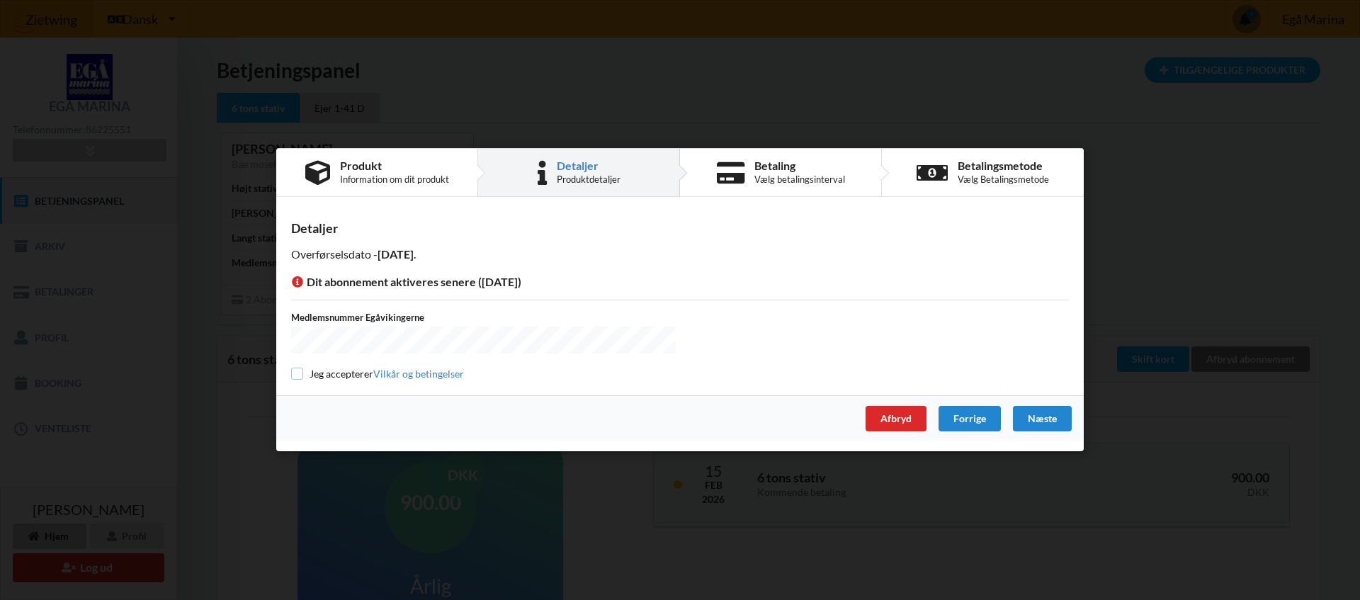
click at [297, 372] on input "checkbox" at bounding box center [297, 374] width 12 height 12
checkbox input "true"
click at [1043, 419] on div "Næste" at bounding box center [1042, 420] width 59 height 26
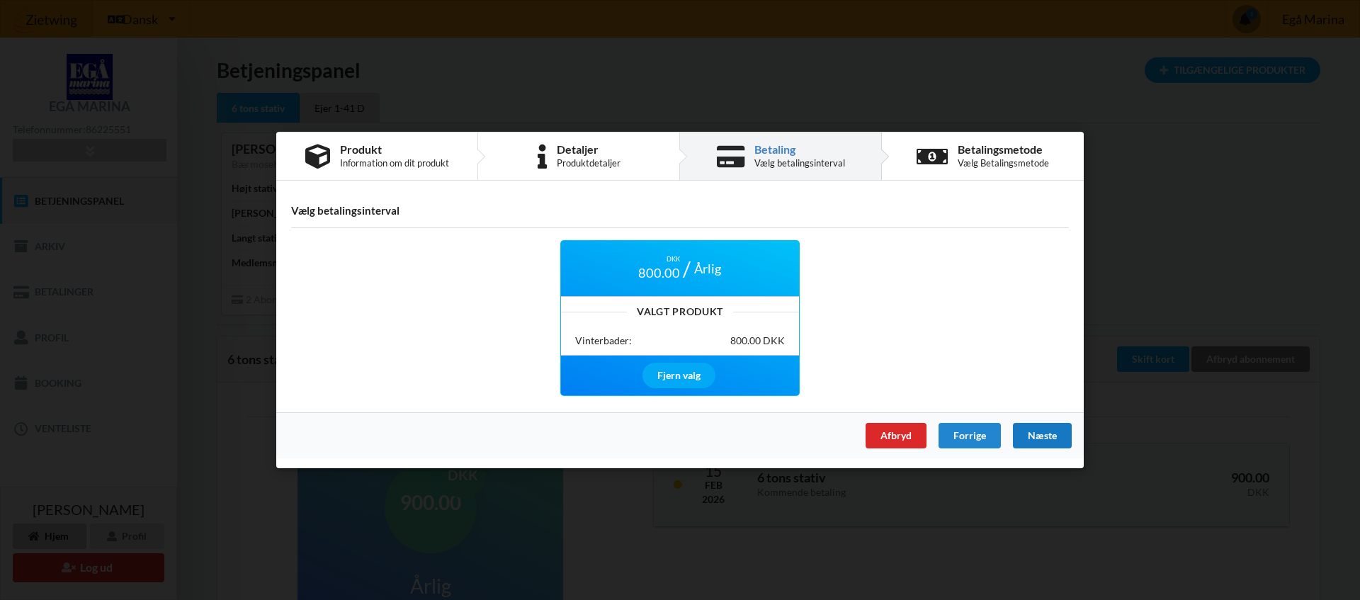
click at [1036, 433] on div "Næste" at bounding box center [1042, 436] width 59 height 26
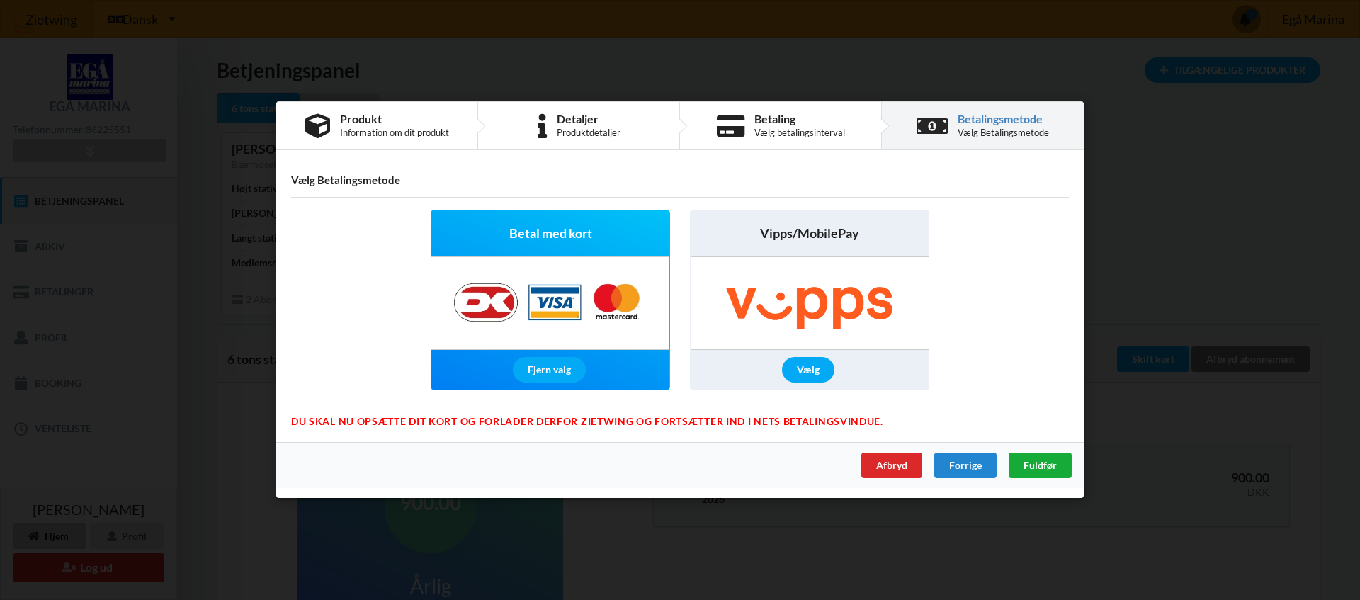
click at [1044, 465] on span "Fuldfør" at bounding box center [1040, 466] width 33 height 12
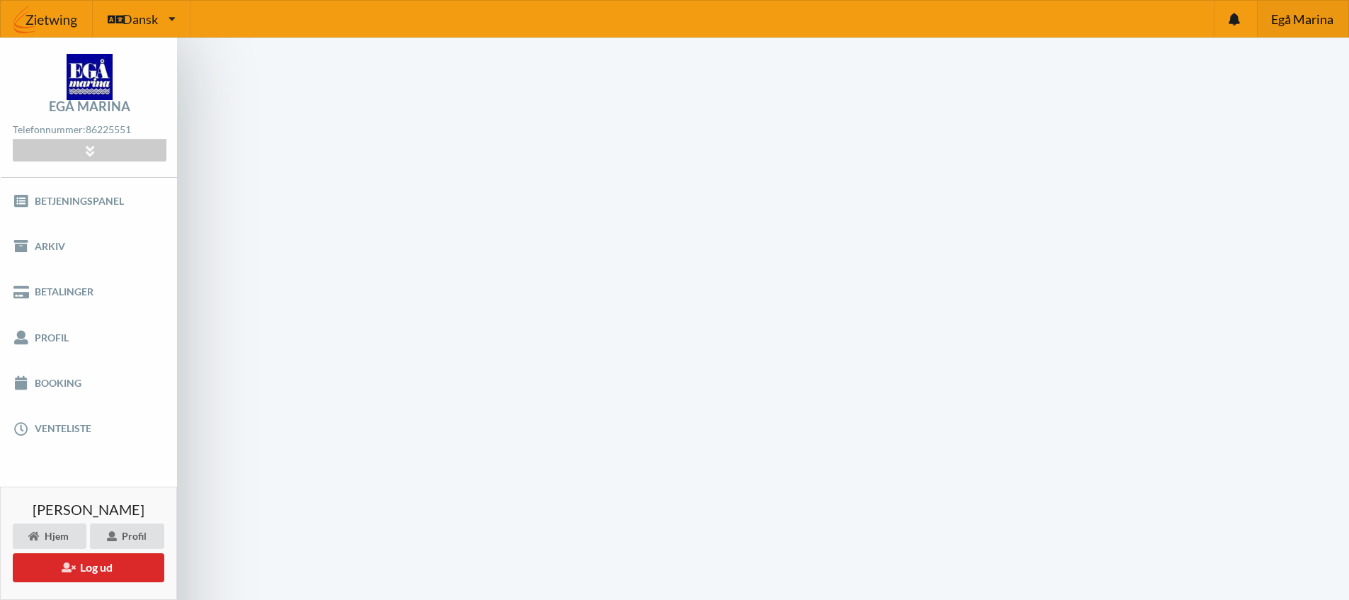
click at [1294, 24] on span "Egå Marina" at bounding box center [1303, 19] width 62 height 13
click at [1235, 21] on icon at bounding box center [1234, 19] width 11 height 13
click at [48, 297] on link "Betalinger" at bounding box center [88, 291] width 177 height 45
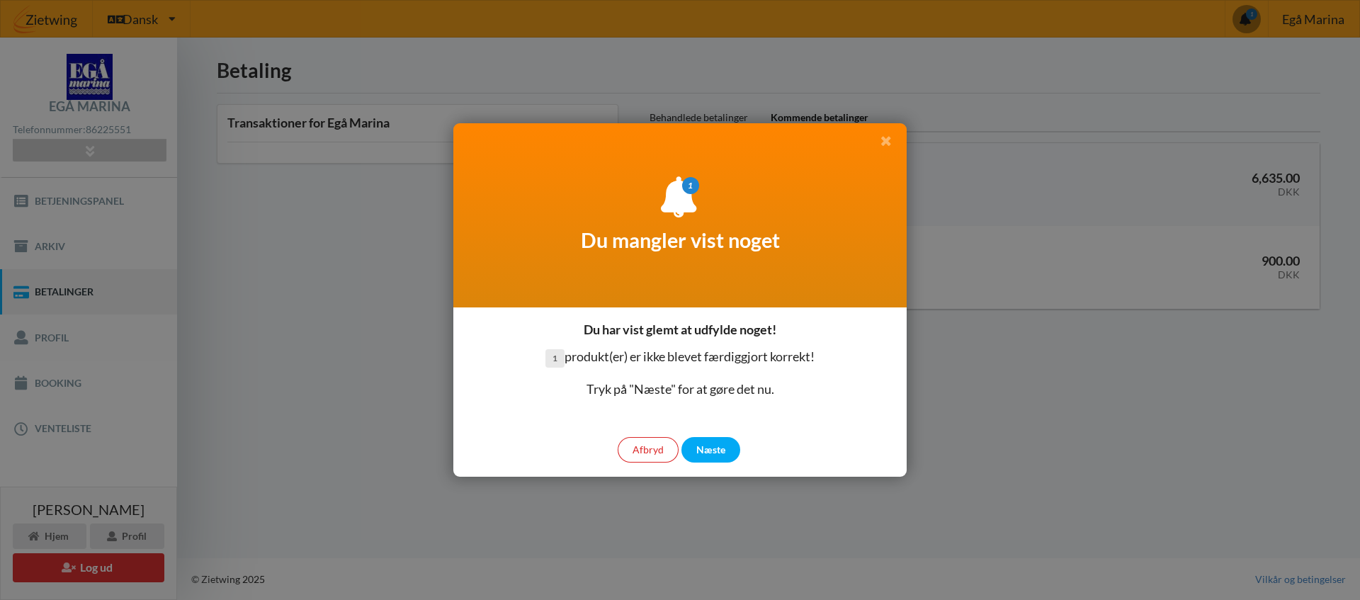
click at [888, 139] on icon at bounding box center [885, 140] width 15 height 13
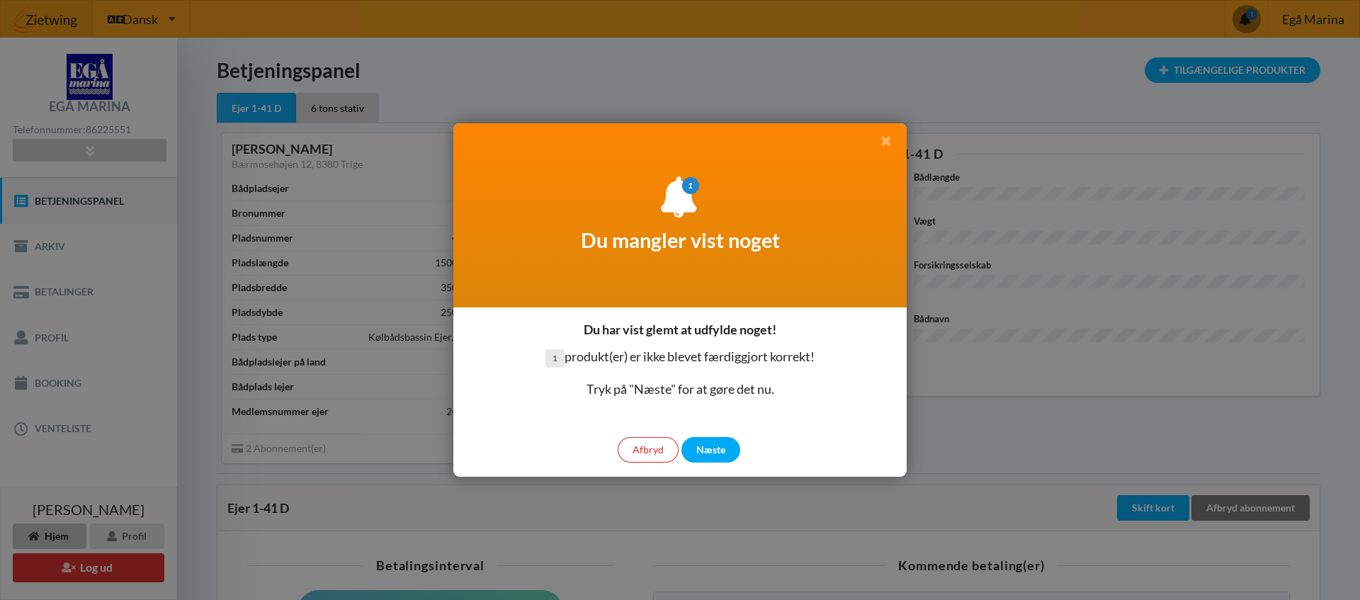
click at [891, 142] on icon at bounding box center [885, 140] width 15 height 13
